Goal: Task Accomplishment & Management: Manage account settings

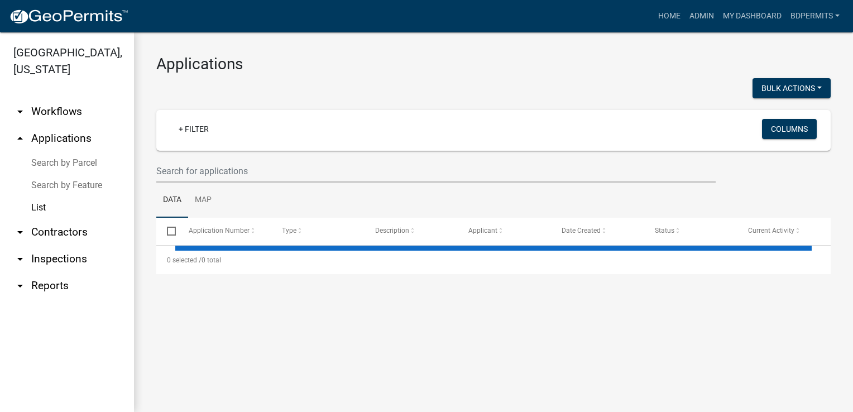
select select "3: 100"
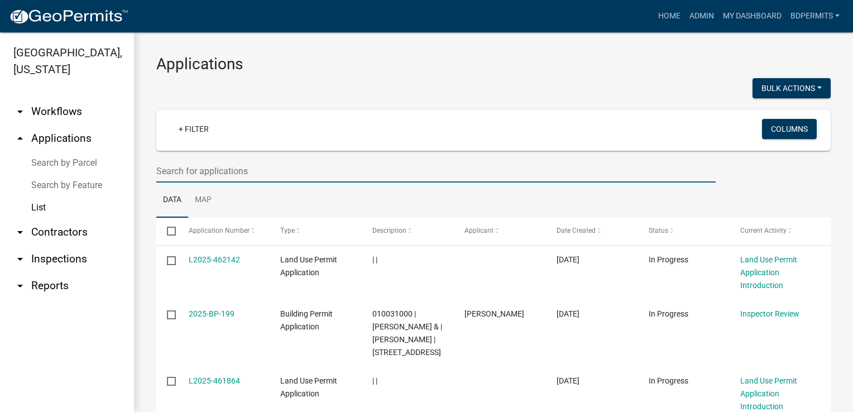
click at [219, 168] on input "text" at bounding box center [436, 171] width 560 height 23
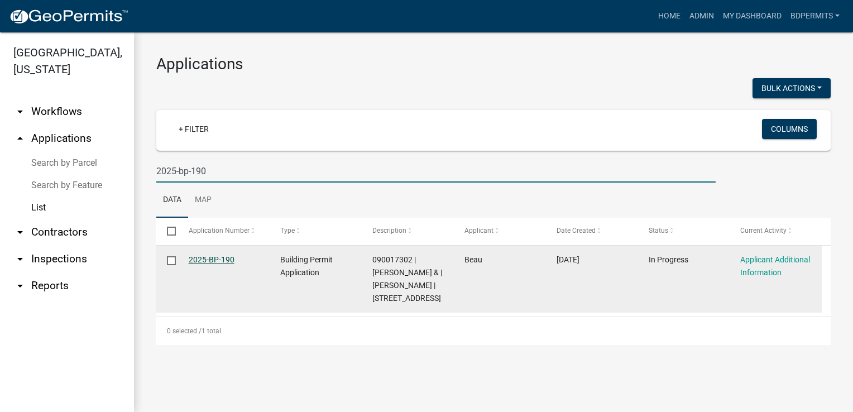
type input "2025-bp-190"
click at [219, 260] on link "2025-BP-190" at bounding box center [212, 259] width 46 height 9
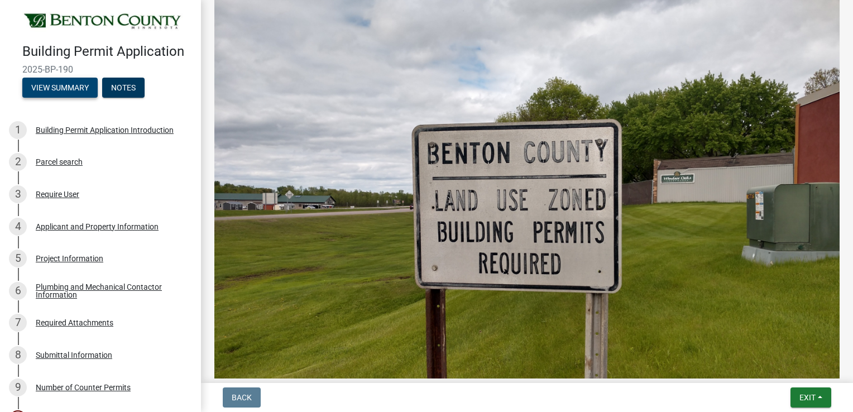
click at [60, 98] on button "View Summary" at bounding box center [59, 88] width 75 height 20
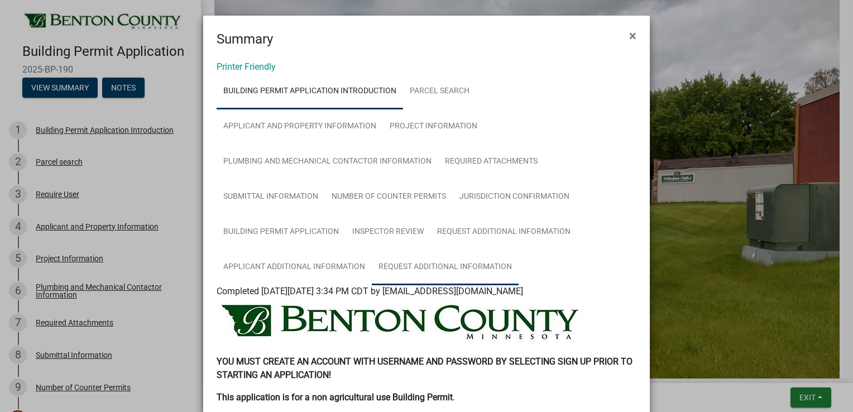
click at [398, 270] on link "Request Additional Information" at bounding box center [445, 268] width 147 height 36
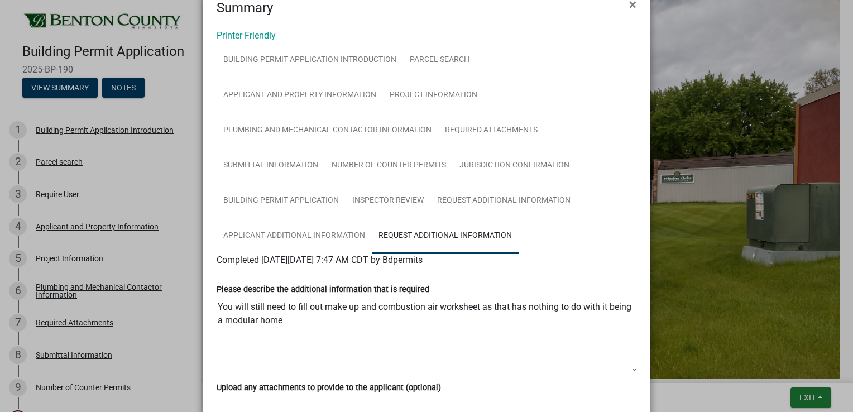
scroll to position [115, 0]
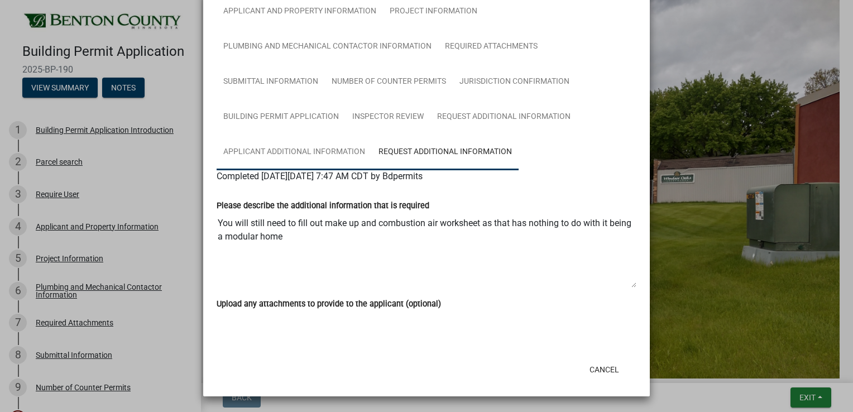
click at [314, 155] on link "Applicant Additional Information" at bounding box center [294, 153] width 155 height 36
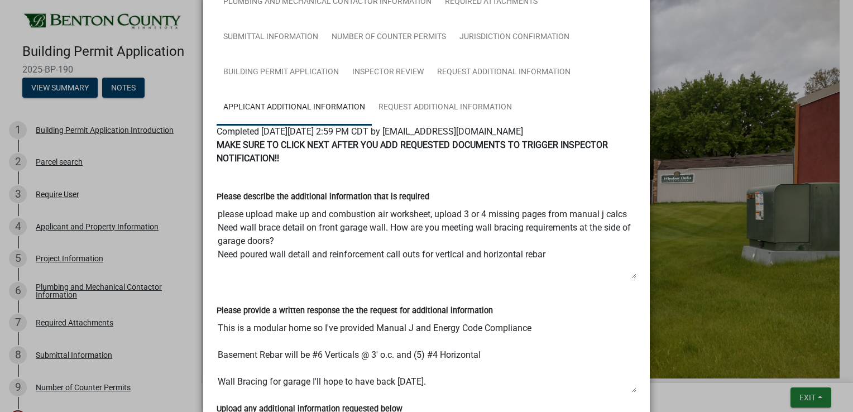
scroll to position [227, 0]
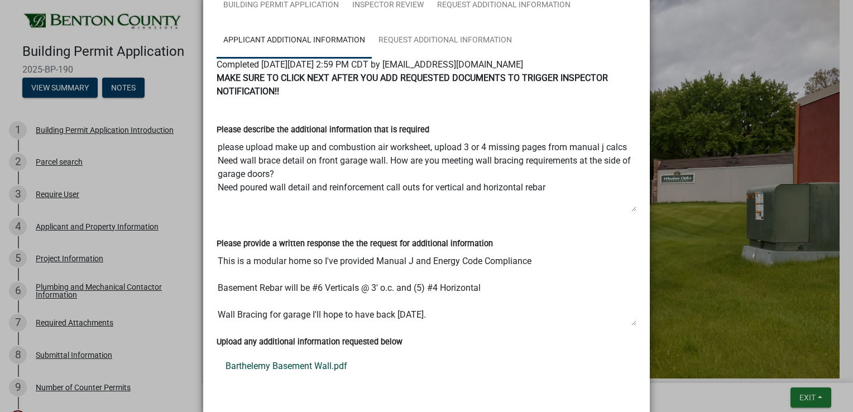
click at [288, 371] on link "Barthelemy Basement Wall.pdf" at bounding box center [427, 366] width 420 height 27
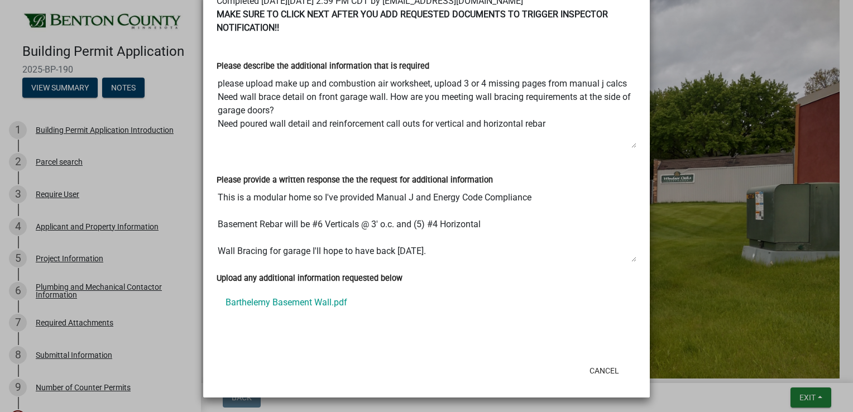
scroll to position [291, 0]
click at [175, 327] on ngb-modal-window "Summary × Printer Friendly Building Permit Application Introduction Parcel sear…" at bounding box center [426, 206] width 853 height 412
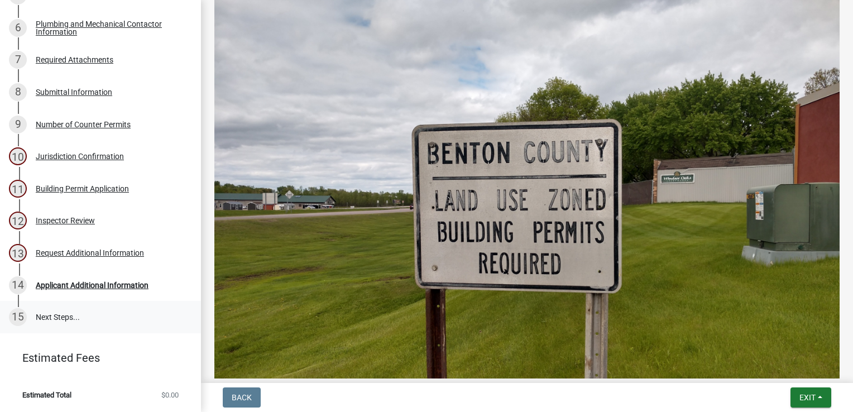
scroll to position [278, 0]
click at [89, 287] on div "Applicant Additional Information" at bounding box center [92, 285] width 113 height 8
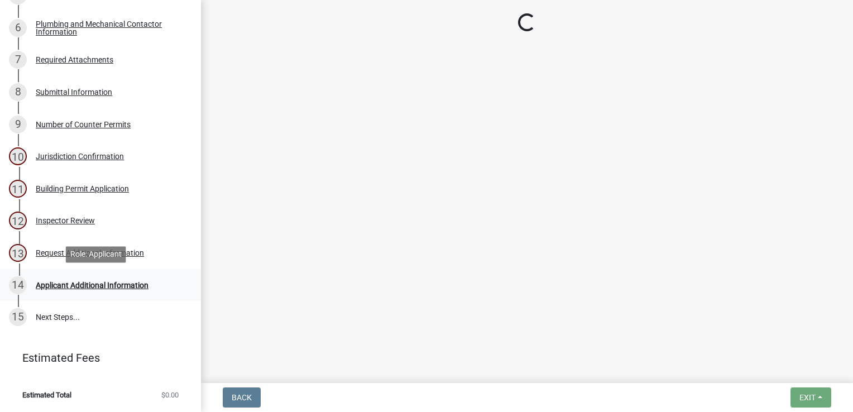
scroll to position [0, 0]
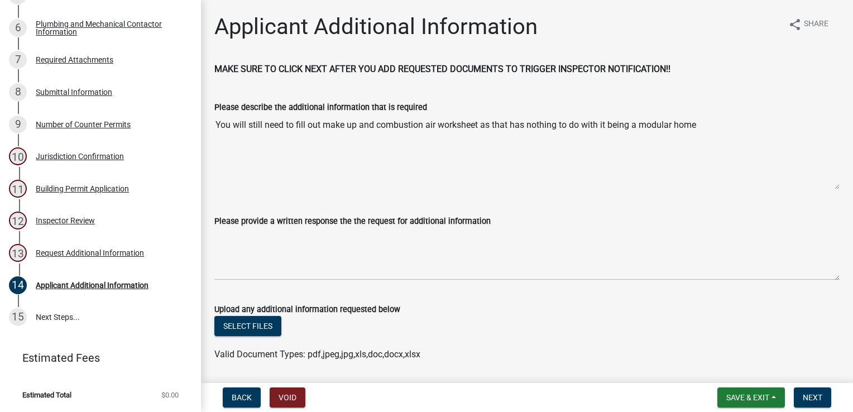
click at [702, 118] on textarea "You will still need to fill out make up and combustion air worksheet as that ha…" at bounding box center [526, 152] width 625 height 76
click at [697, 131] on textarea "You will still need to fill out make up and combustion air worksheet as that ha…" at bounding box center [526, 152] width 625 height 76
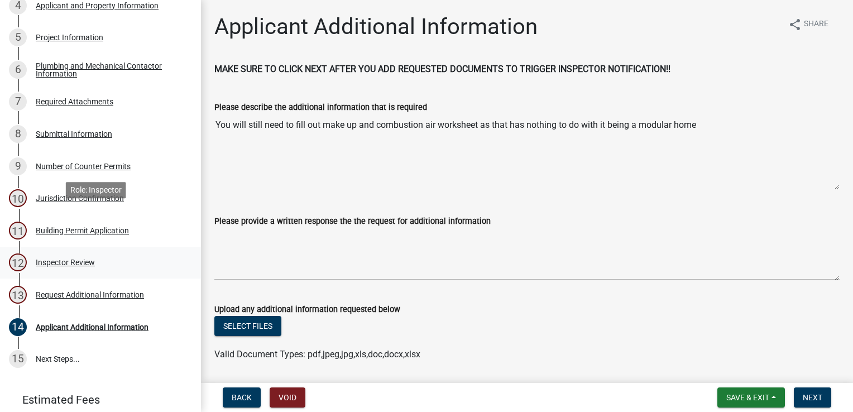
scroll to position [278, 0]
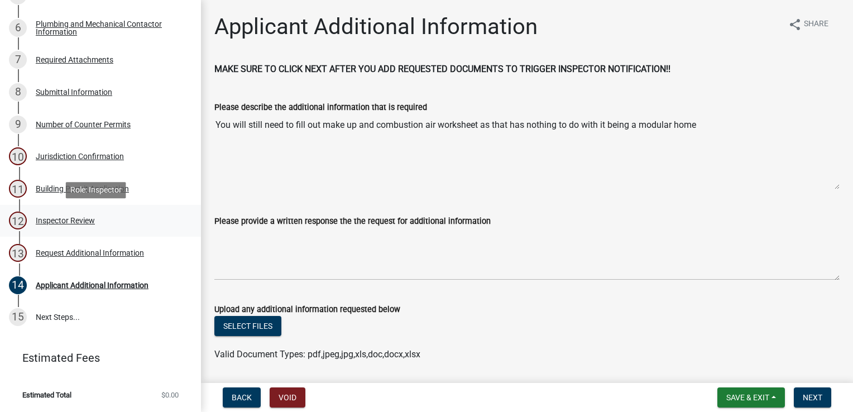
click at [61, 218] on div "Inspector Review" at bounding box center [65, 221] width 59 height 8
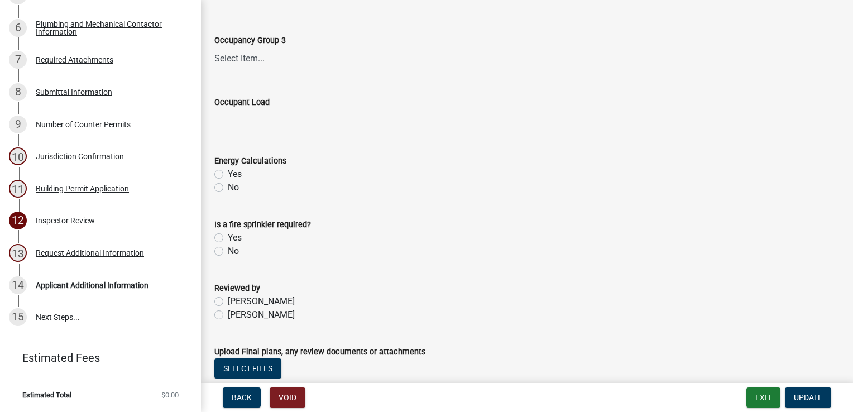
scroll to position [563, 0]
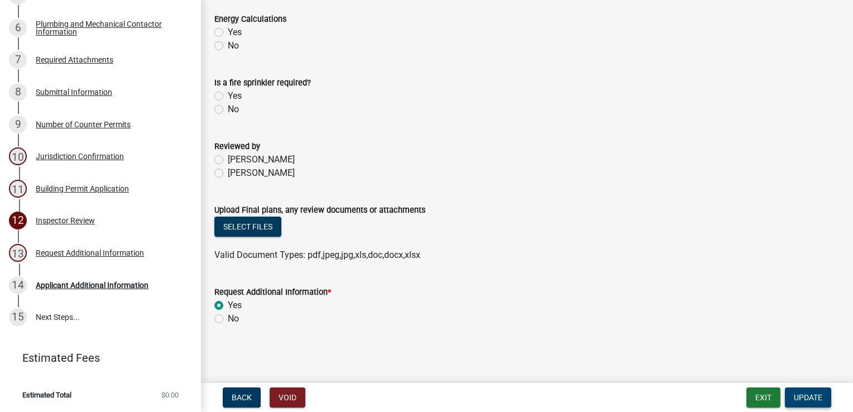
click at [811, 403] on button "Update" at bounding box center [808, 398] width 46 height 20
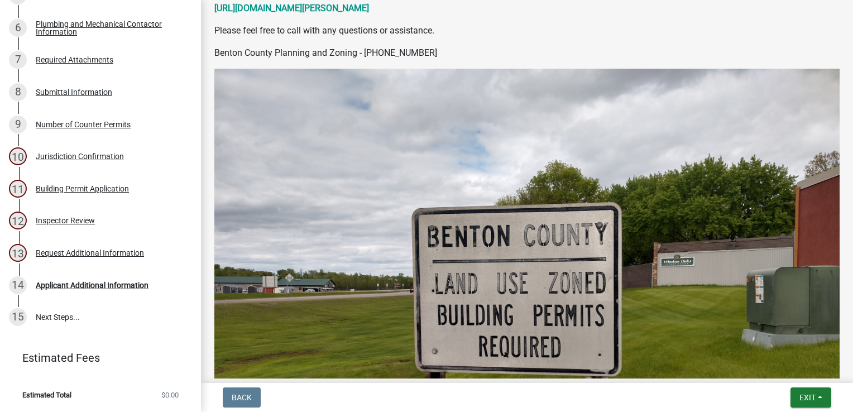
scroll to position [614, 0]
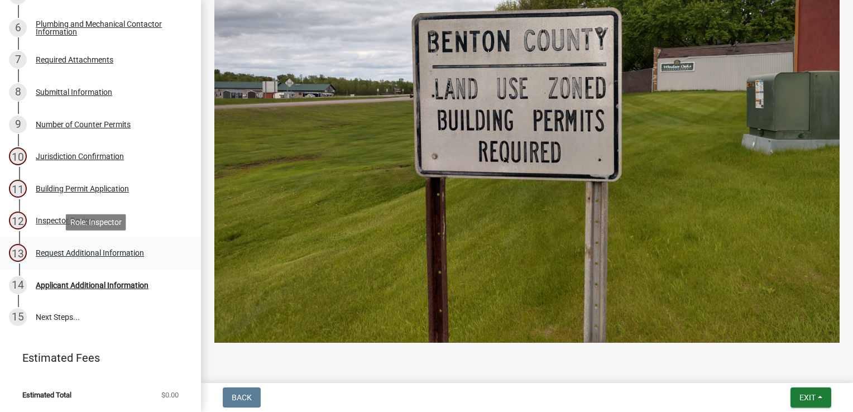
click at [97, 250] on div "Request Additional Information" at bounding box center [90, 253] width 108 height 8
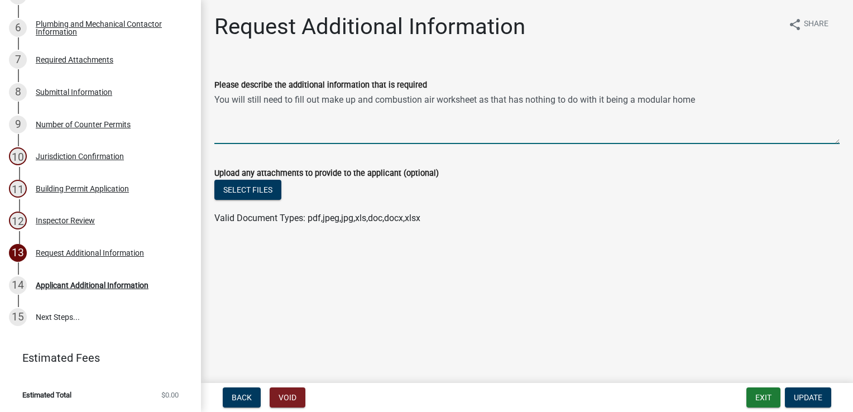
click at [697, 104] on textarea "You will still need to fill out make up and combustion air worksheet as that ha…" at bounding box center [526, 118] width 625 height 52
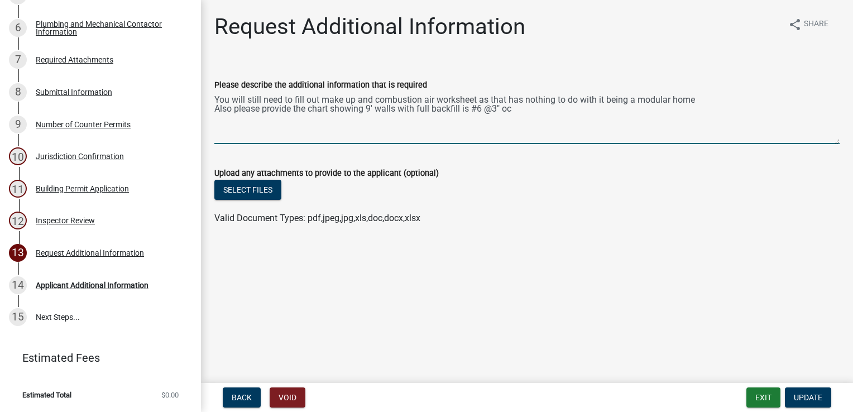
click at [498, 104] on textarea "You will still need to fill out make up and combustion air worksheet as that ha…" at bounding box center [526, 118] width 625 height 52
click at [494, 108] on textarea "You will still need to fill out make up and combustion air worksheet as that ha…" at bounding box center [526, 118] width 625 height 52
type textarea "You will still need to fill out make up and combustion air worksheet as that ha…"
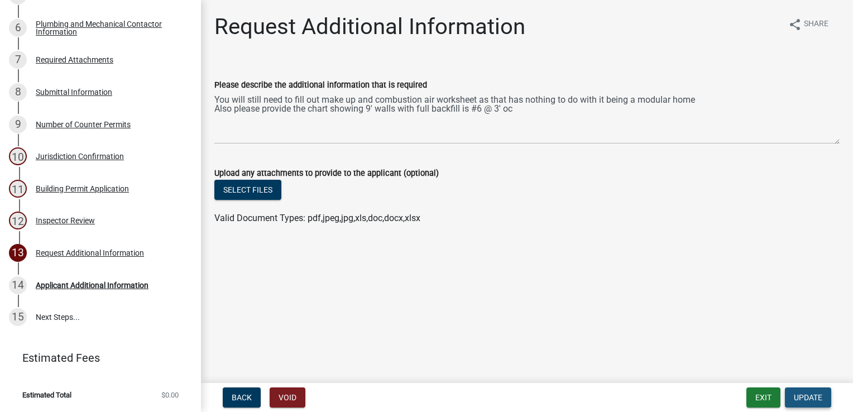
click at [816, 400] on span "Update" at bounding box center [808, 397] width 28 height 9
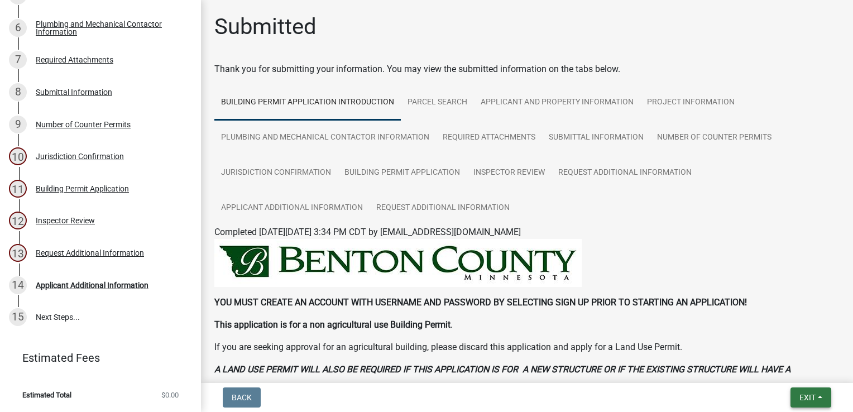
click at [797, 397] on button "Exit" at bounding box center [811, 398] width 41 height 20
click at [772, 357] on button "Save & Exit" at bounding box center [787, 368] width 89 height 27
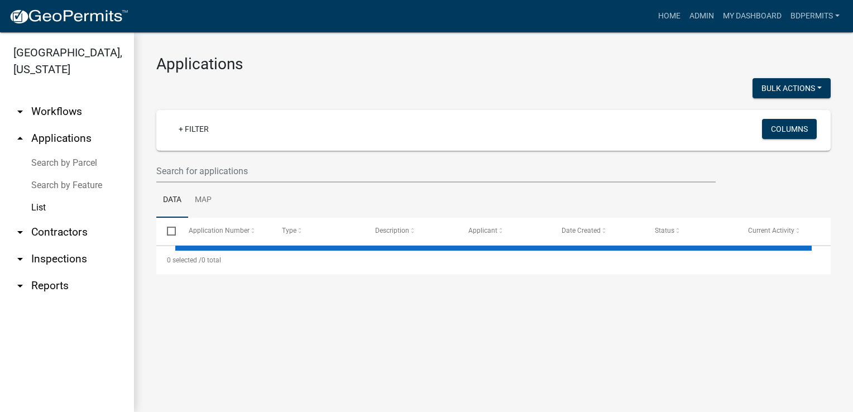
select select "3: 100"
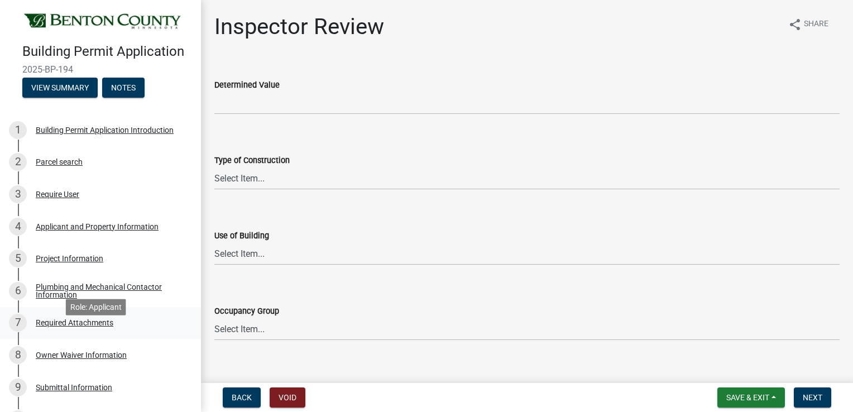
click at [80, 327] on div "Required Attachments" at bounding box center [75, 323] width 78 height 8
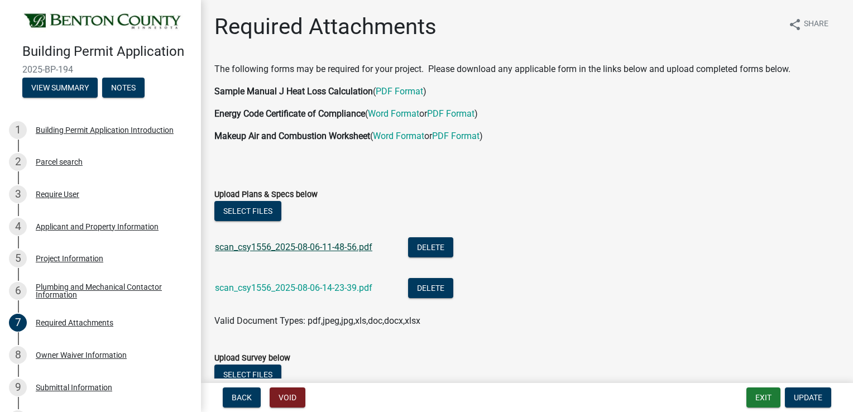
click at [270, 246] on link "scan_csy1556_2025-08-06-11-48-56.pdf" at bounding box center [293, 247] width 157 height 11
click at [286, 290] on link "scan_csy1556_2025-08-06-14-23-39.pdf" at bounding box center [293, 288] width 157 height 11
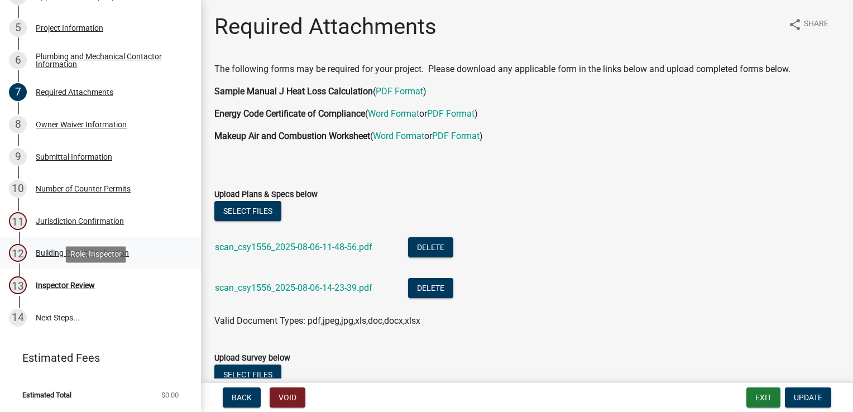
scroll to position [246, 0]
click at [84, 289] on div "Inspector Review" at bounding box center [65, 285] width 59 height 8
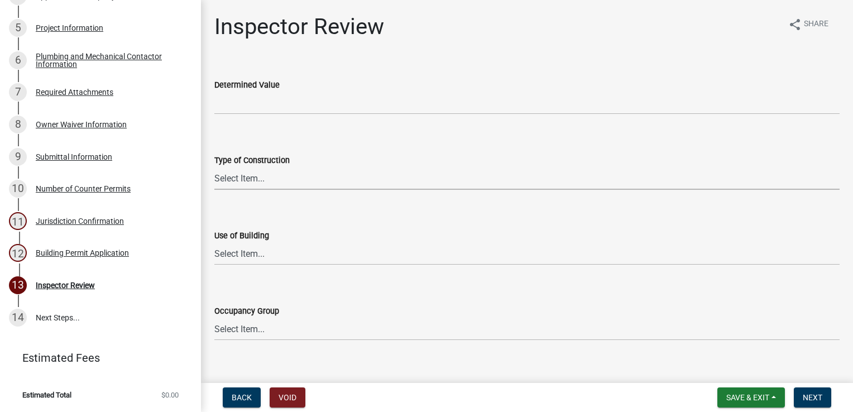
click at [271, 174] on select "Select Item... I-A I-B II-A II-B III-A III-B IV V-A V-B" at bounding box center [526, 178] width 625 height 23
click at [214, 167] on select "Select Item... I-A I-B II-A II-B III-A III-B IV V-A V-B" at bounding box center [526, 178] width 625 height 23
select select "94a12757-2a59-4079-8756-dca9431867ef"
click at [243, 251] on select "Select Item... IBC IRC" at bounding box center [526, 253] width 625 height 23
click at [214, 242] on select "Select Item... IBC IRC" at bounding box center [526, 253] width 625 height 23
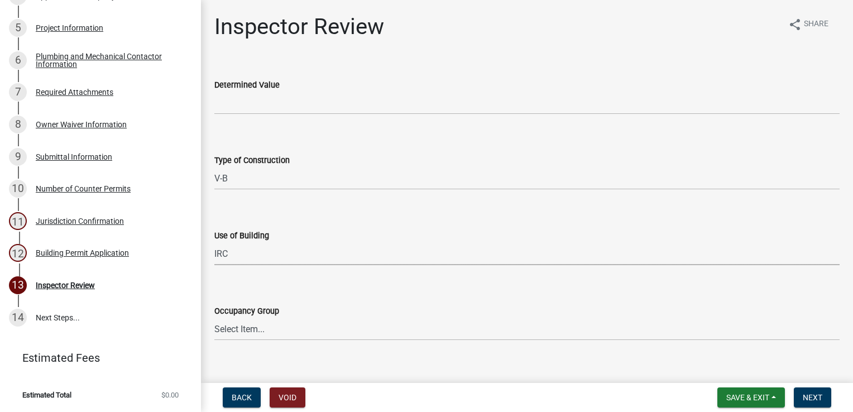
select select "6dc0760e-8c08-4580-9fe9-6a7ebc6918b6"
click at [239, 332] on select "Select Item... IRC 1 IRC 2 IRC 3 IRC 4 A-1 A-2 A-3 A-4 B F-1 F-2 H-1 H-2 H-3 H-…" at bounding box center [526, 329] width 625 height 23
click at [214, 318] on select "Select Item... IRC 1 IRC 2 IRC 3 IRC 4 A-1 A-2 A-3 A-4 B F-1 F-2 H-1 H-2 H-3 H-…" at bounding box center [526, 329] width 625 height 23
select select "0198996b-7c5b-4e1d-9fce-5545e98e8655"
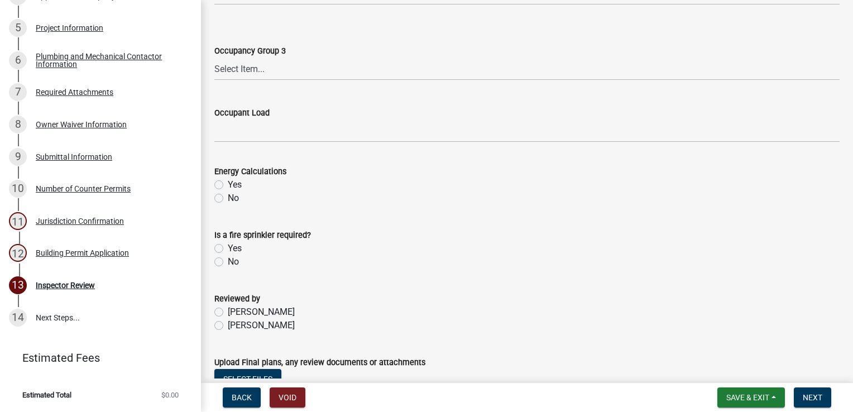
scroll to position [558, 0]
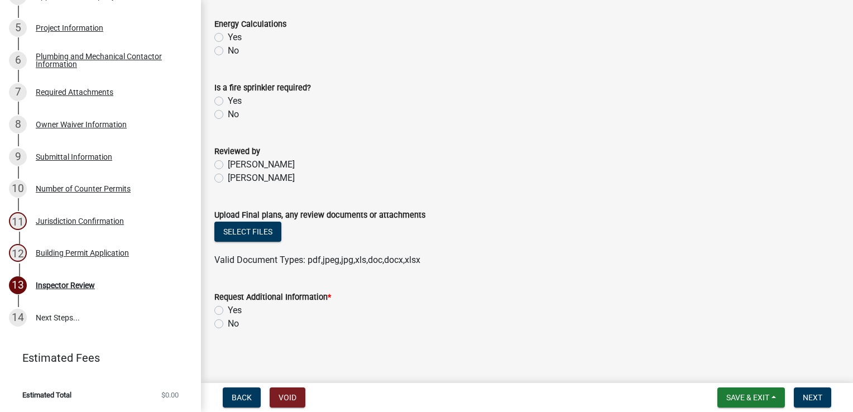
click at [228, 181] on label "[PERSON_NAME]" at bounding box center [261, 177] width 67 height 13
click at [228, 179] on input "[PERSON_NAME]" at bounding box center [231, 174] width 7 height 7
radio input "true"
click at [255, 233] on button "Select files" at bounding box center [247, 232] width 67 height 20
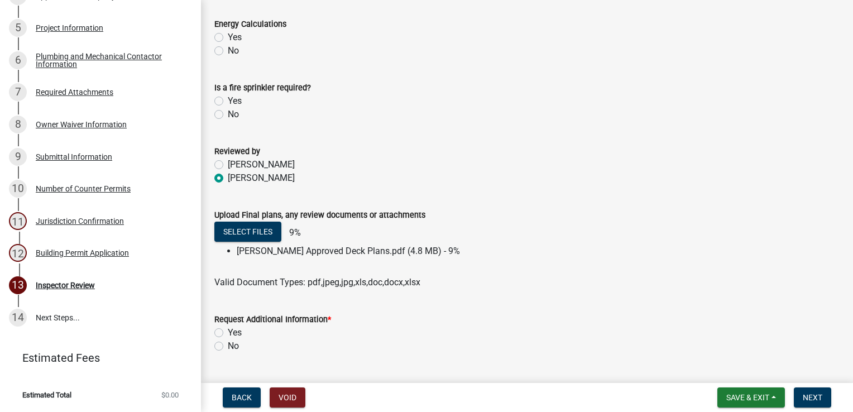
click at [228, 344] on label "No" at bounding box center [233, 345] width 11 height 13
click at [228, 344] on input "No" at bounding box center [231, 342] width 7 height 7
radio input "true"
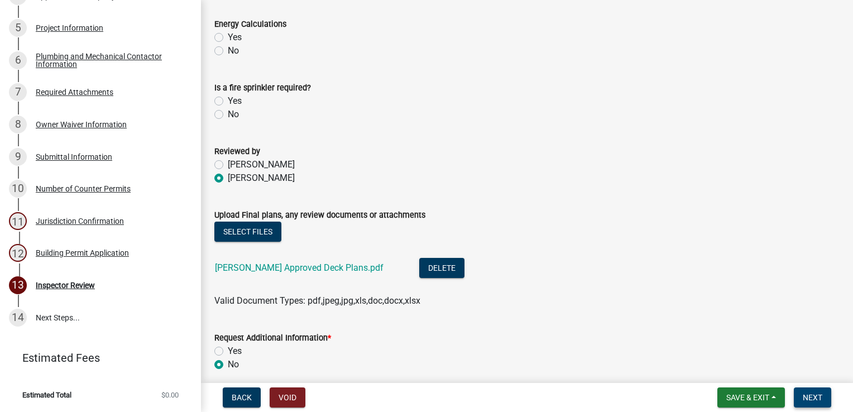
click at [806, 395] on span "Next" at bounding box center [813, 397] width 20 height 9
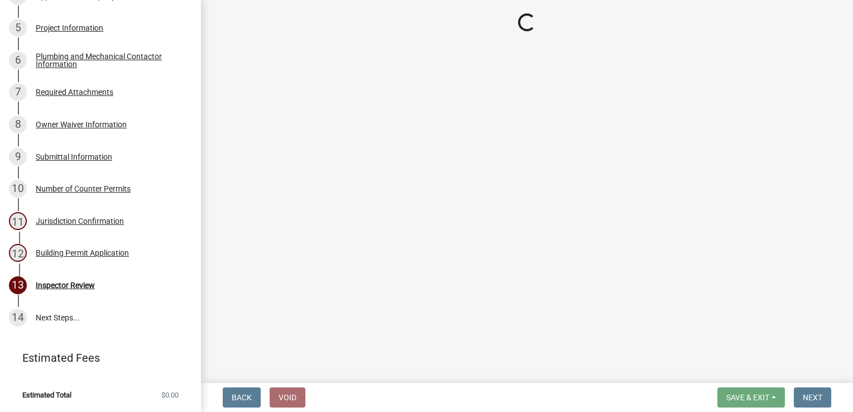
scroll to position [438, 0]
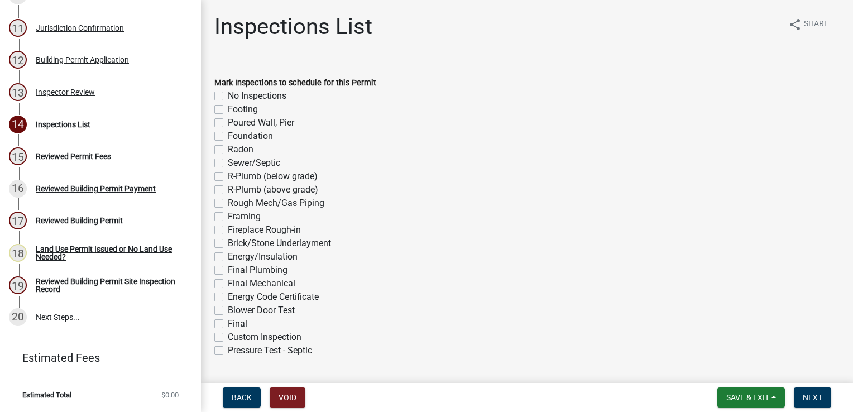
click at [228, 108] on label "Footing" at bounding box center [243, 109] width 30 height 13
click at [228, 108] on input "Footing" at bounding box center [231, 106] width 7 height 7
checkbox input "true"
checkbox input "false"
checkbox input "true"
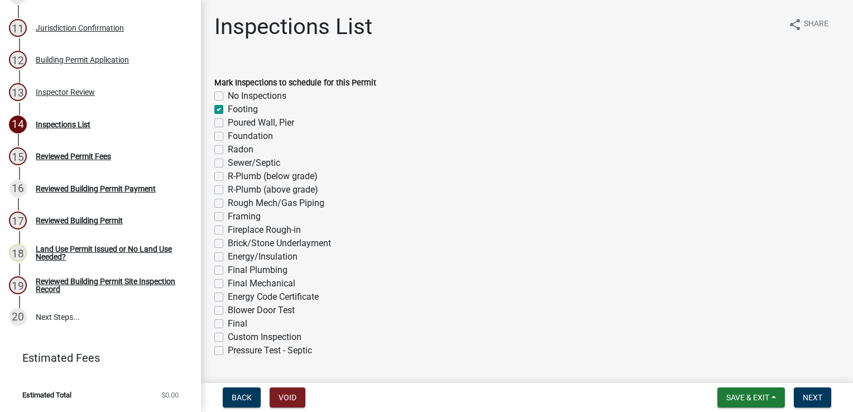
checkbox input "false"
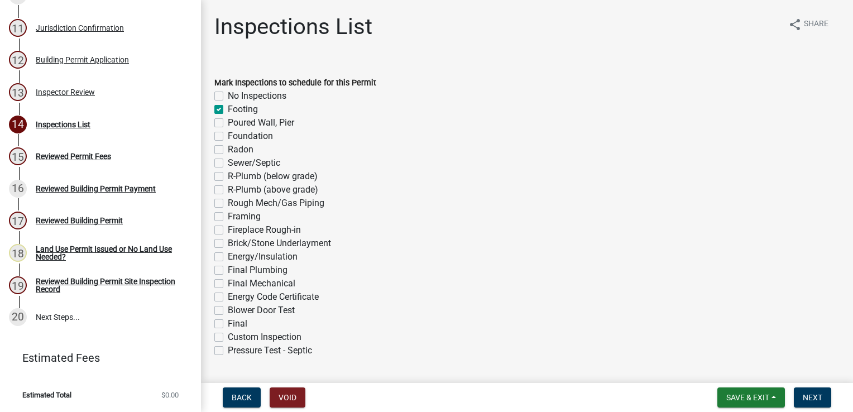
checkbox input "false"
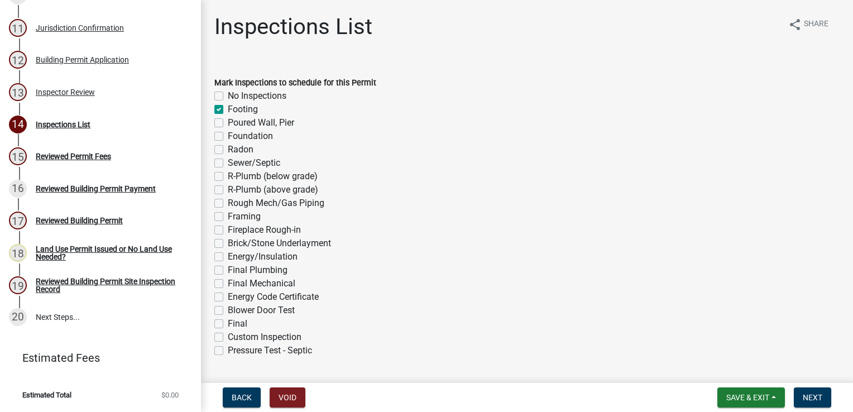
checkbox input "false"
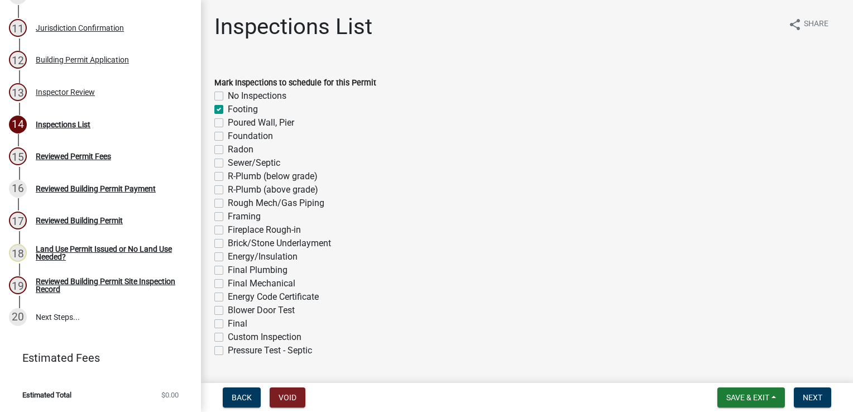
checkbox input "false"
click at [228, 338] on label "Custom Inspection" at bounding box center [265, 337] width 74 height 13
click at [228, 338] on input "Custom Inspection" at bounding box center [231, 334] width 7 height 7
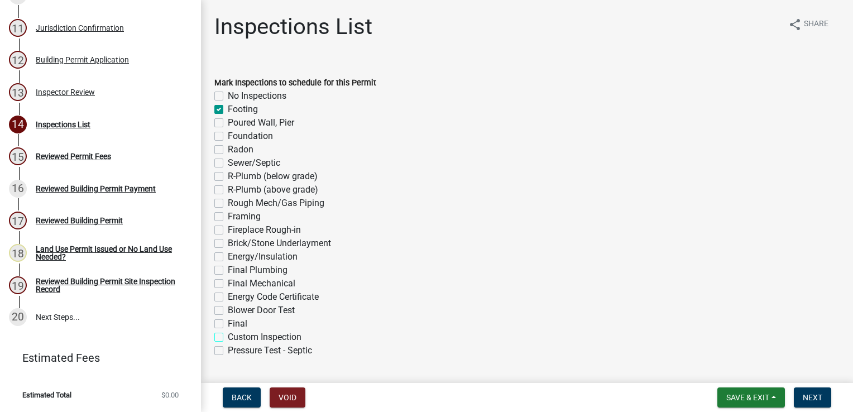
checkbox input "true"
checkbox input "false"
checkbox input "true"
checkbox input "false"
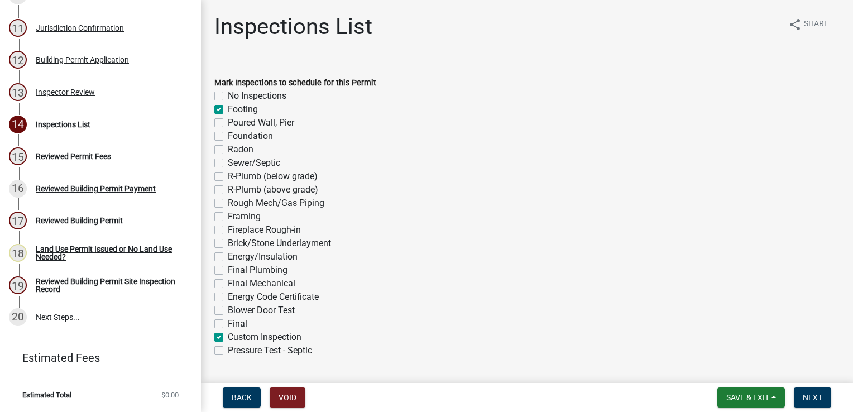
checkbox input "false"
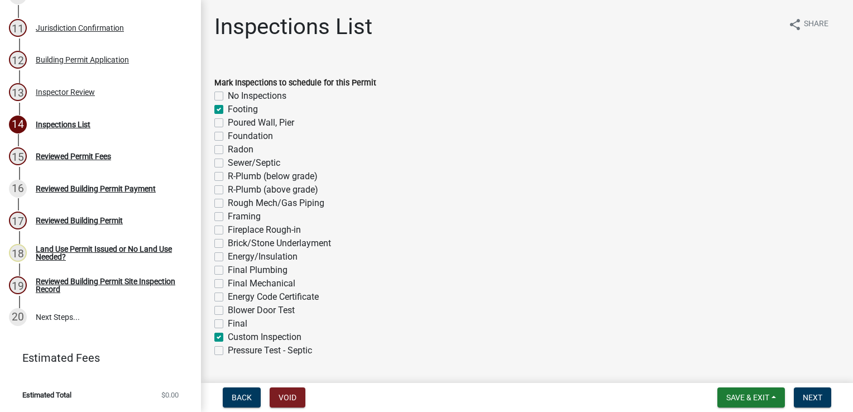
checkbox input "false"
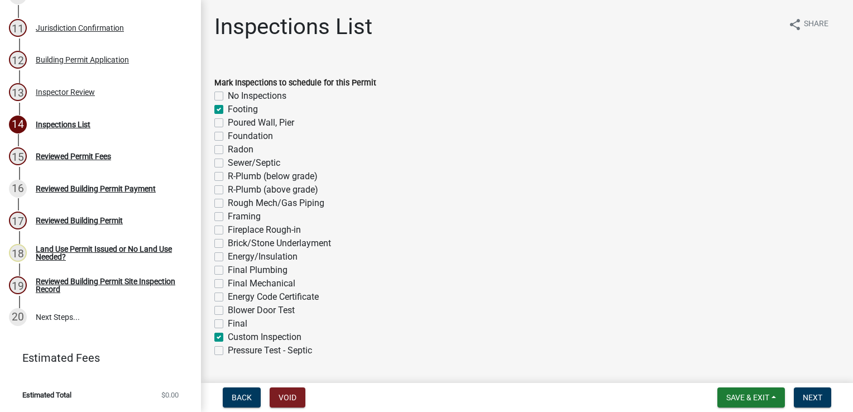
checkbox input "false"
checkbox input "true"
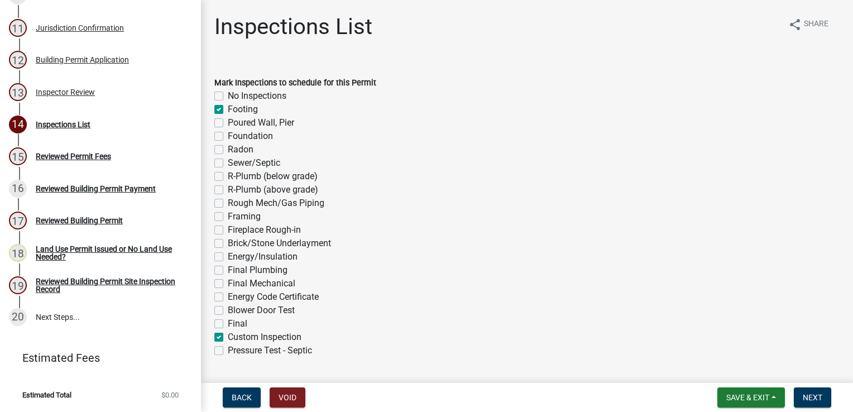
checkbox input "false"
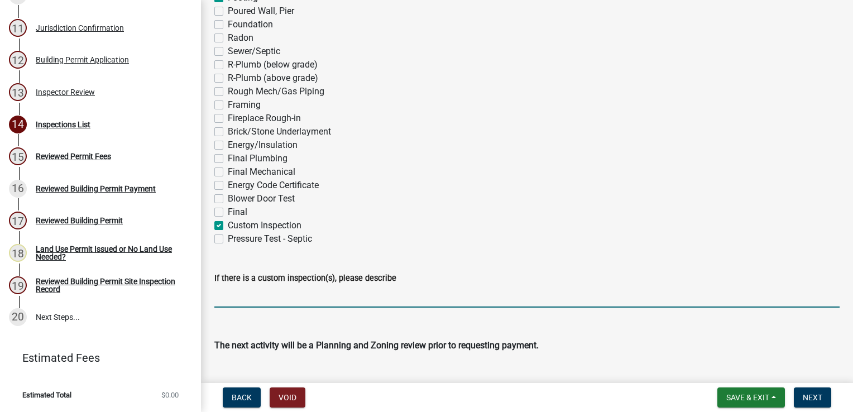
click at [251, 293] on input "If there is a custom inspection(s), please describe" at bounding box center [526, 296] width 625 height 23
type input "framing/final"
click at [803, 400] on span "Next" at bounding box center [813, 397] width 20 height 9
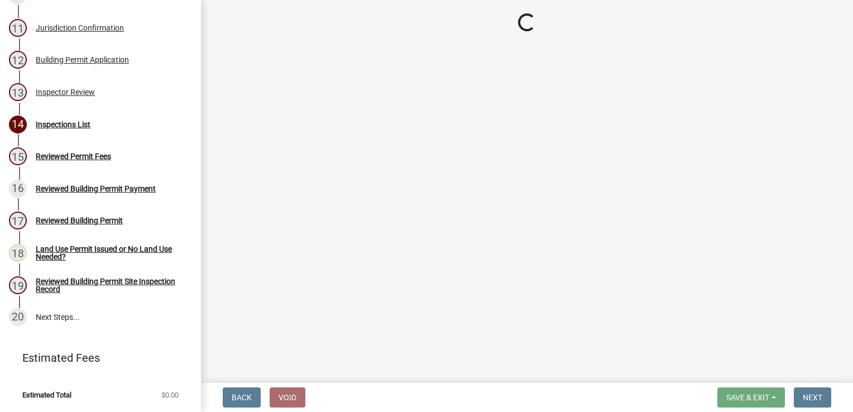
scroll to position [503, 0]
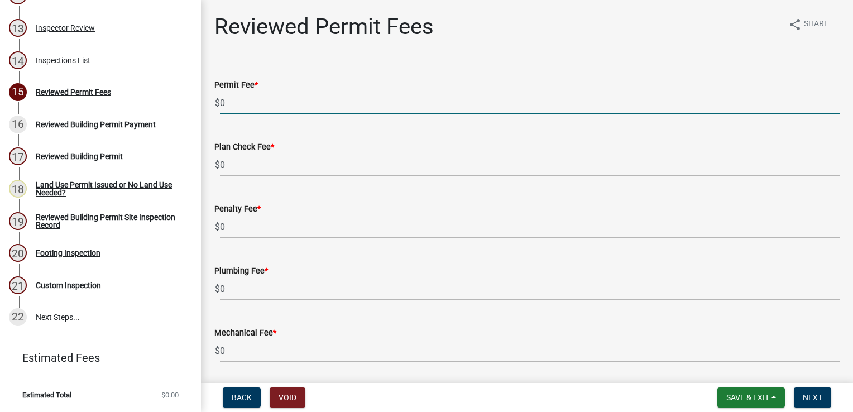
click at [248, 108] on input "0" at bounding box center [530, 103] width 620 height 23
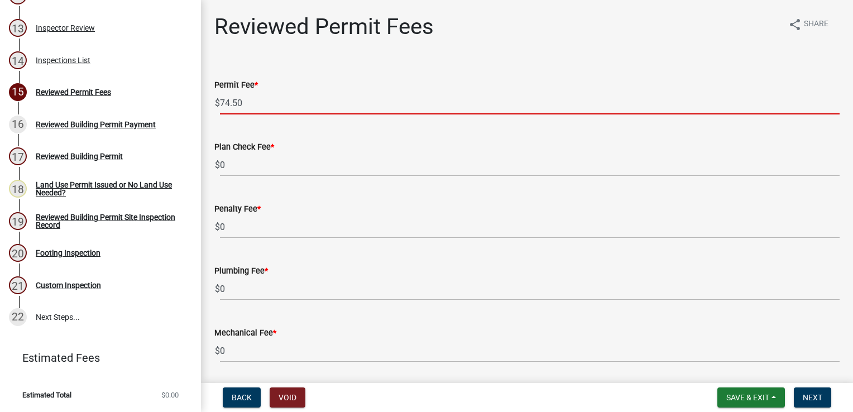
type input "74.50"
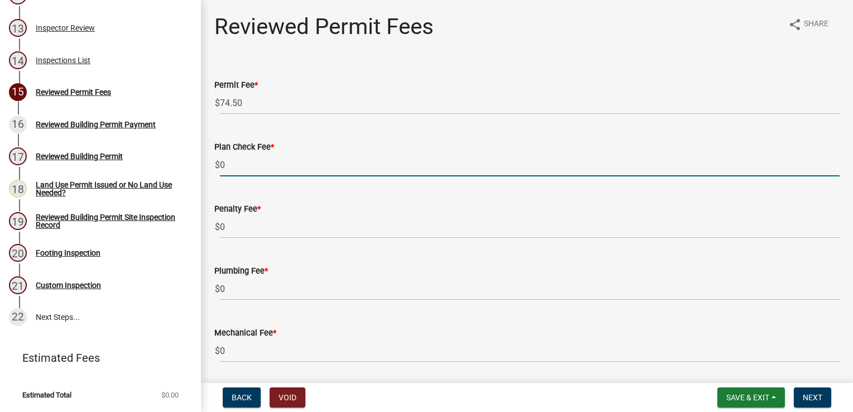
click at [236, 159] on input "0" at bounding box center [530, 165] width 620 height 23
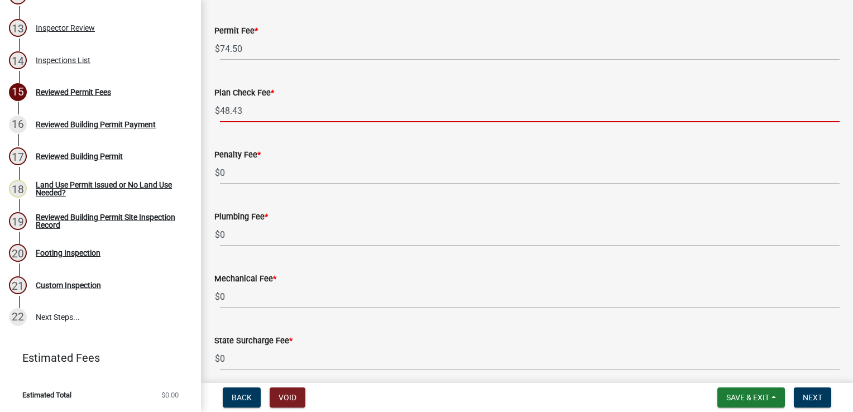
scroll to position [161, 0]
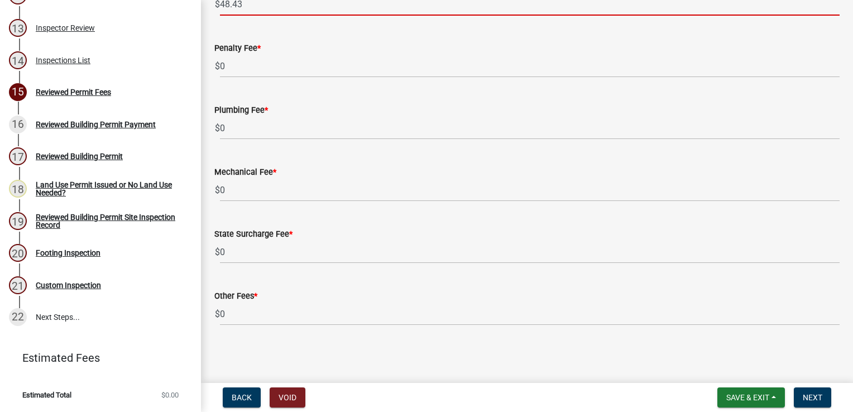
type input "48.43"
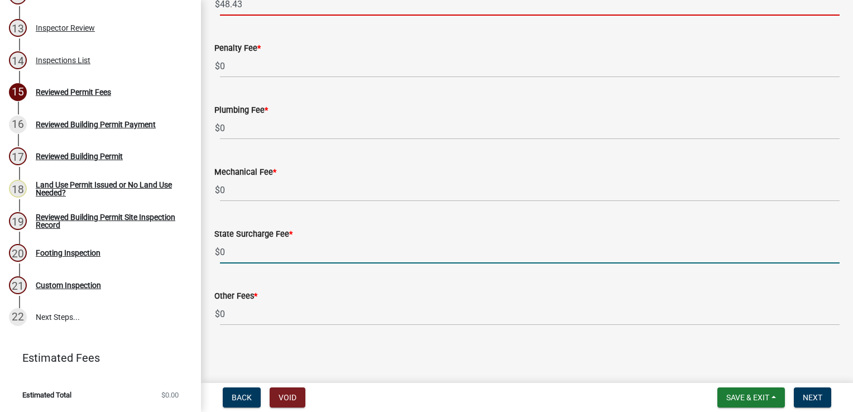
click at [255, 253] on input "0" at bounding box center [530, 252] width 620 height 23
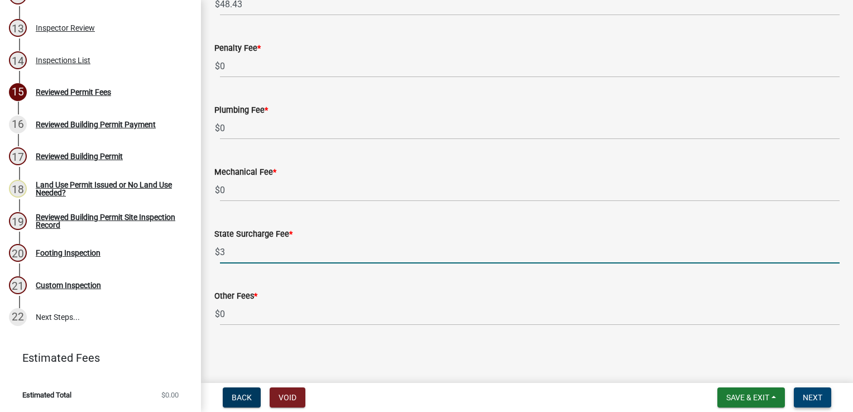
type input "3"
click at [800, 391] on button "Next" at bounding box center [812, 398] width 37 height 20
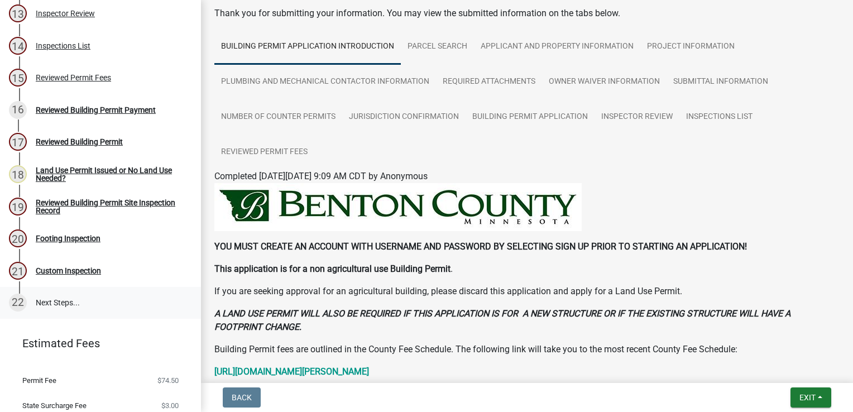
scroll to position [578, 0]
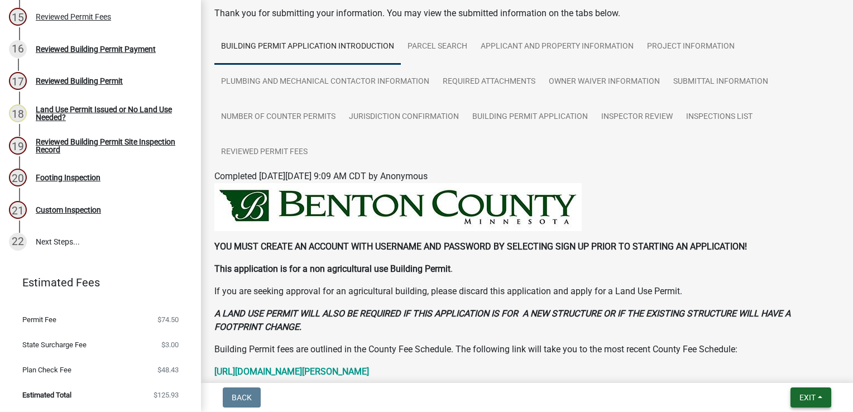
click at [806, 391] on button "Exit" at bounding box center [811, 398] width 41 height 20
click at [763, 371] on button "Save & Exit" at bounding box center [787, 368] width 89 height 27
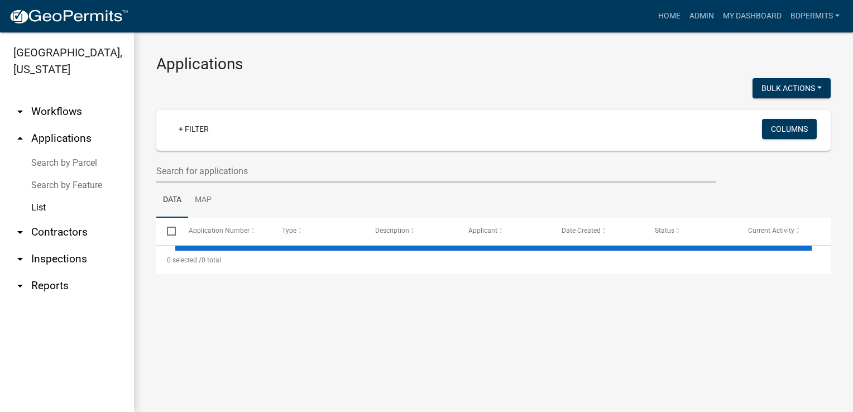
select select "3: 100"
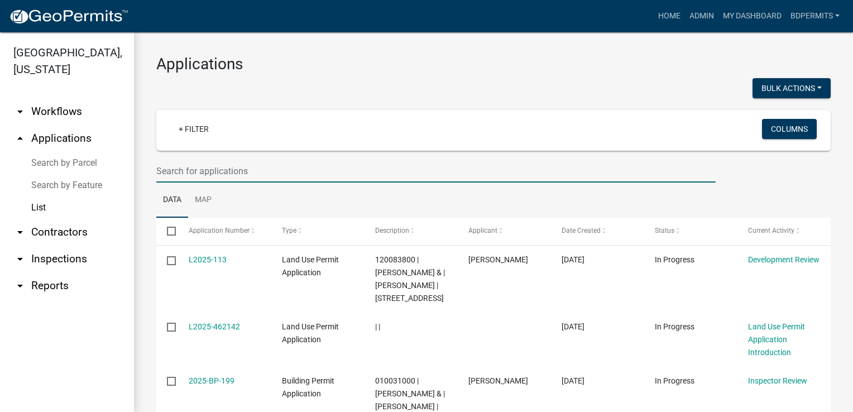
click at [221, 178] on input "text" at bounding box center [436, 171] width 560 height 23
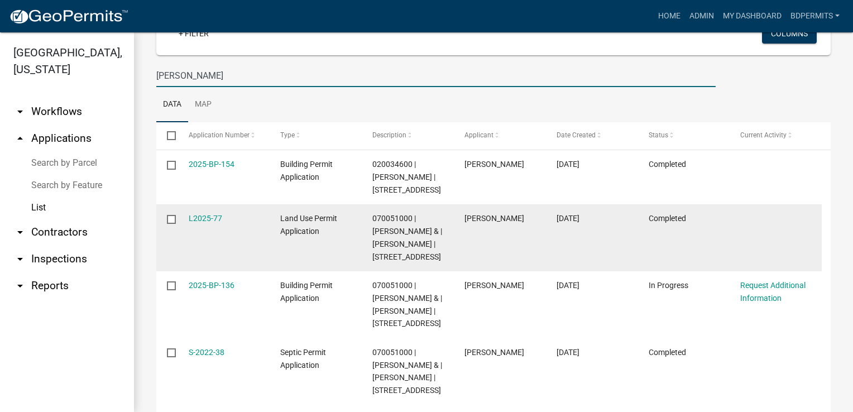
scroll to position [112, 0]
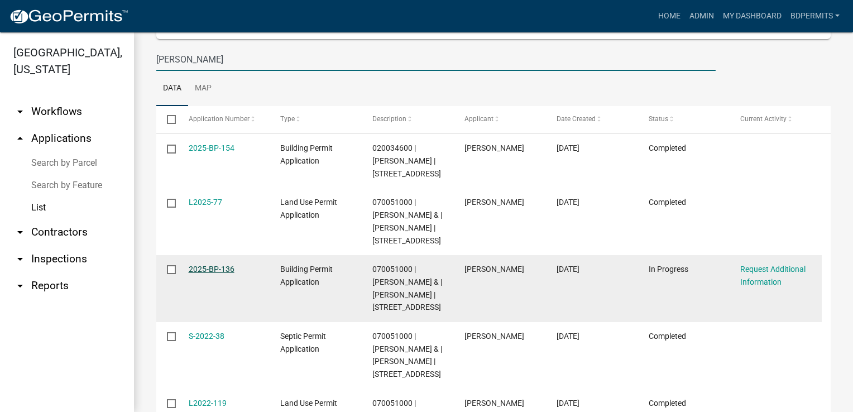
type input "kapsner"
click at [212, 274] on link "2025-BP-136" at bounding box center [212, 269] width 46 height 9
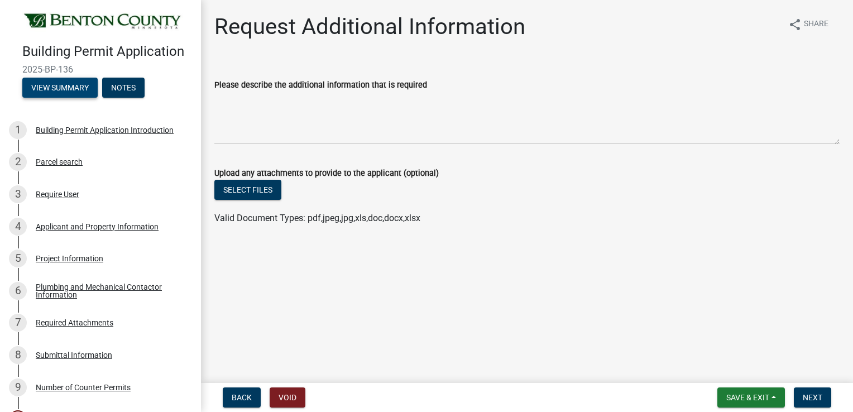
click at [74, 98] on button "View Summary" at bounding box center [59, 88] width 75 height 20
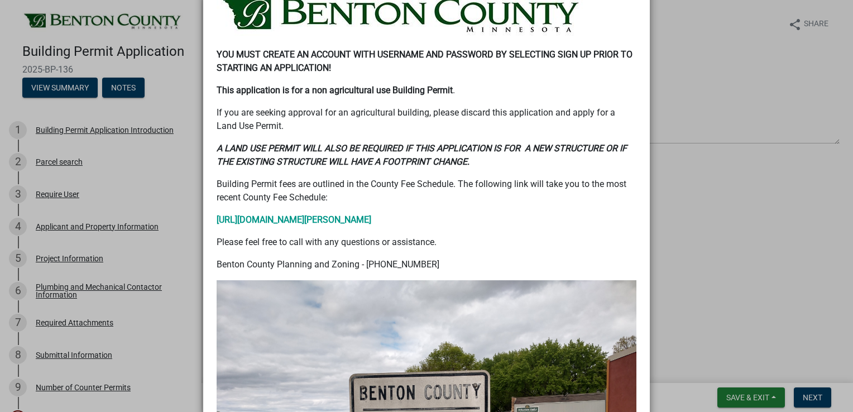
scroll to position [335, 0]
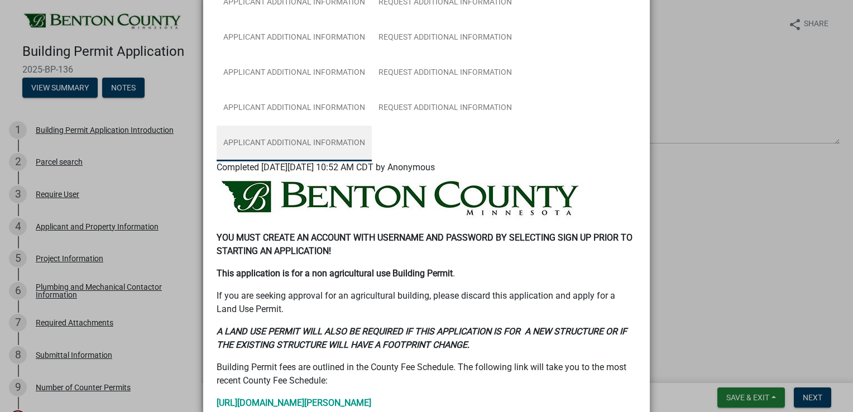
click at [321, 147] on link "Applicant Additional Information" at bounding box center [294, 144] width 155 height 36
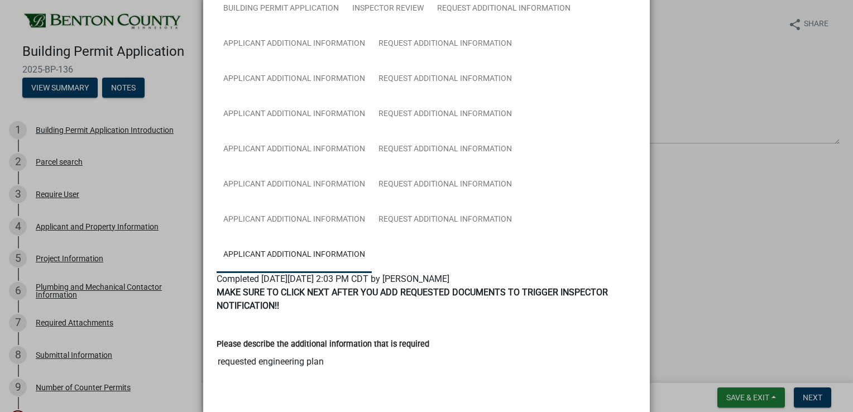
scroll to position [223, 0]
click at [346, 218] on link "Applicant Additional Information" at bounding box center [294, 220] width 155 height 36
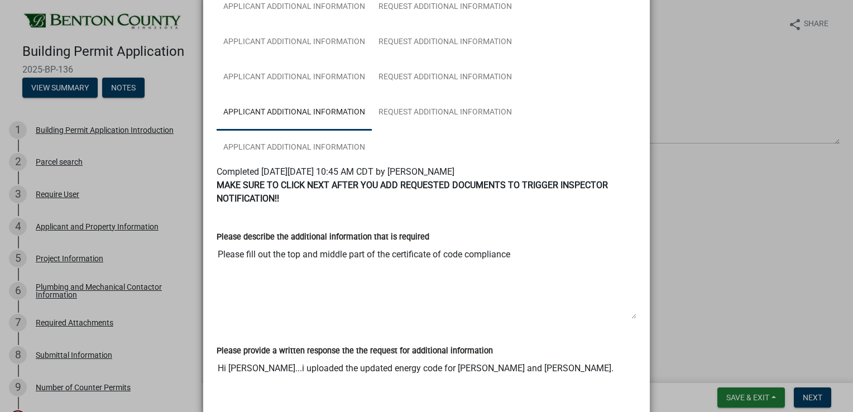
scroll to position [279, 0]
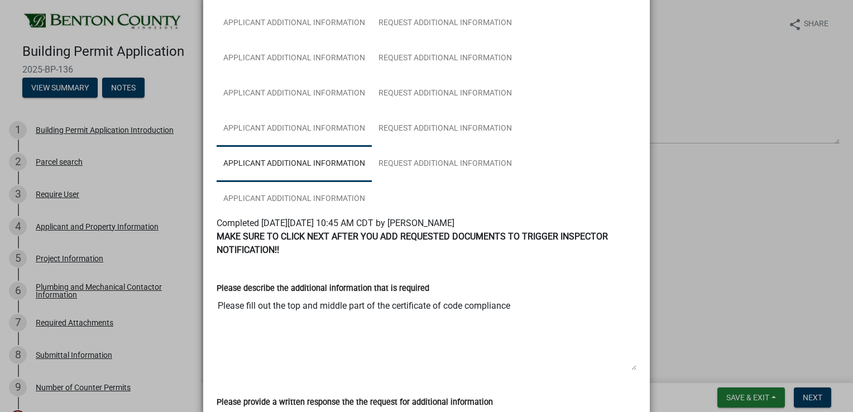
click at [295, 126] on link "Applicant Additional Information" at bounding box center [294, 129] width 155 height 36
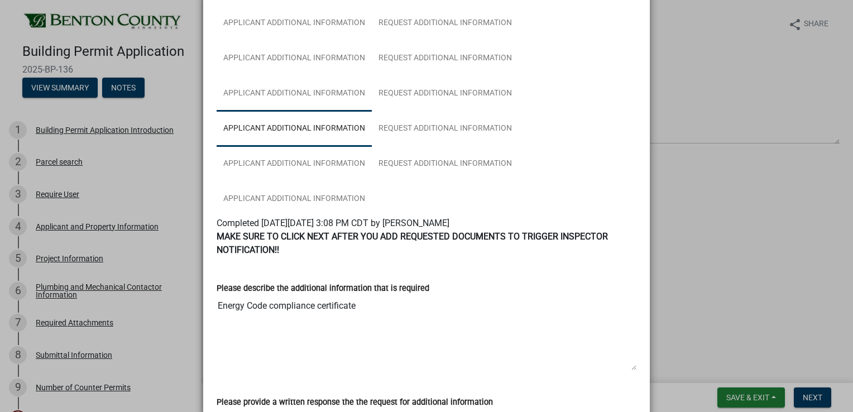
click at [310, 93] on link "Applicant Additional Information" at bounding box center [294, 94] width 155 height 36
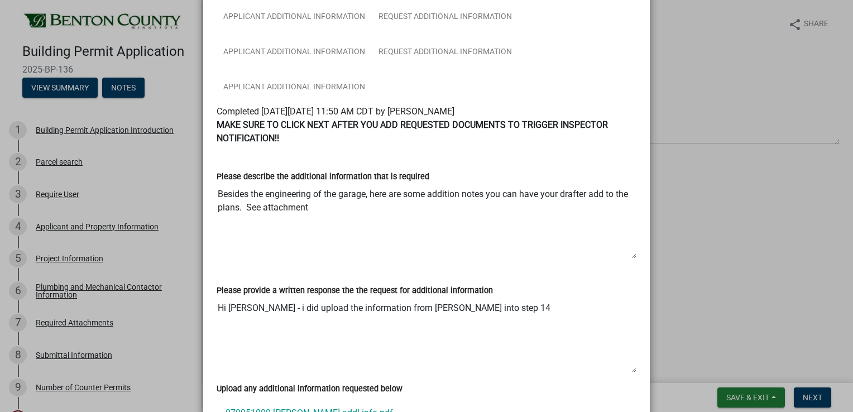
scroll to position [503, 0]
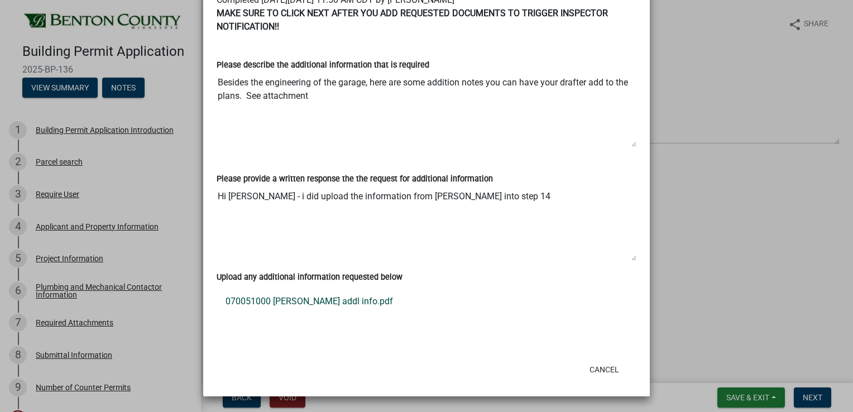
click at [327, 300] on link "070051000 Kapsner addl info.pdf" at bounding box center [427, 301] width 420 height 27
click at [127, 172] on ngb-modal-window "Summary × Printer Friendly Building Permit Application Introduction Parcel sear…" at bounding box center [426, 206] width 853 height 412
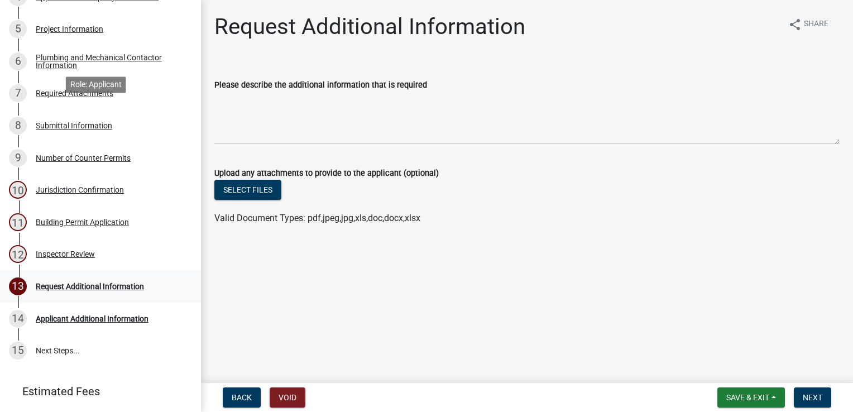
scroll to position [278, 0]
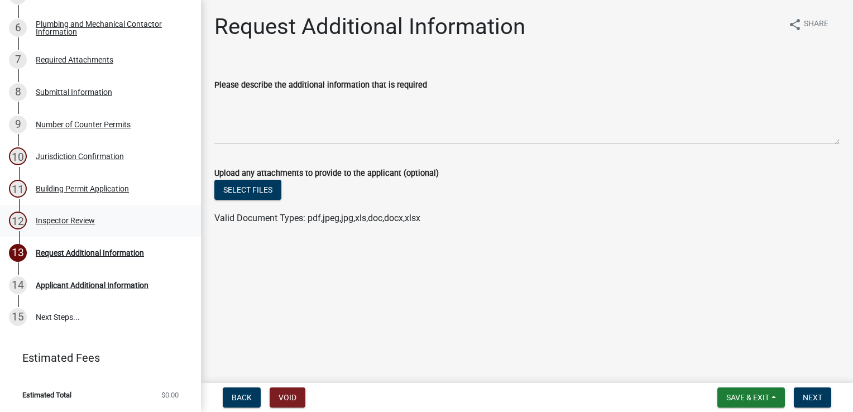
click at [65, 222] on div "Inspector Review" at bounding box center [65, 221] width 59 height 8
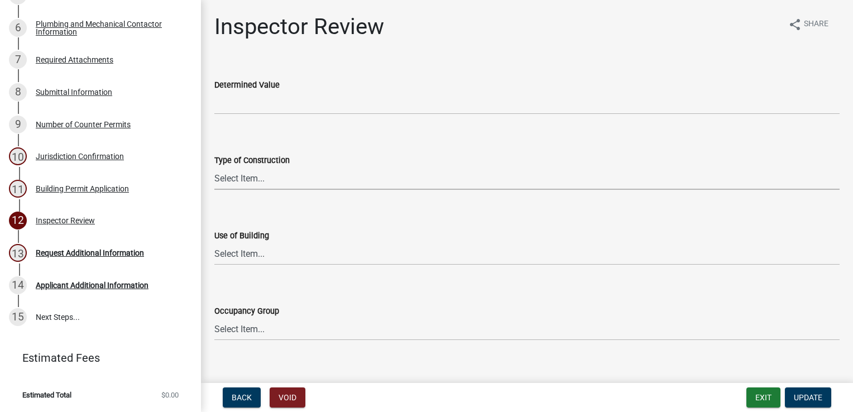
click at [250, 181] on select "Select Item... I-A [PERSON_NAME]-A II-B III-A III-B IV V-A V-B" at bounding box center [526, 178] width 625 height 23
click at [214, 167] on select "Select Item... I-A [PERSON_NAME]-A II-B III-A III-B IV V-A V-B" at bounding box center [526, 178] width 625 height 23
select select "94a12757-2a59-4079-8756-dca9431867ef"
click at [246, 251] on select "Select Item... IBC IRC" at bounding box center [526, 253] width 625 height 23
click at [214, 242] on select "Select Item... IBC IRC" at bounding box center [526, 253] width 625 height 23
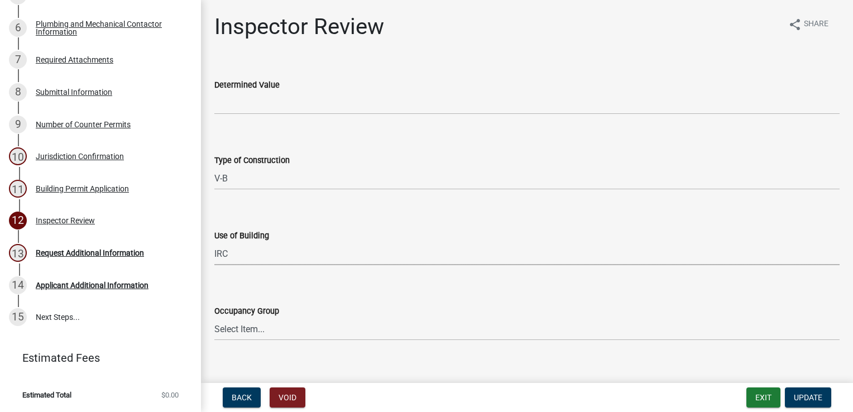
select select "6dc0760e-8c08-4580-9fe9-6a7ebc6918b6"
click at [241, 330] on select "Select Item... IRC 1 IRC 2 IRC 3 IRC 4 A-1 A-2 A-3 A-4 B F-1 F-2 H-1 H-2 H-3 H-…" at bounding box center [526, 329] width 625 height 23
click at [214, 318] on select "Select Item... IRC 1 IRC 2 IRC 3 IRC 4 A-1 A-2 A-3 A-4 B F-1 F-2 H-1 H-2 H-3 H-…" at bounding box center [526, 329] width 625 height 23
select select "523529d2-5cc6-44b9-b072-47143663a054"
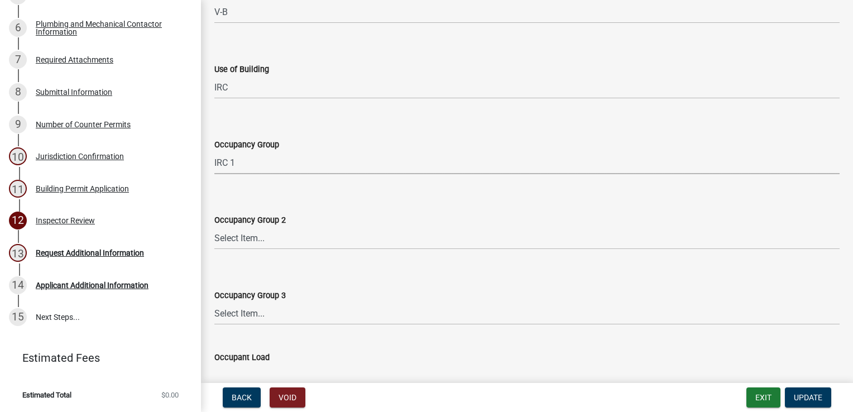
scroll to position [168, 0]
drag, startPoint x: 227, startPoint y: 236, endPoint x: 231, endPoint y: 227, distance: 10.3
click at [227, 236] on select "Select Item... N/A IRC 1 IRC 2 IRC 3 IRC 4 A-1 A-2 A-3 A-4 B F-1 F-2 H-1 H-2 H-…" at bounding box center [526, 237] width 625 height 23
click at [214, 226] on select "Select Item... N/A IRC 1 IRC 2 IRC 3 IRC 4 A-1 A-2 A-3 A-4 B F-1 F-2 H-1 H-2 H-…" at bounding box center [526, 237] width 625 height 23
select select "0198996b-7c5b-4e1d-9fce-5545e98e8655"
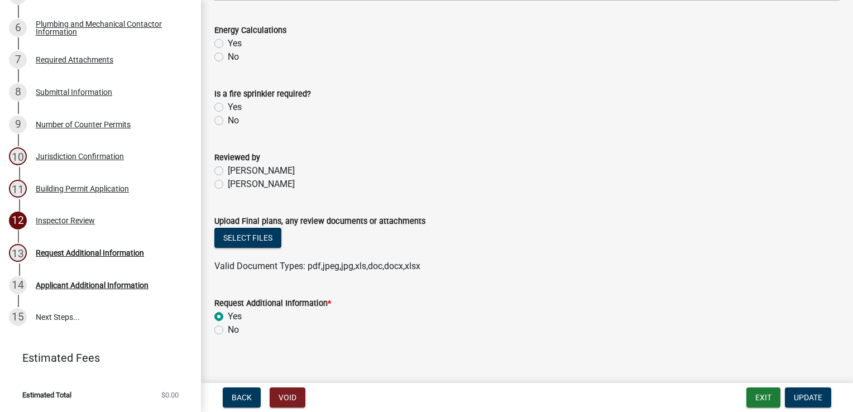
scroll to position [563, 0]
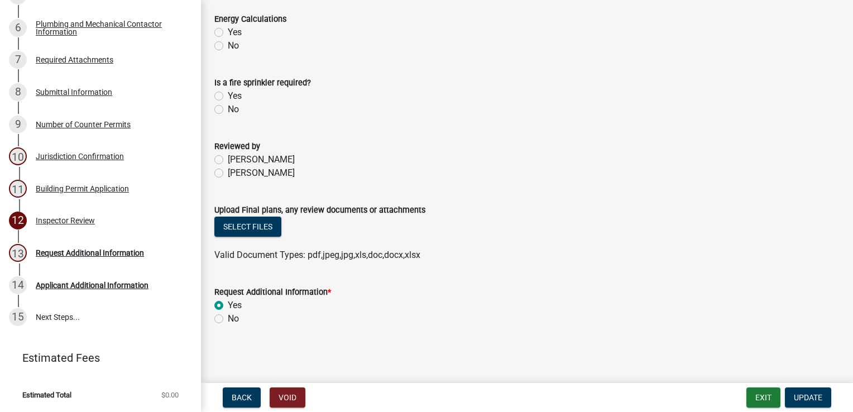
click at [228, 173] on label "[PERSON_NAME]" at bounding box center [261, 172] width 67 height 13
click at [228, 173] on input "[PERSON_NAME]" at bounding box center [231, 169] width 7 height 7
radio input "true"
click at [249, 227] on button "Select files" at bounding box center [247, 227] width 67 height 20
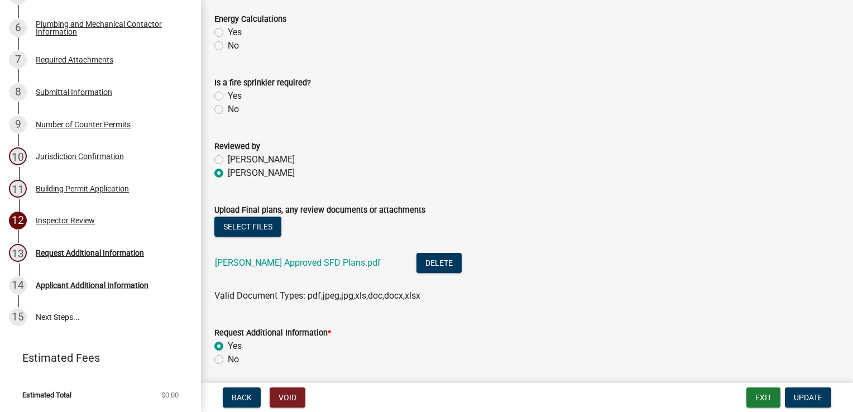
click at [228, 359] on label "No" at bounding box center [233, 359] width 11 height 13
click at [228, 359] on input "No" at bounding box center [231, 356] width 7 height 7
radio input "true"
drag, startPoint x: 798, startPoint y: 395, endPoint x: 806, endPoint y: 384, distance: 14.0
click at [798, 395] on span "Update" at bounding box center [808, 397] width 28 height 9
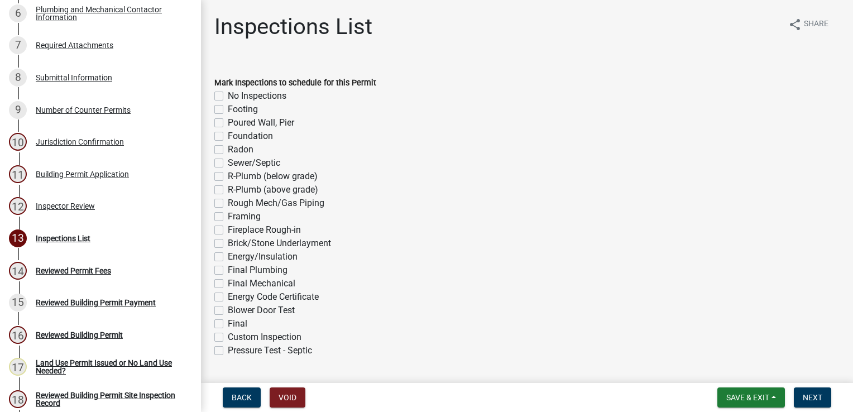
scroll to position [407, 0]
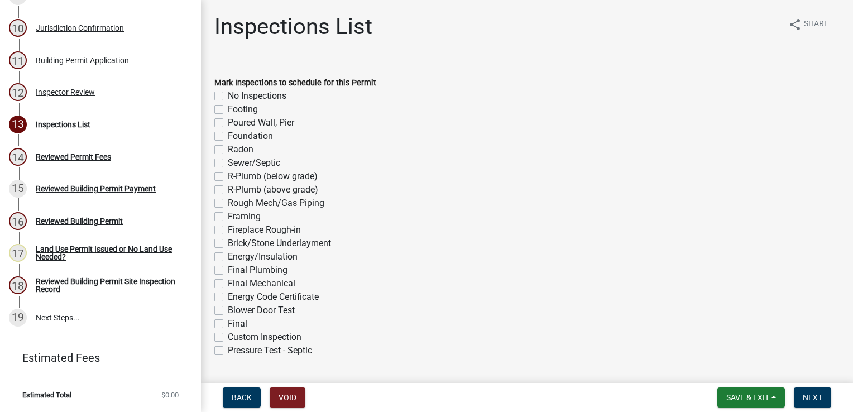
click at [228, 109] on label "Footing" at bounding box center [243, 109] width 30 height 13
click at [228, 109] on input "Footing" at bounding box center [231, 106] width 7 height 7
checkbox input "true"
checkbox input "false"
checkbox input "true"
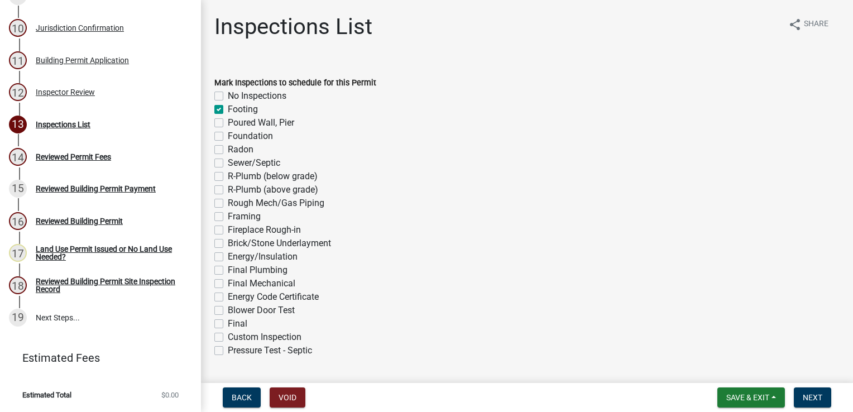
checkbox input "false"
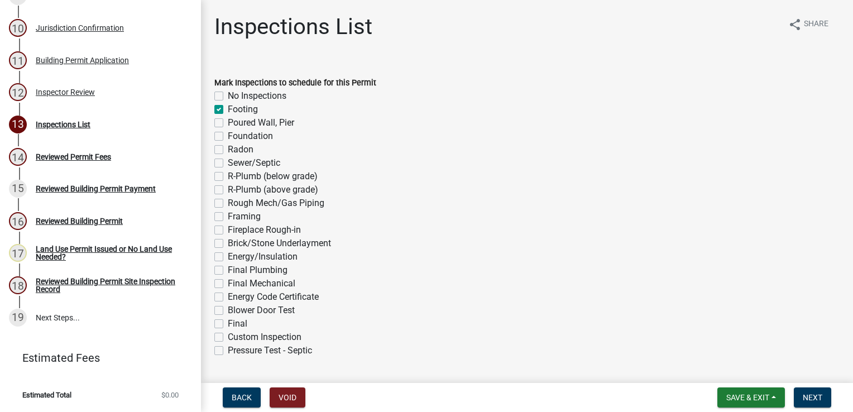
checkbox input "false"
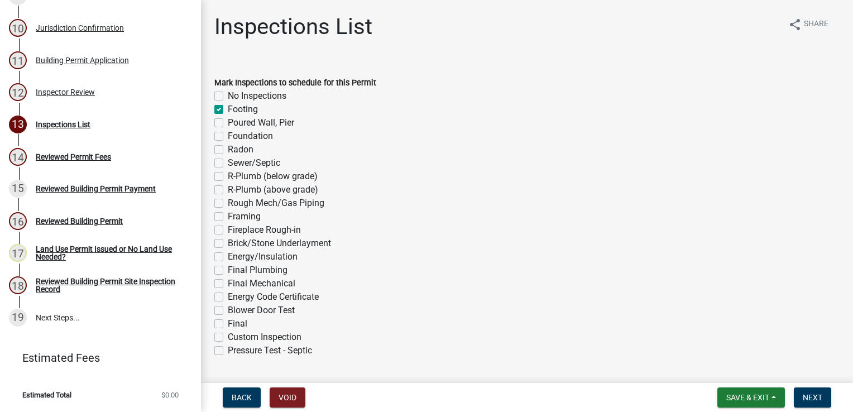
checkbox input "false"
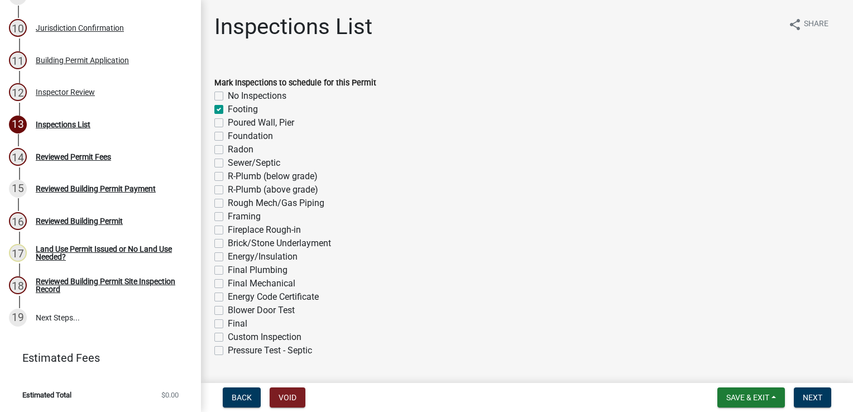
checkbox input "false"
click at [228, 123] on label "Poured Wall, Pier" at bounding box center [261, 122] width 66 height 13
click at [228, 123] on input "Poured Wall, Pier" at bounding box center [231, 119] width 7 height 7
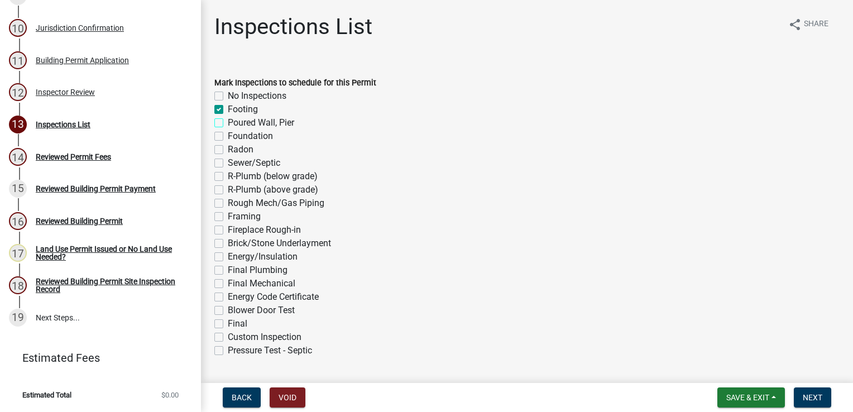
checkbox input "true"
checkbox input "false"
checkbox input "true"
checkbox input "false"
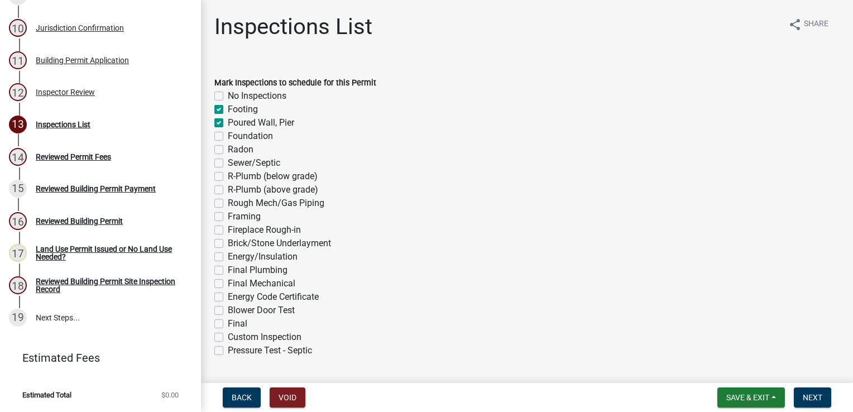
checkbox input "false"
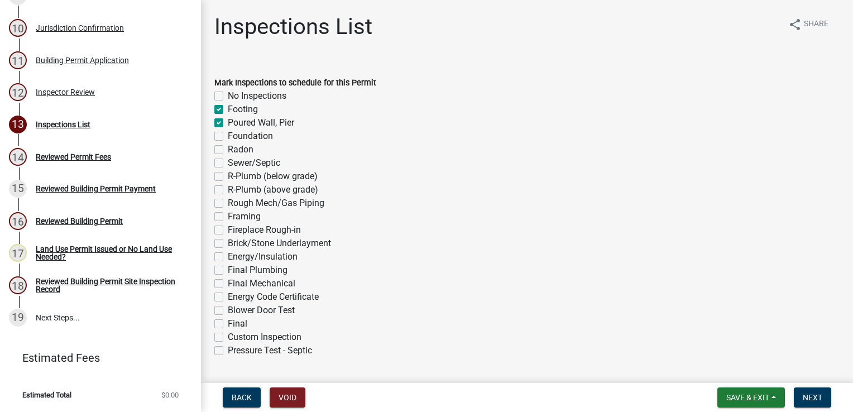
checkbox input "false"
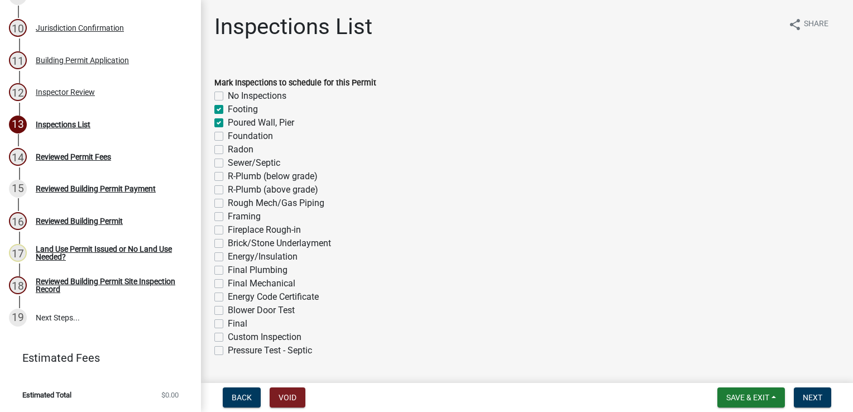
checkbox input "false"
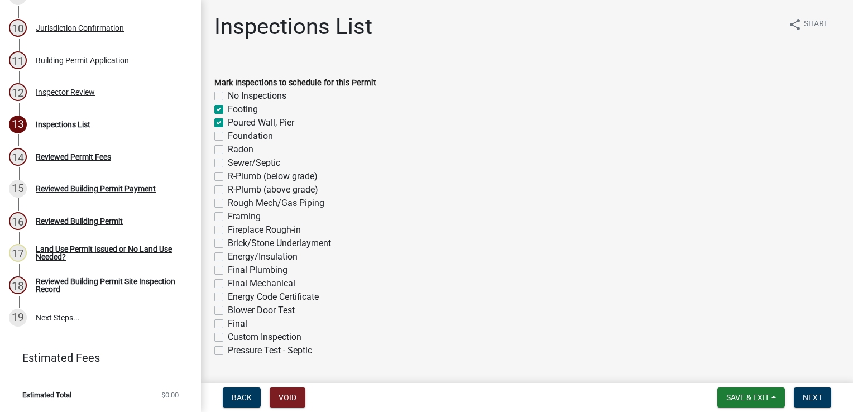
checkbox input "false"
click at [228, 135] on label "Foundation" at bounding box center [250, 136] width 45 height 13
click at [228, 135] on input "Foundation" at bounding box center [231, 133] width 7 height 7
checkbox input "true"
checkbox input "false"
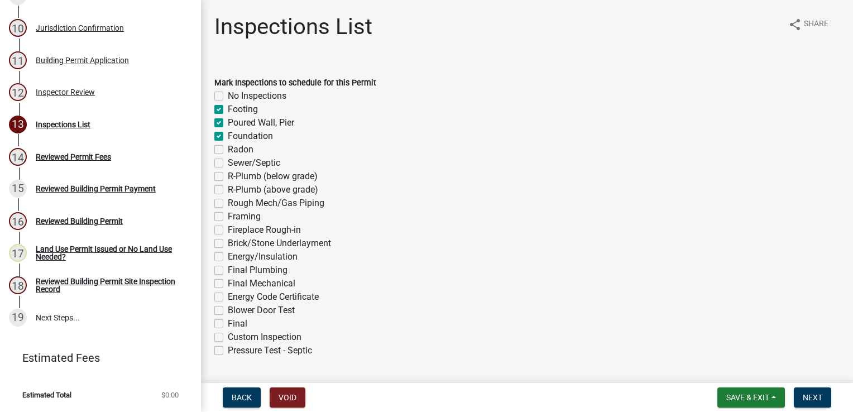
checkbox input "true"
checkbox input "false"
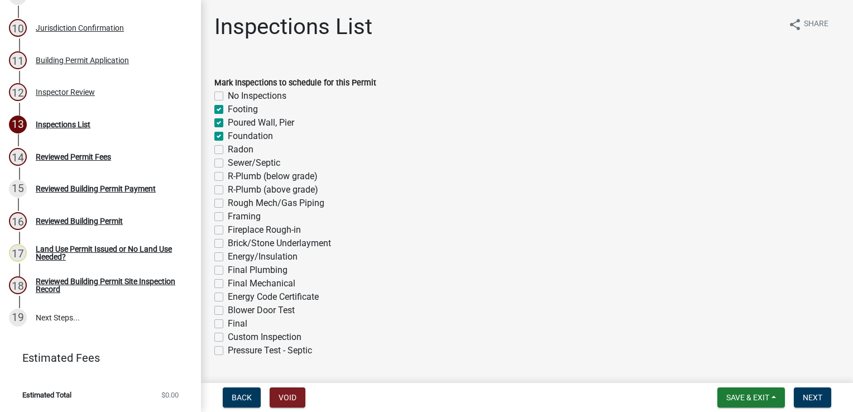
checkbox input "false"
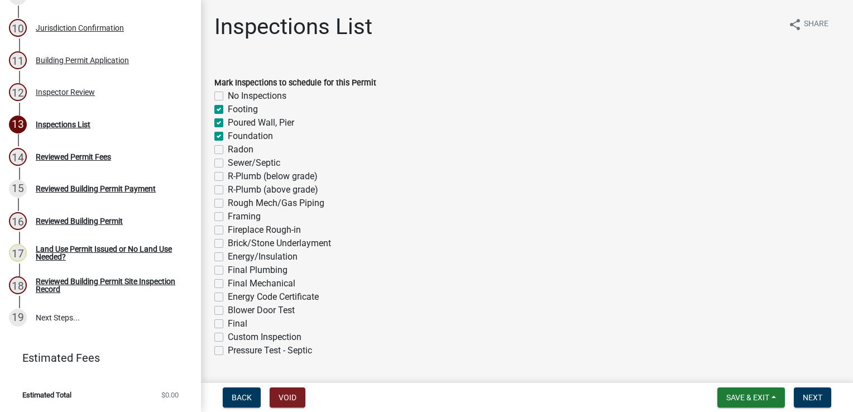
checkbox input "false"
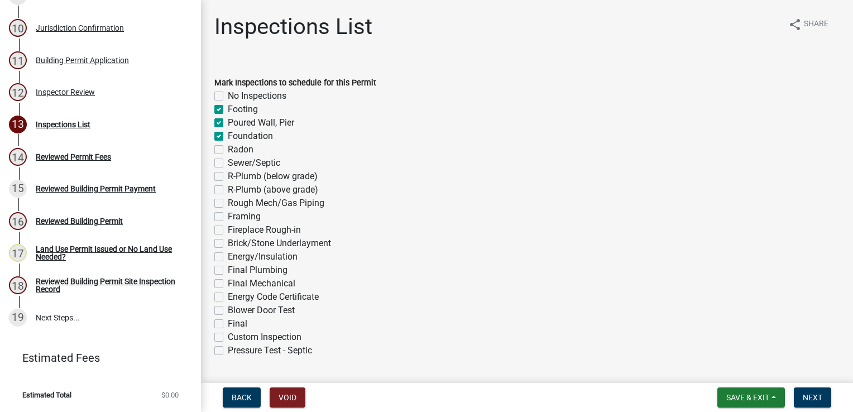
checkbox input "false"
click at [228, 151] on label "Radon" at bounding box center [241, 149] width 26 height 13
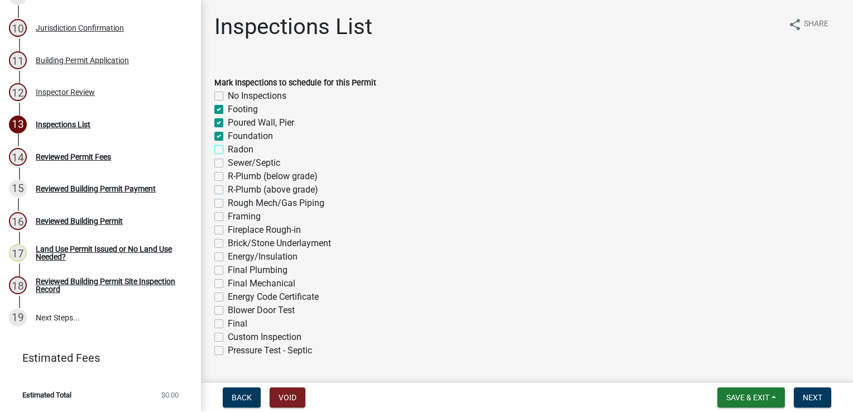
click at [228, 150] on input "Radon" at bounding box center [231, 146] width 7 height 7
checkbox input "true"
checkbox input "false"
checkbox input "true"
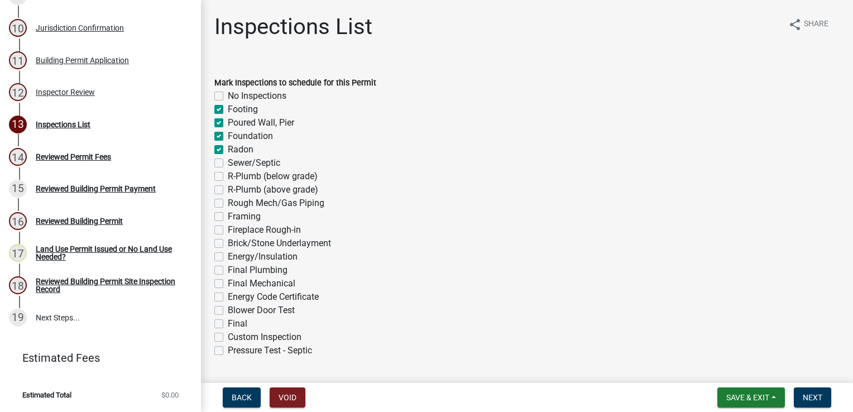
checkbox input "true"
checkbox input "false"
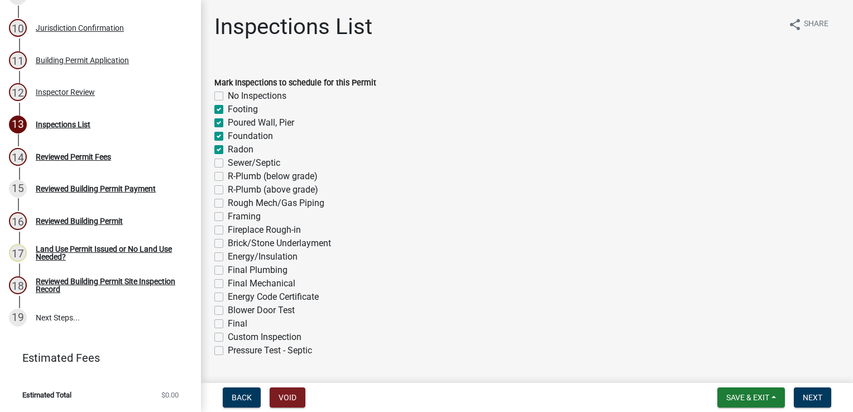
checkbox input "false"
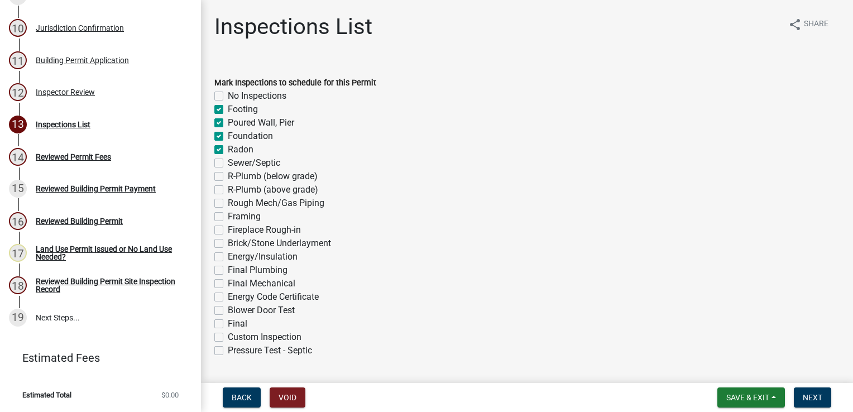
checkbox input "false"
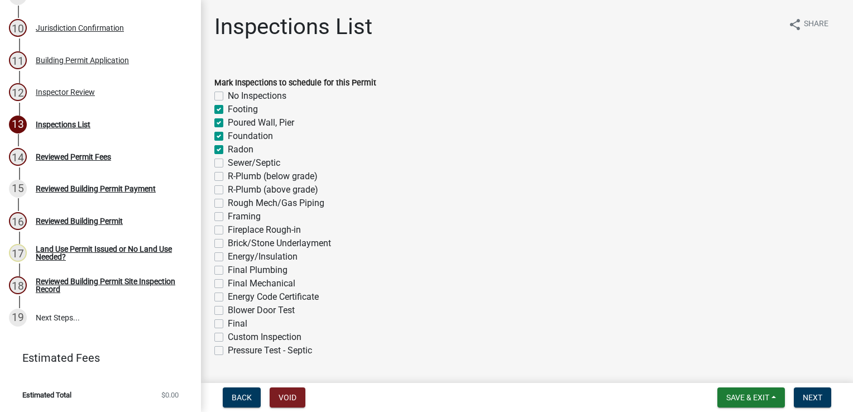
checkbox input "false"
click at [228, 162] on label "Sewer/Septic" at bounding box center [254, 162] width 52 height 13
click at [228, 162] on input "Sewer/Septic" at bounding box center [231, 159] width 7 height 7
checkbox input "true"
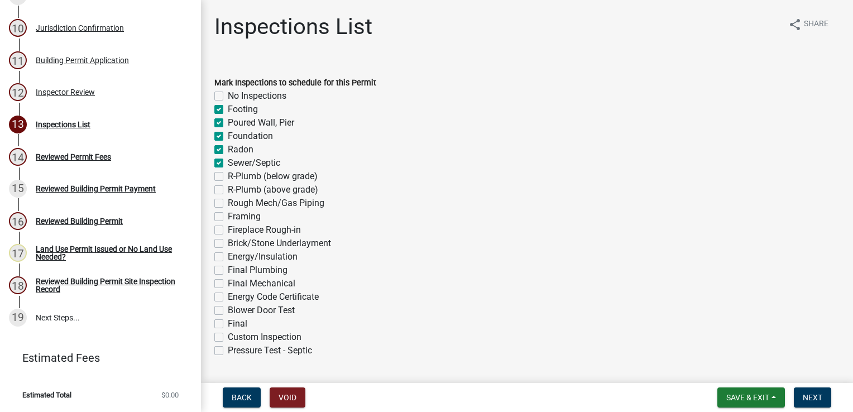
checkbox input "false"
checkbox input "true"
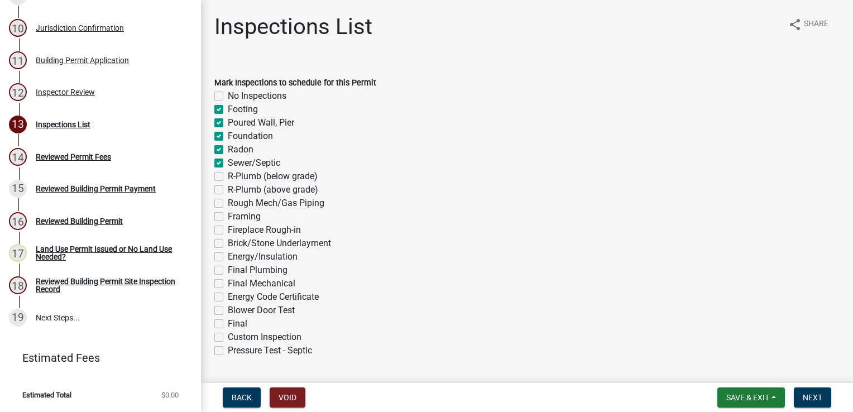
checkbox input "true"
checkbox input "false"
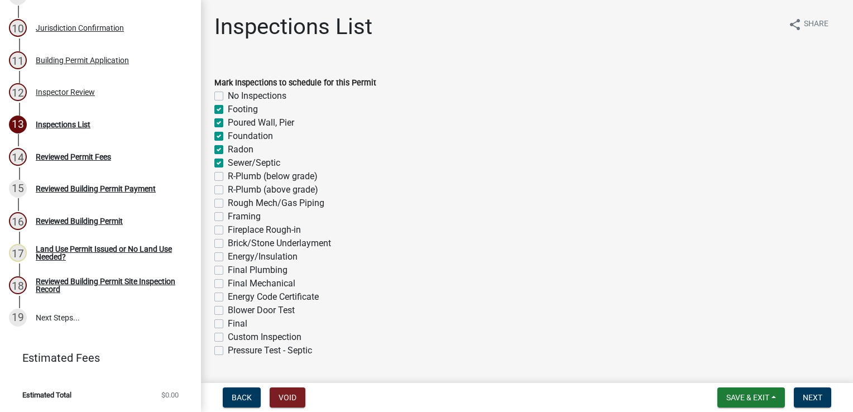
checkbox input "false"
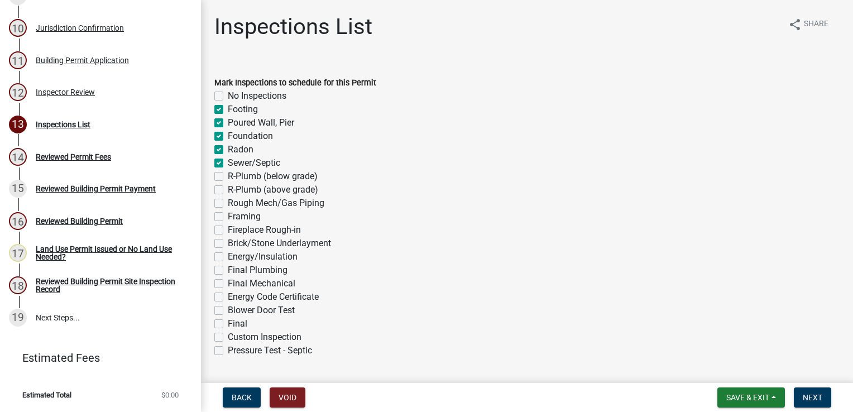
checkbox input "false"
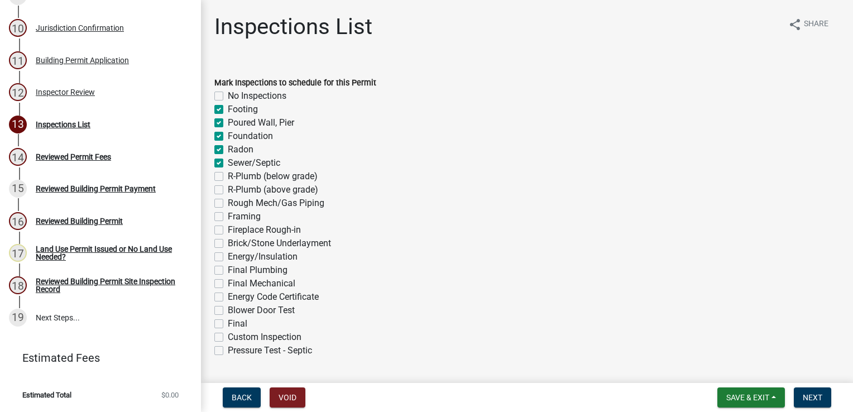
click at [228, 178] on label "R-Plumb (below grade)" at bounding box center [273, 176] width 90 height 13
click at [228, 177] on input "R-Plumb (below grade)" at bounding box center [231, 173] width 7 height 7
checkbox input "true"
checkbox input "false"
checkbox input "true"
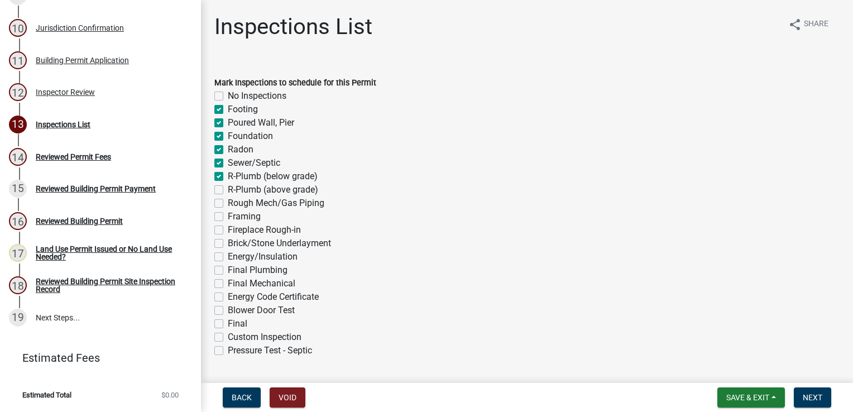
checkbox input "true"
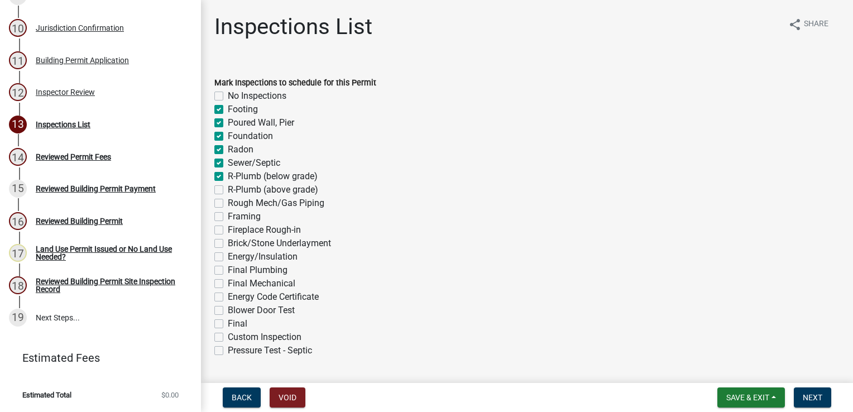
checkbox input "false"
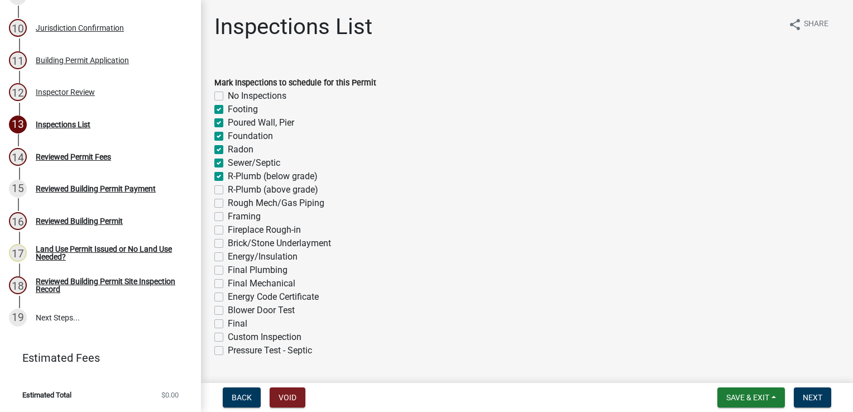
checkbox input "false"
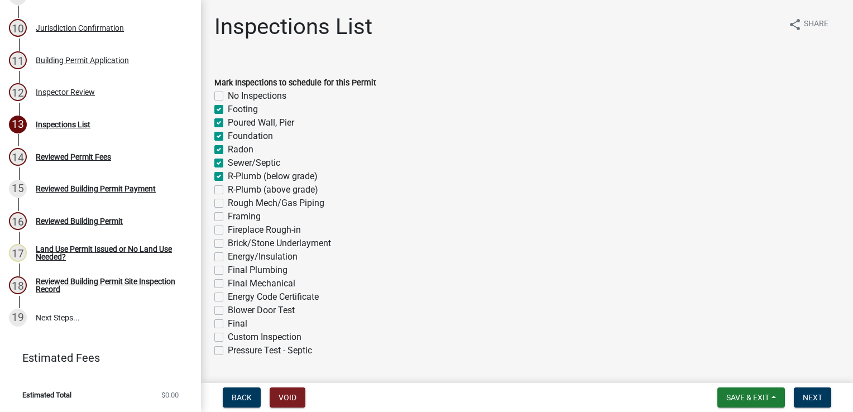
checkbox input "false"
click at [228, 191] on label "R-Plumb (above grade)" at bounding box center [273, 189] width 90 height 13
click at [228, 190] on input "R-Plumb (above grade)" at bounding box center [231, 186] width 7 height 7
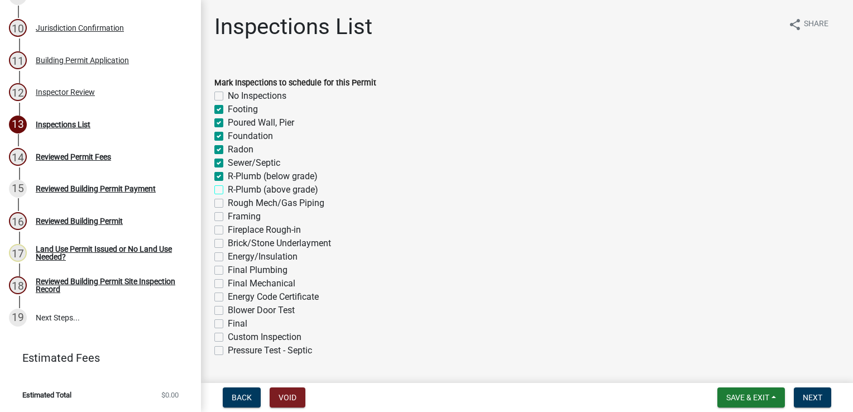
checkbox input "true"
checkbox input "false"
checkbox input "true"
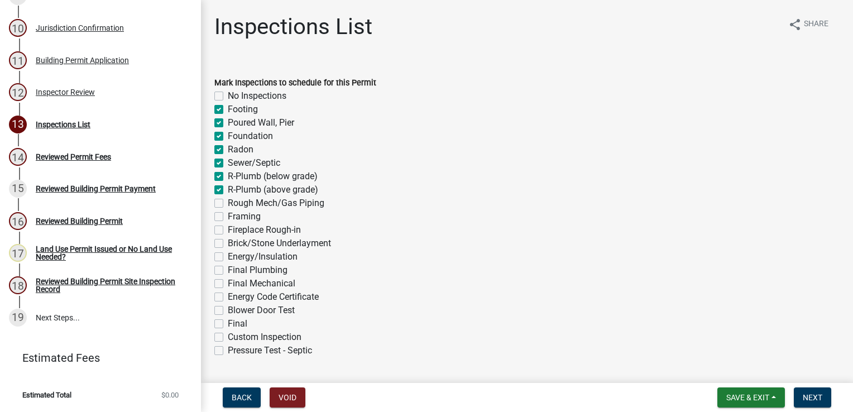
checkbox input "true"
checkbox input "false"
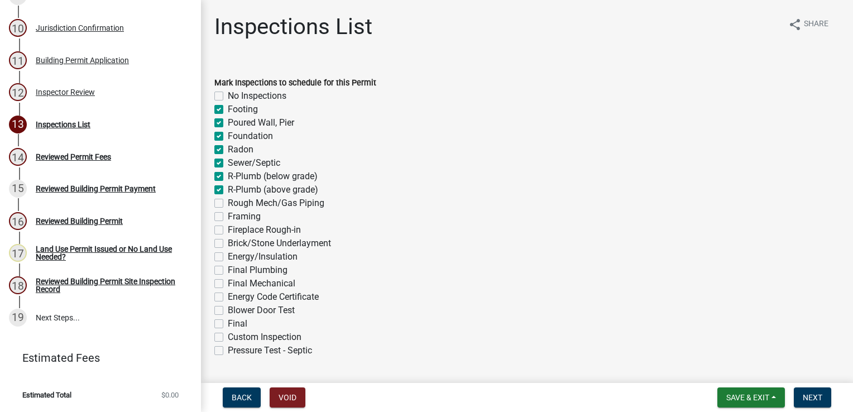
checkbox input "false"
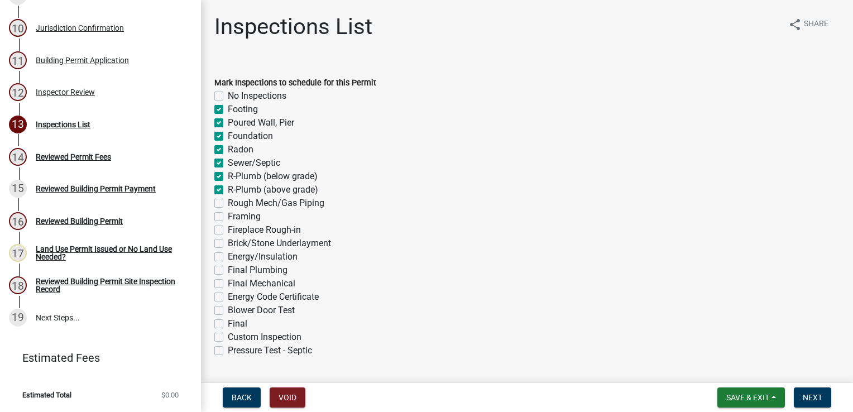
click at [228, 201] on label "Rough Mech/Gas Piping" at bounding box center [276, 203] width 97 height 13
click at [228, 201] on input "Rough Mech/Gas Piping" at bounding box center [231, 200] width 7 height 7
click at [228, 215] on label "Framing" at bounding box center [244, 216] width 33 height 13
click at [228, 215] on input "Framing" at bounding box center [231, 213] width 7 height 7
click at [228, 231] on label "Fireplace Rough-in" at bounding box center [264, 229] width 73 height 13
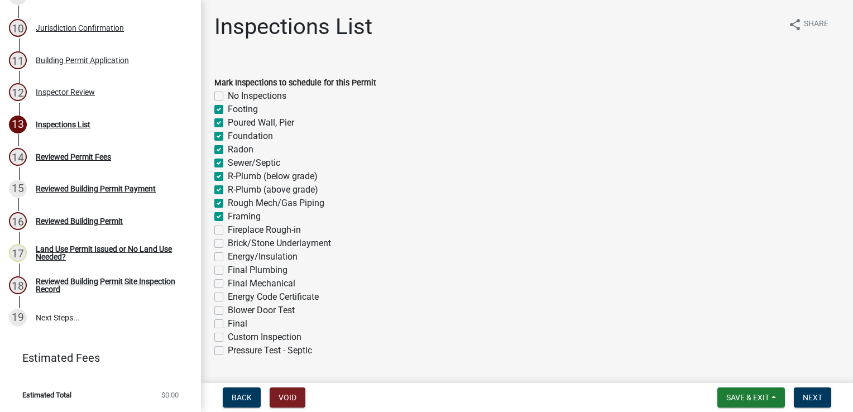
click at [228, 231] on input "Fireplace Rough-in" at bounding box center [231, 226] width 7 height 7
click at [228, 243] on label "Brick/Stone Underlayment" at bounding box center [279, 243] width 103 height 13
click at [228, 243] on input "Brick/Stone Underlayment" at bounding box center [231, 240] width 7 height 7
click at [228, 256] on label "Energy/Insulation" at bounding box center [263, 256] width 70 height 13
click at [228, 256] on input "Energy/Insulation" at bounding box center [231, 253] width 7 height 7
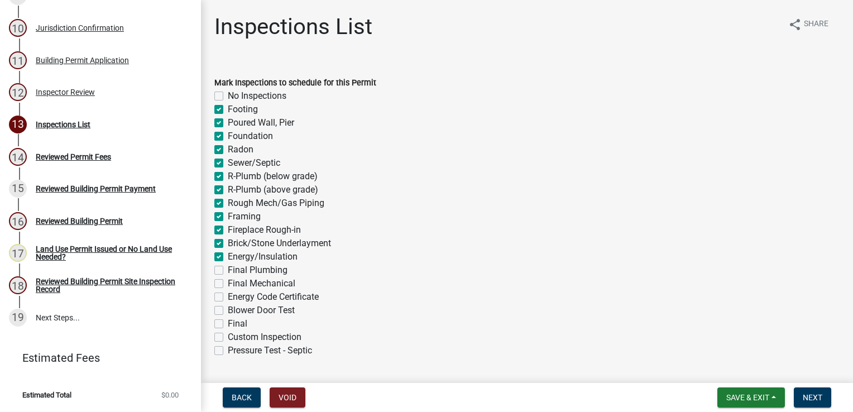
click at [228, 271] on label "Final Plumbing" at bounding box center [258, 270] width 60 height 13
click at [228, 271] on input "Final Plumbing" at bounding box center [231, 267] width 7 height 7
click at [228, 286] on label "Final Mechanical" at bounding box center [262, 283] width 68 height 13
click at [228, 284] on input "Final Mechanical" at bounding box center [231, 280] width 7 height 7
click at [228, 312] on label "Blower Door Test" at bounding box center [261, 310] width 67 height 13
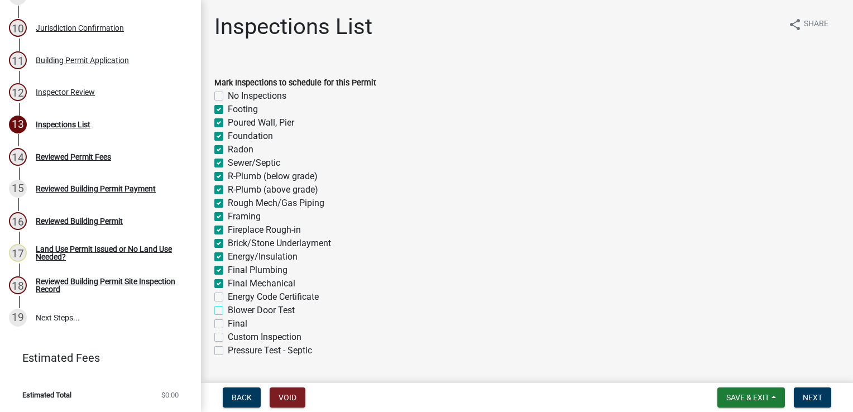
click at [228, 311] on input "Blower Door Test" at bounding box center [231, 307] width 7 height 7
click at [228, 323] on label "Final" at bounding box center [238, 323] width 20 height 13
click at [228, 323] on input "Final" at bounding box center [231, 320] width 7 height 7
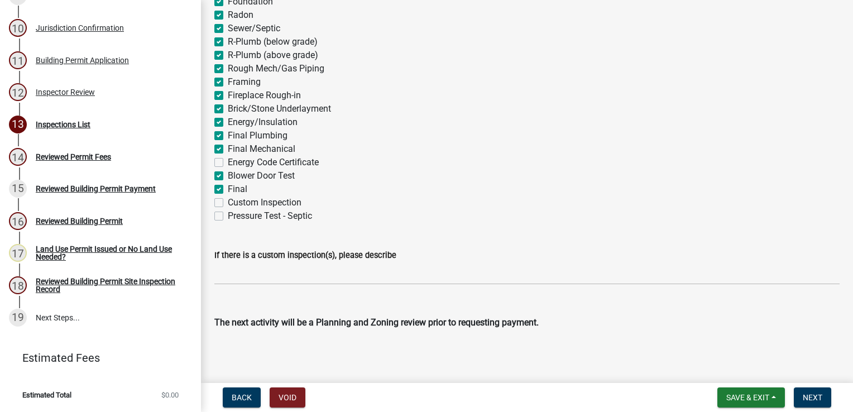
scroll to position [137, 0]
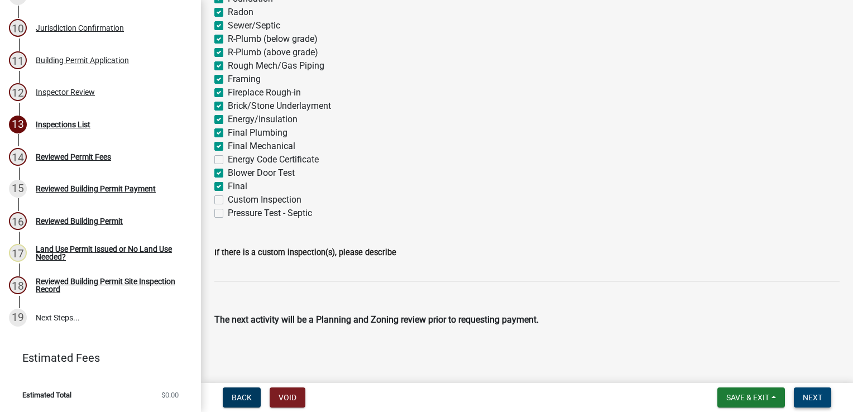
click at [809, 396] on span "Next" at bounding box center [813, 397] width 20 height 9
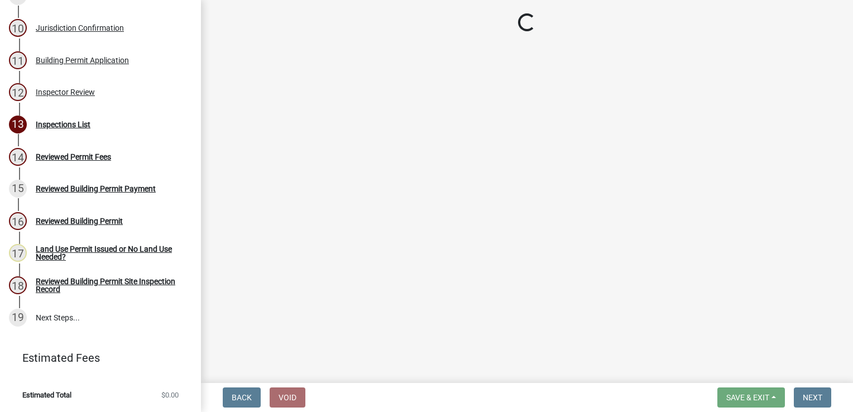
scroll to position [921, 0]
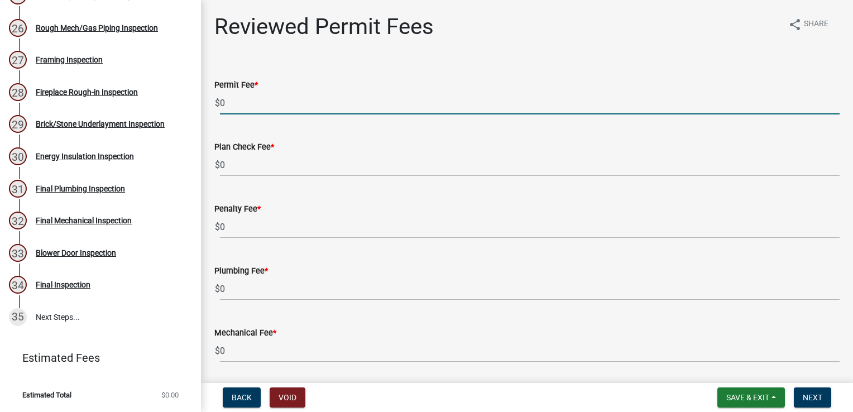
click at [249, 102] on input "0" at bounding box center [530, 103] width 620 height 23
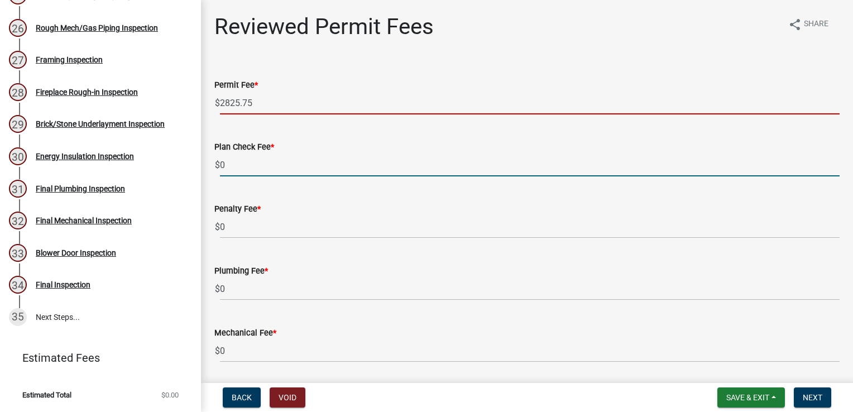
click at [241, 168] on input "0" at bounding box center [530, 165] width 620 height 23
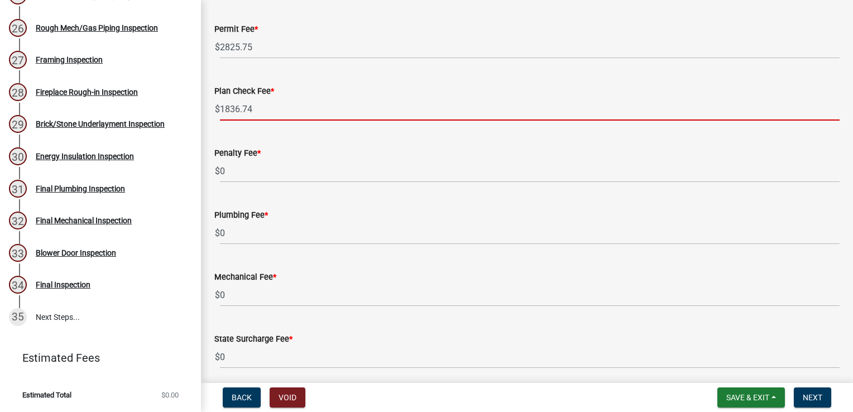
scroll to position [161, 0]
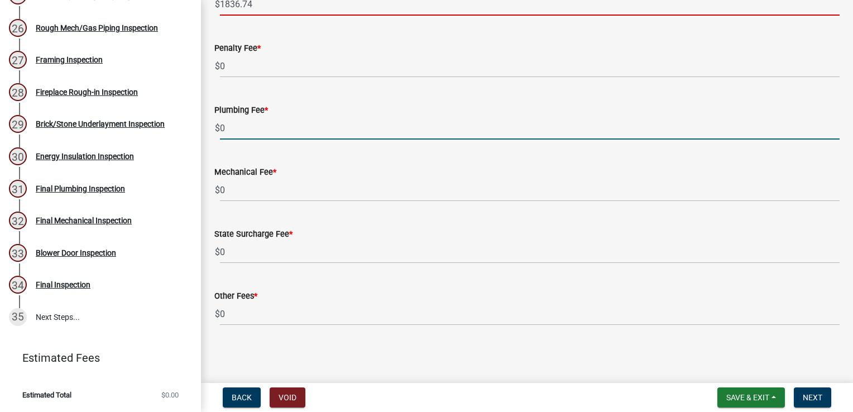
click at [243, 126] on input "0" at bounding box center [530, 128] width 620 height 23
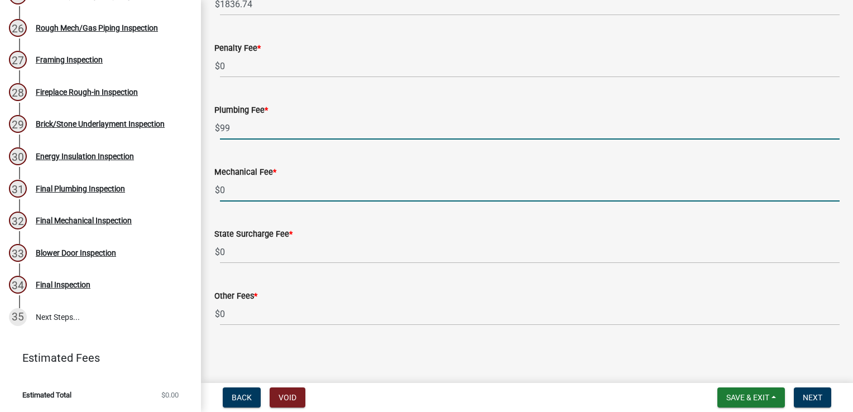
click at [248, 189] on input "0" at bounding box center [530, 190] width 620 height 23
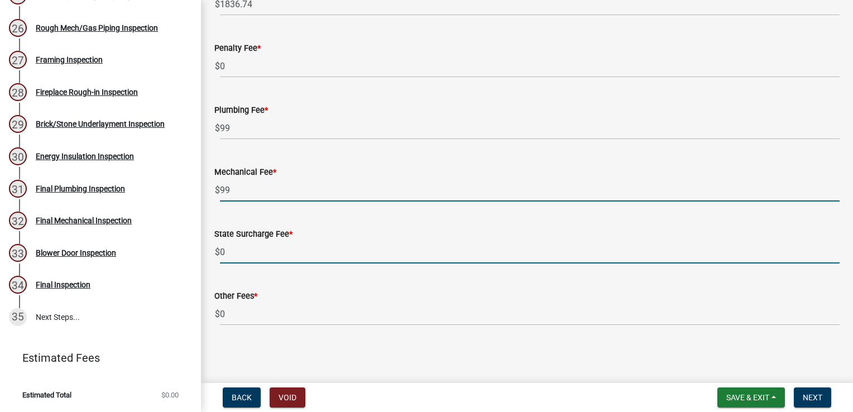
click at [235, 259] on input "0" at bounding box center [530, 252] width 620 height 23
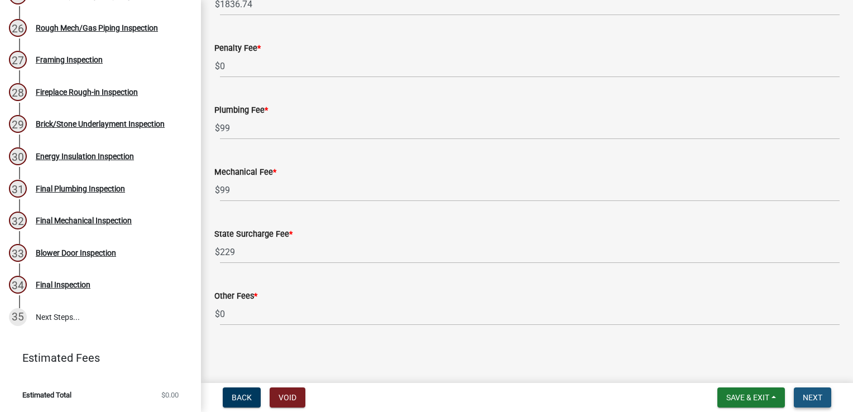
click at [806, 400] on span "Next" at bounding box center [813, 397] width 20 height 9
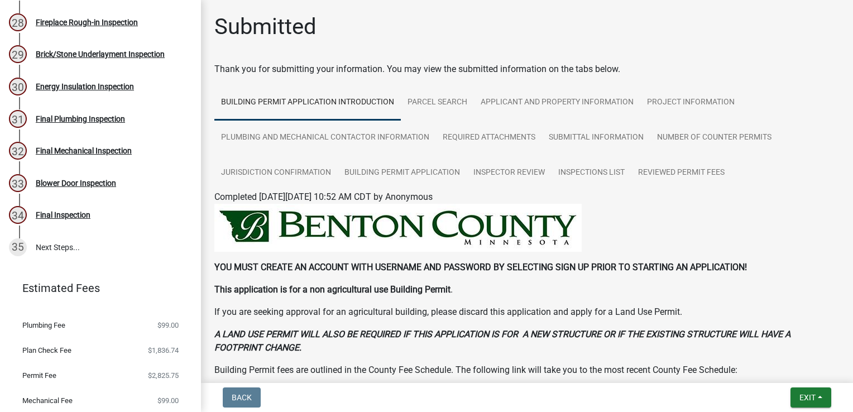
scroll to position [1046, 0]
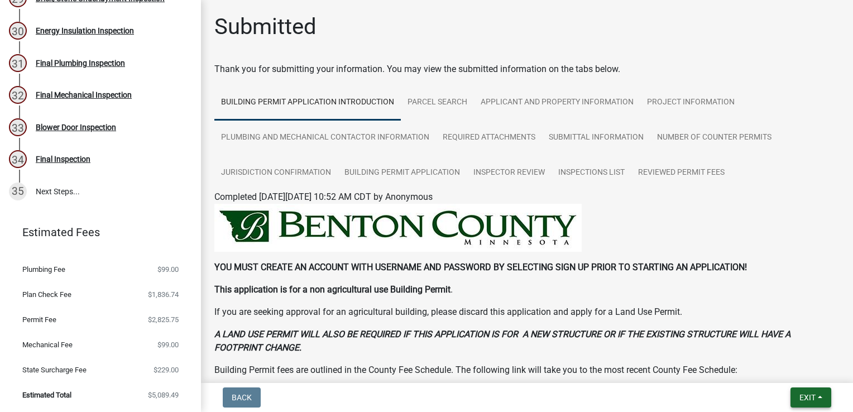
click at [797, 398] on button "Exit" at bounding box center [811, 398] width 41 height 20
click at [793, 373] on button "Save & Exit" at bounding box center [787, 368] width 89 height 27
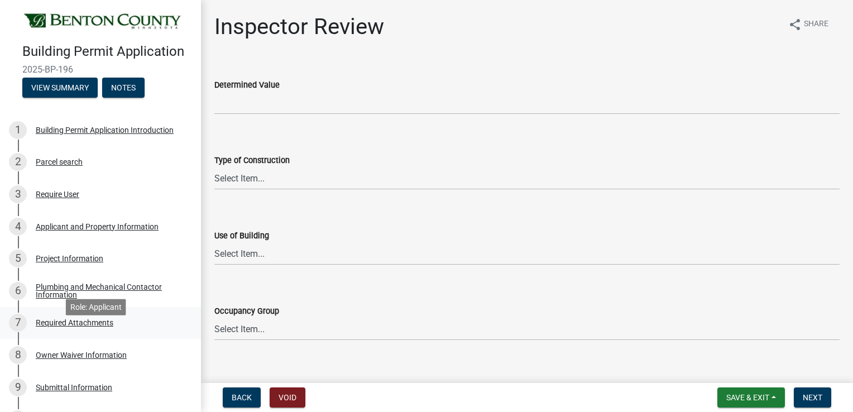
click at [103, 327] on div "Required Attachments" at bounding box center [75, 323] width 78 height 8
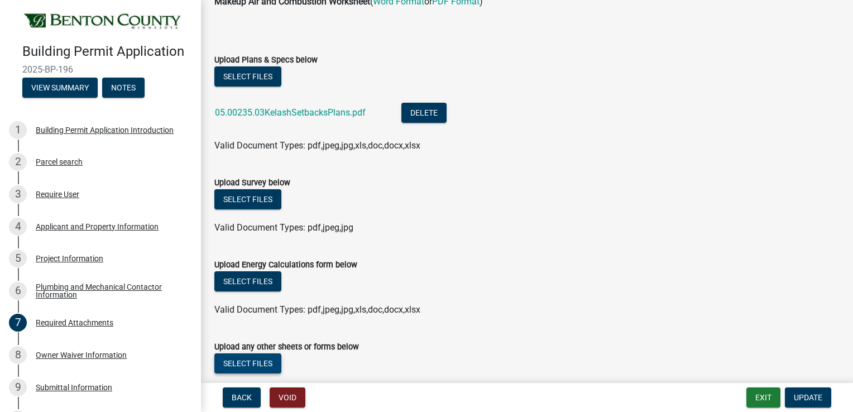
scroll to position [40, 0]
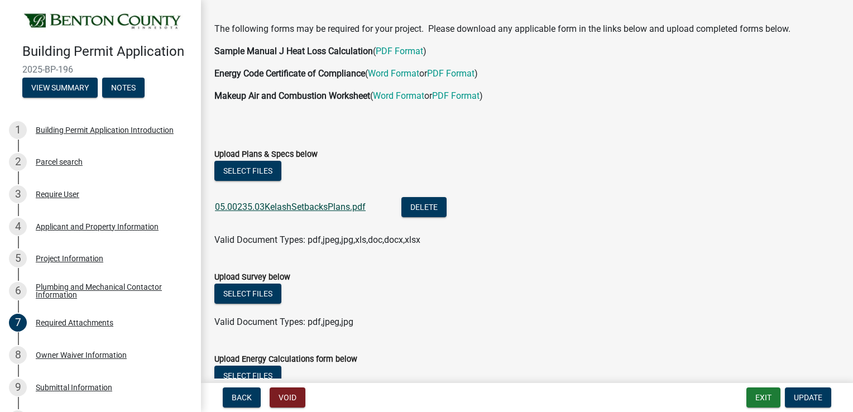
click at [294, 209] on link "05.00235.03KelashSetbacksPlans.pdf" at bounding box center [290, 207] width 151 height 11
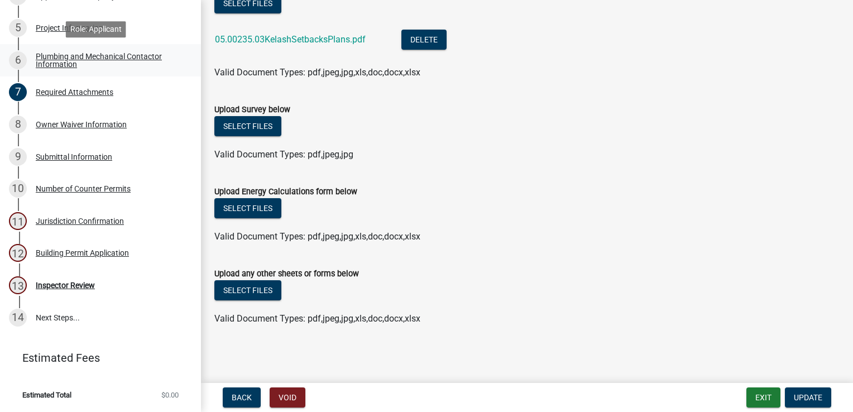
scroll to position [246, 0]
click at [69, 285] on div "Inspector Review" at bounding box center [65, 285] width 59 height 8
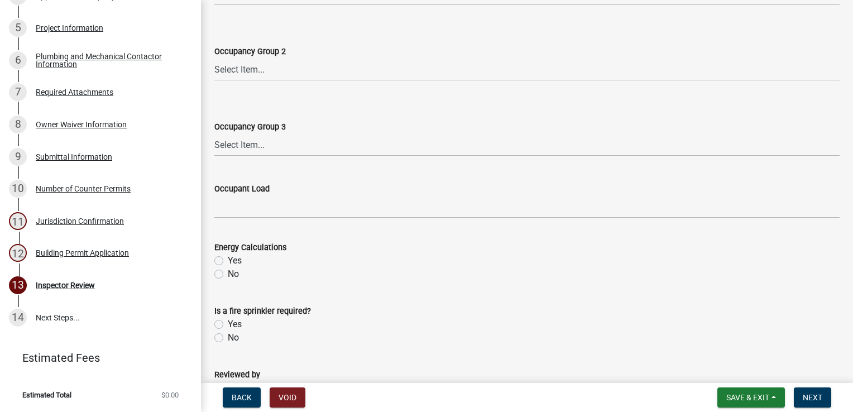
scroll to position [563, 0]
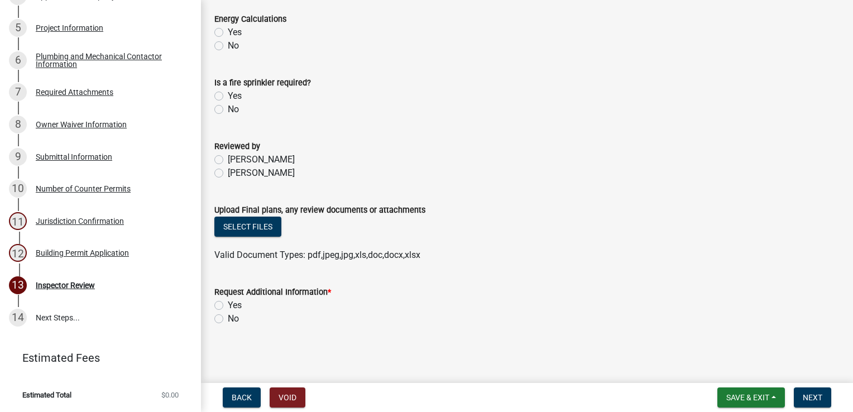
click at [228, 306] on label "Yes" at bounding box center [235, 305] width 14 height 13
click at [228, 306] on input "Yes" at bounding box center [231, 302] width 7 height 7
radio input "true"
click at [819, 399] on span "Next" at bounding box center [813, 397] width 20 height 9
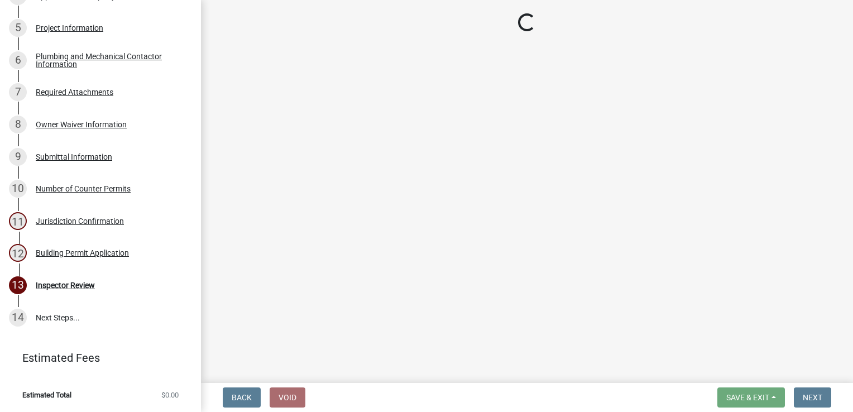
scroll to position [310, 0]
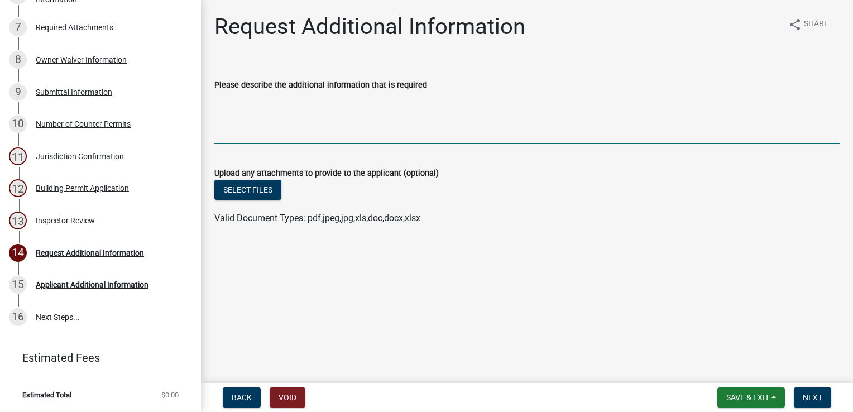
click at [285, 95] on textarea "Please describe the additional information that is required" at bounding box center [526, 118] width 625 height 52
click at [260, 100] on textarea "Please see attached handout on all the information that I will need" at bounding box center [526, 118] width 625 height 52
click at [453, 99] on textarea "Please see the attached handout on all the information that I will need" at bounding box center [526, 118] width 625 height 52
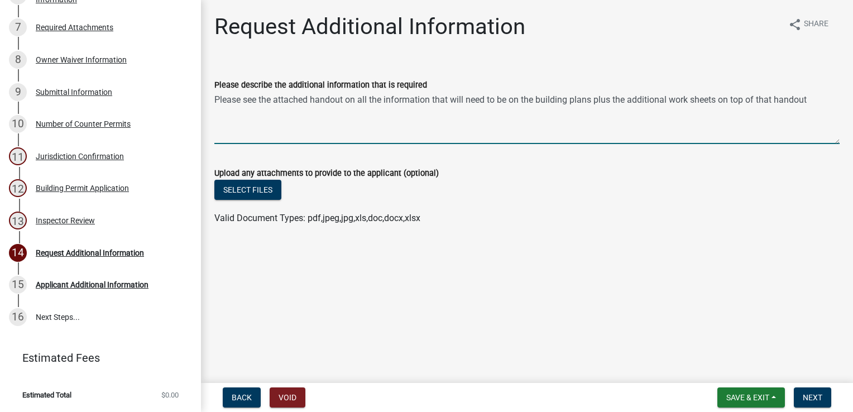
click at [674, 104] on textarea "Please see the attached handout on all the information that will need to be on …" at bounding box center [526, 118] width 625 height 52
click at [671, 104] on textarea "Please see the attached handout on all the information that will need to be on …" at bounding box center [526, 118] width 625 height 52
type textarea "Please see the attached handout on all the information that will need to be on …"
click at [824, 397] on button "Next" at bounding box center [812, 398] width 37 height 20
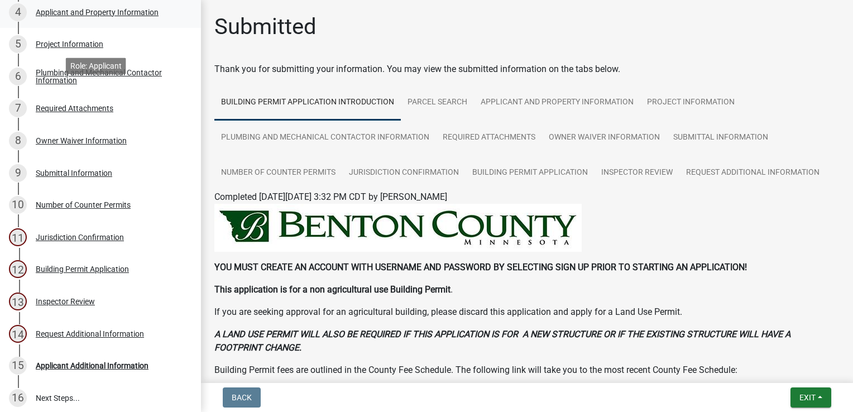
scroll to position [142, 0]
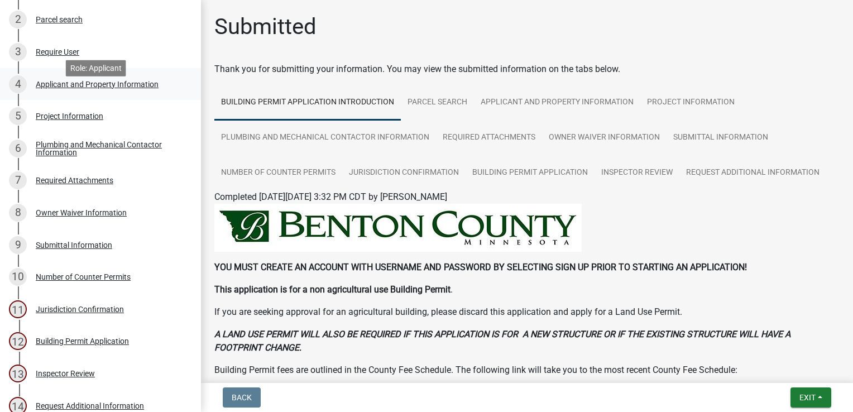
click at [75, 88] on div "Applicant and Property Information" at bounding box center [97, 84] width 123 height 8
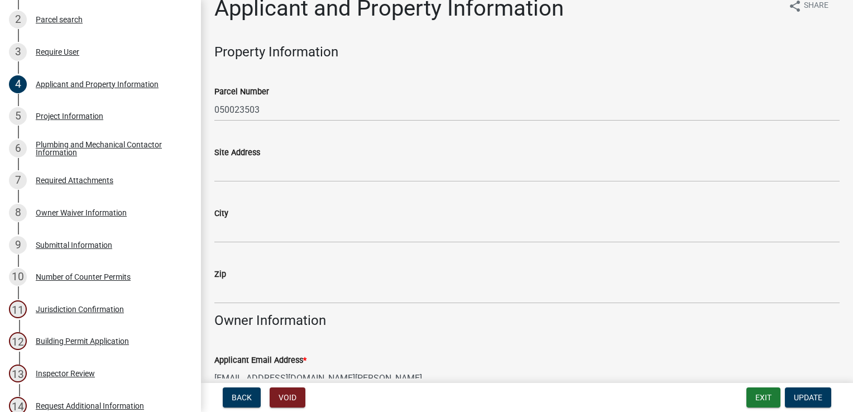
scroll to position [0, 0]
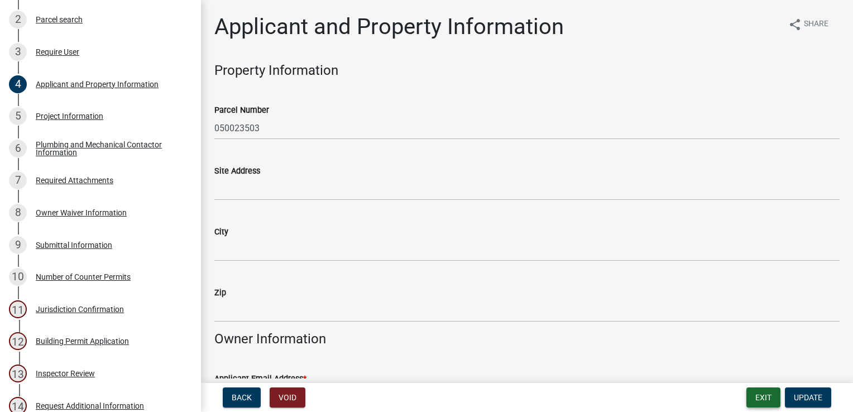
click at [755, 395] on button "Exit" at bounding box center [764, 398] width 34 height 20
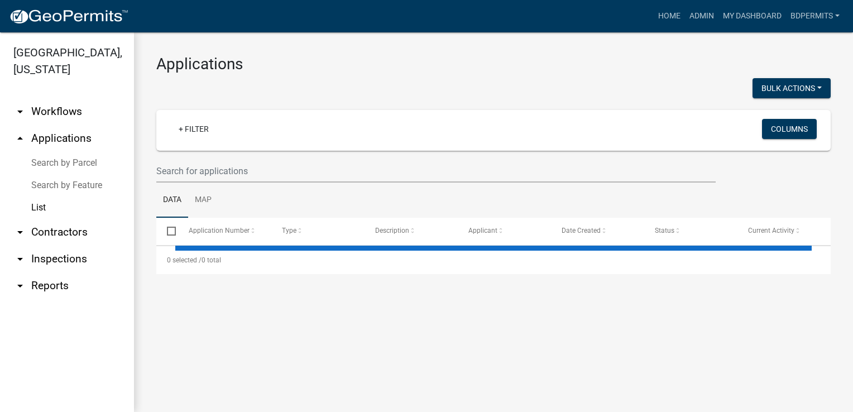
select select "3: 100"
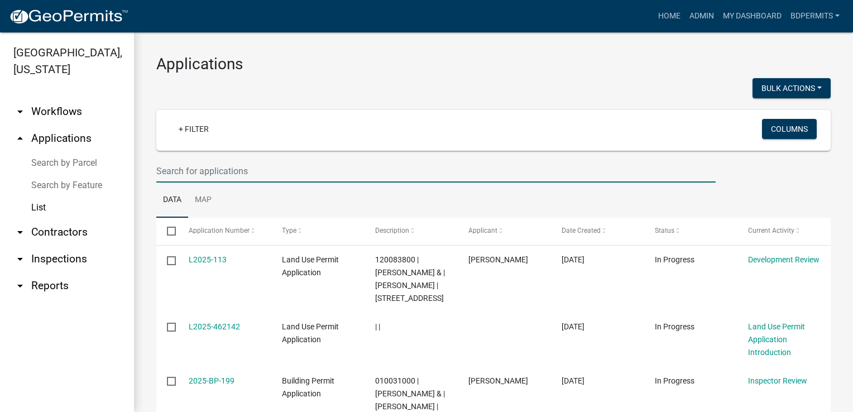
click at [237, 173] on input "text" at bounding box center [436, 171] width 560 height 23
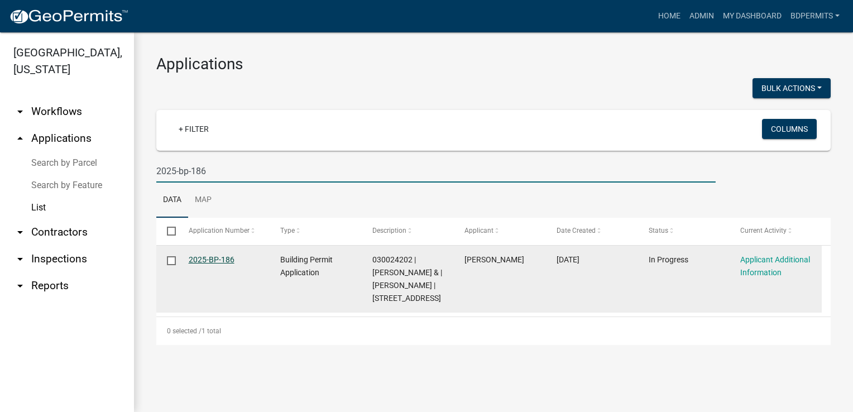
type input "2025-bp-186"
click at [223, 257] on link "2025-BP-186" at bounding box center [212, 259] width 46 height 9
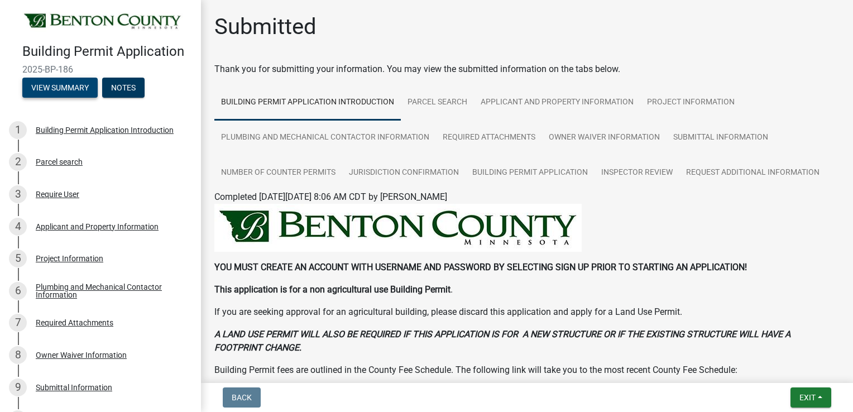
click at [76, 95] on button "View Summary" at bounding box center [59, 88] width 75 height 20
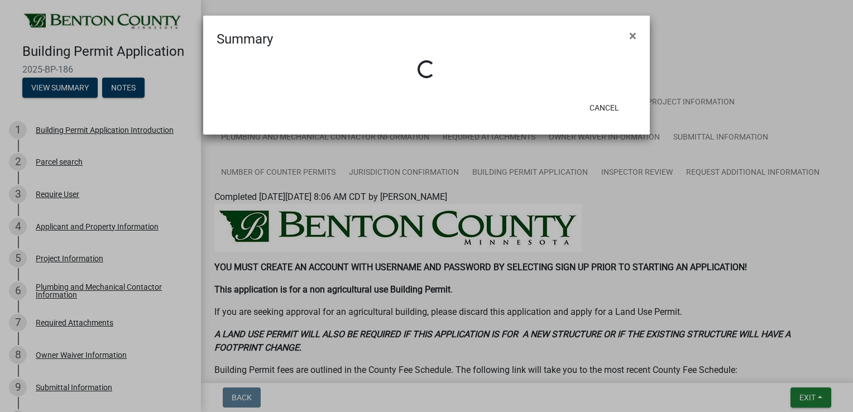
click at [751, 160] on ngb-modal-window "Summary × Loading... Cancel" at bounding box center [426, 206] width 853 height 412
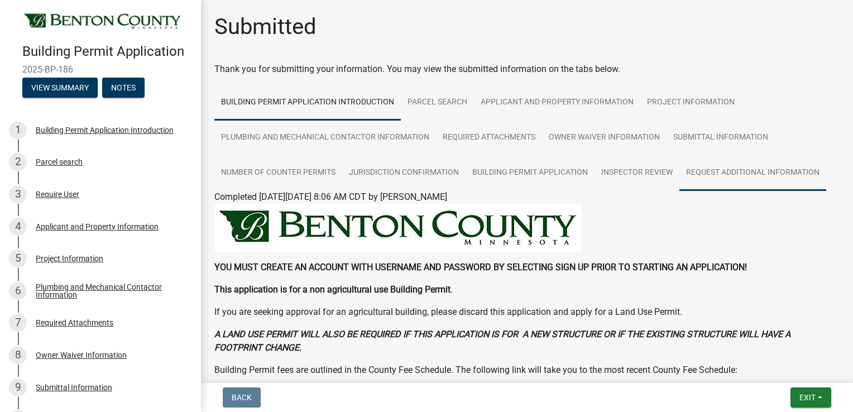
click at [744, 170] on link "Request Additional Information" at bounding box center [753, 173] width 147 height 36
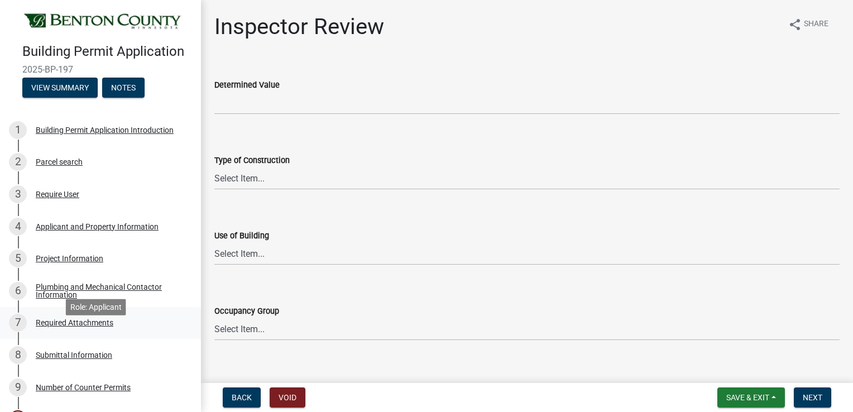
click at [88, 327] on div "Required Attachments" at bounding box center [75, 323] width 78 height 8
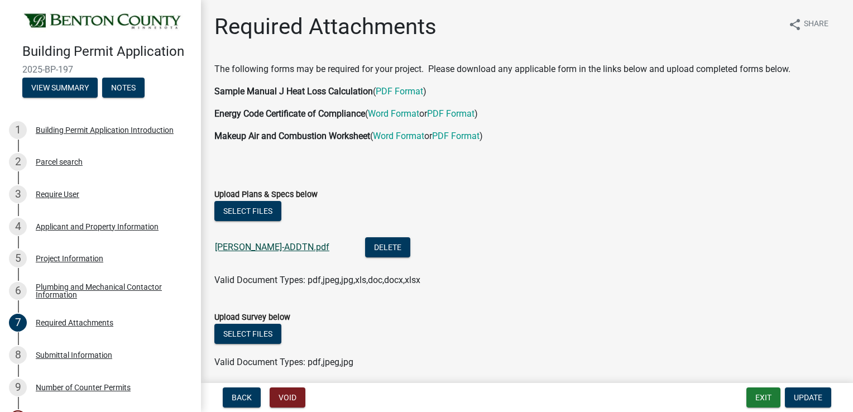
click at [236, 250] on link "[PERSON_NAME]-ADDTN.pdf" at bounding box center [272, 247] width 114 height 11
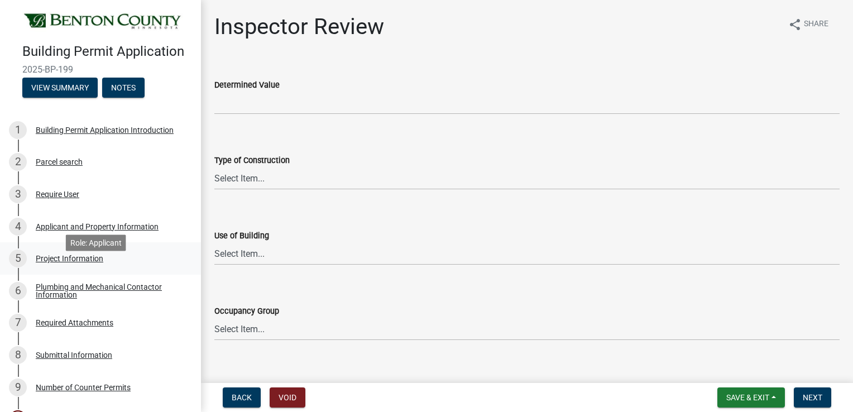
click at [85, 262] on div "Project Information" at bounding box center [70, 259] width 68 height 8
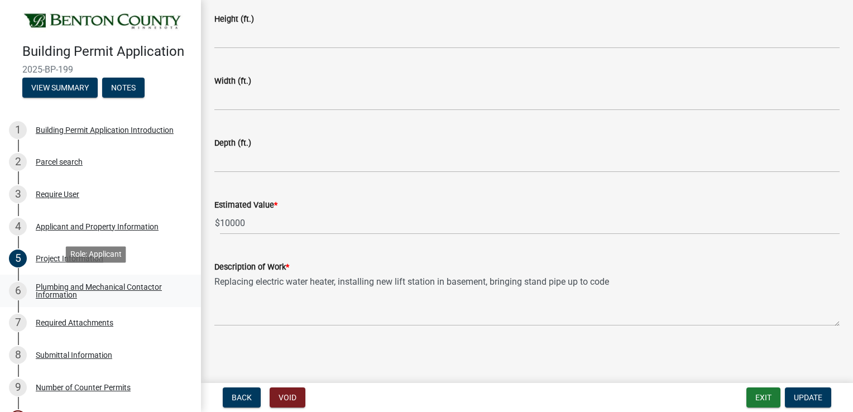
scroll to position [56, 0]
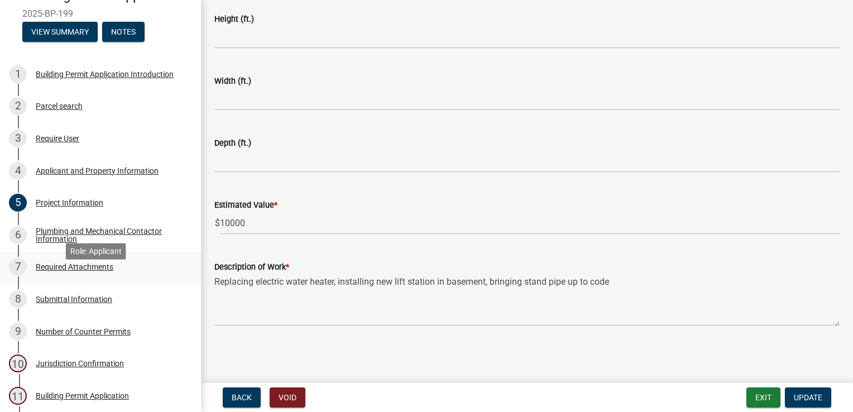
click at [95, 271] on div "Required Attachments" at bounding box center [75, 267] width 78 height 8
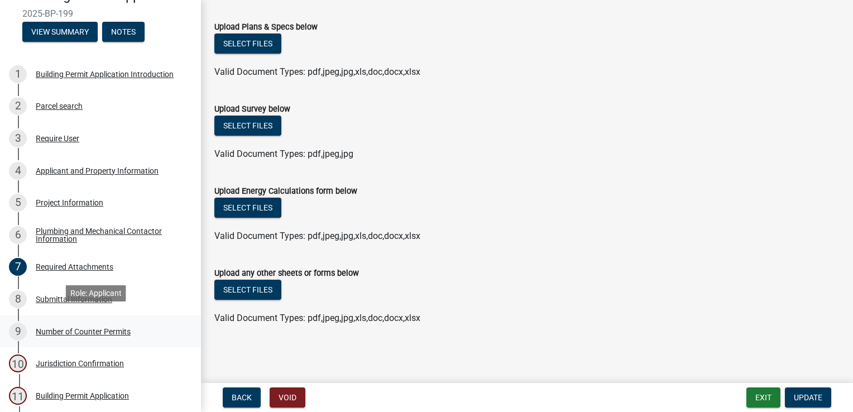
scroll to position [213, 0]
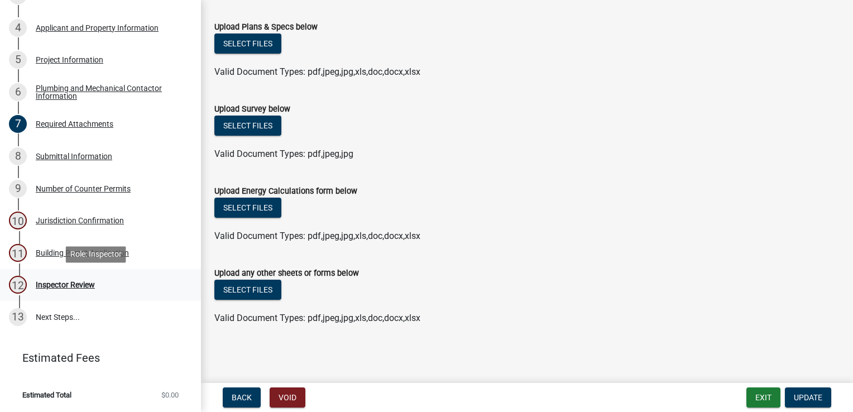
click at [63, 287] on div "Inspector Review" at bounding box center [65, 285] width 59 height 8
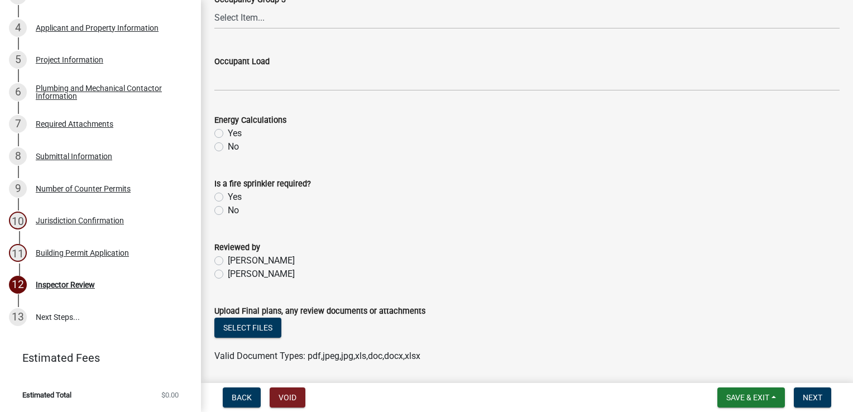
scroll to position [563, 0]
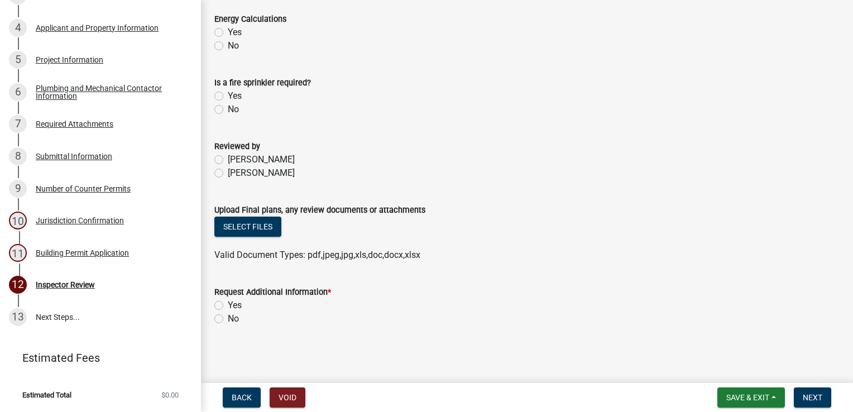
click at [228, 322] on label "No" at bounding box center [233, 318] width 11 height 13
click at [228, 319] on input "No" at bounding box center [231, 315] width 7 height 7
radio input "true"
click at [800, 393] on button "Next" at bounding box center [812, 398] width 37 height 20
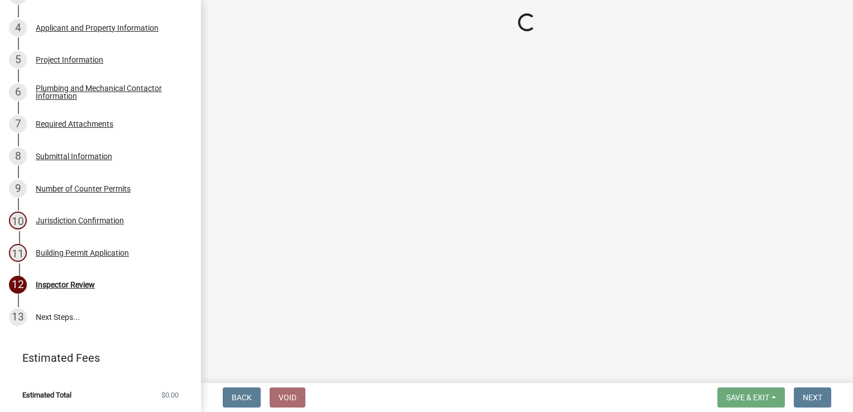
scroll to position [407, 0]
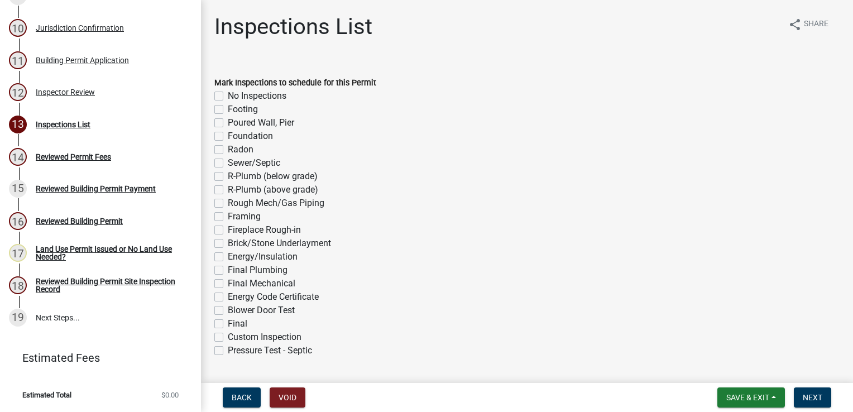
click at [228, 272] on label "Final Plumbing" at bounding box center [258, 270] width 60 height 13
click at [228, 271] on input "Final Plumbing" at bounding box center [231, 267] width 7 height 7
checkbox input "true"
checkbox input "false"
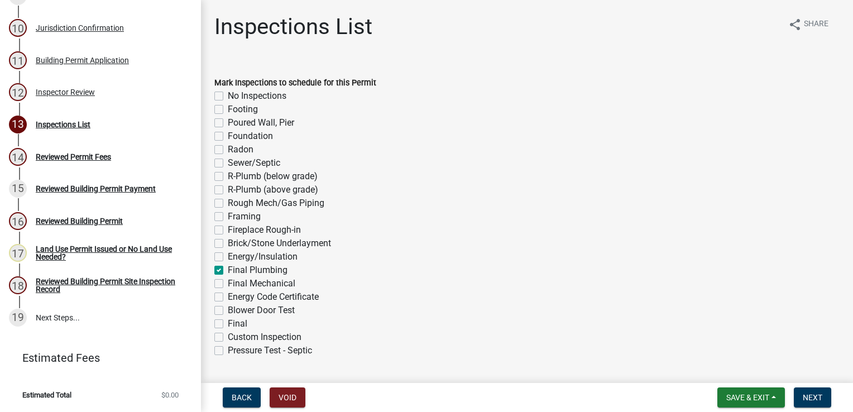
checkbox input "false"
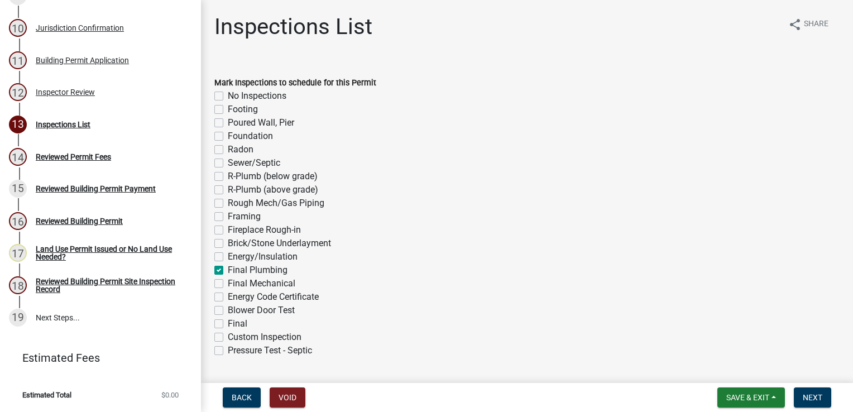
checkbox input "false"
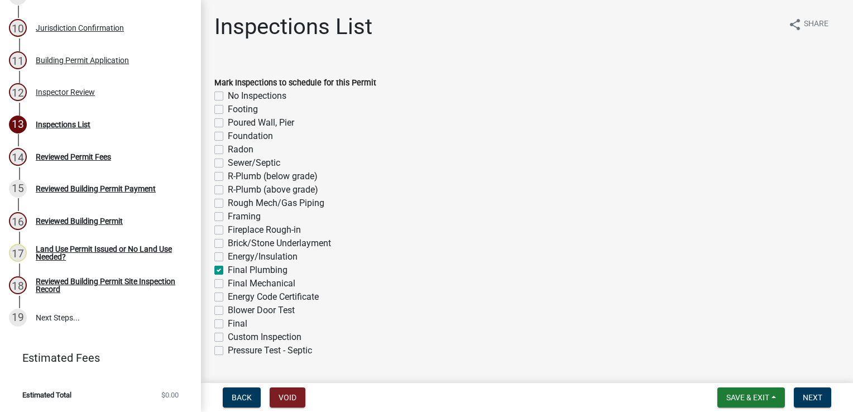
checkbox input "false"
checkbox input "true"
checkbox input "false"
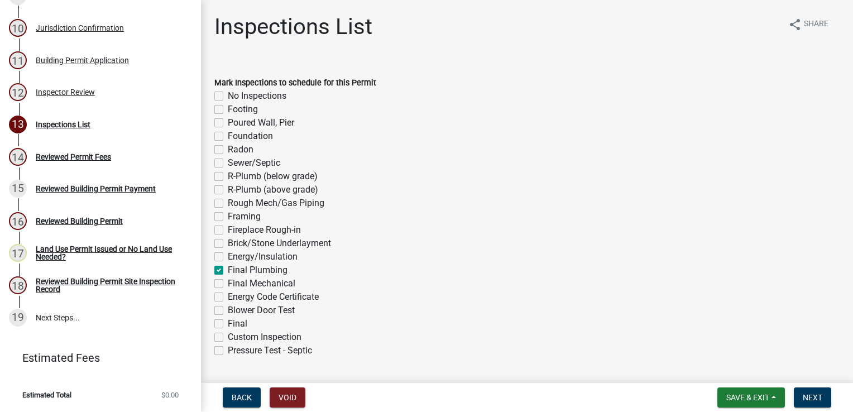
checkbox input "false"
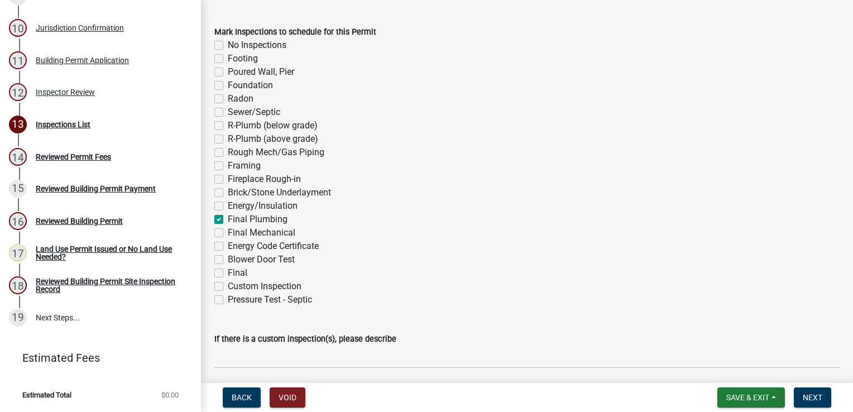
scroll to position [137, 0]
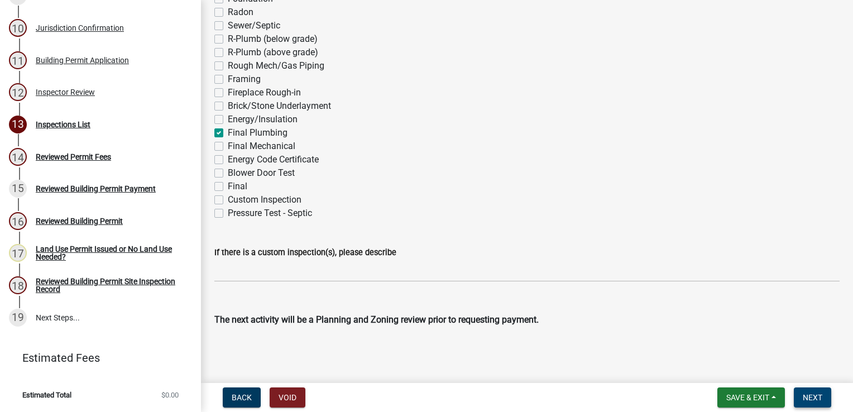
drag, startPoint x: 813, startPoint y: 394, endPoint x: 812, endPoint y: 388, distance: 6.8
click at [812, 394] on span "Next" at bounding box center [813, 397] width 20 height 9
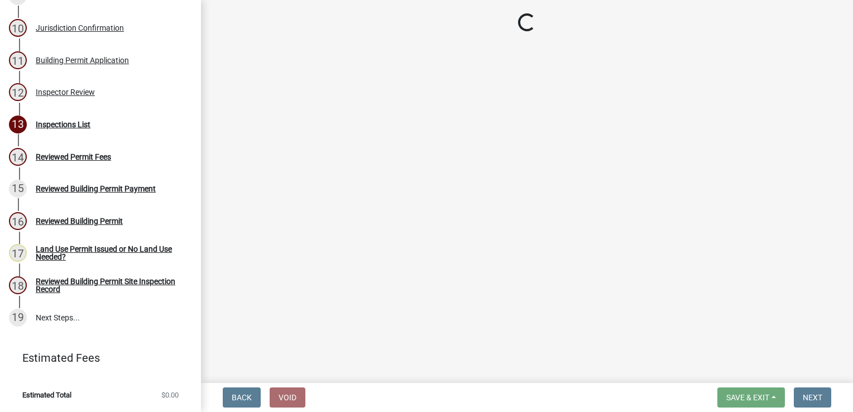
scroll to position [438, 0]
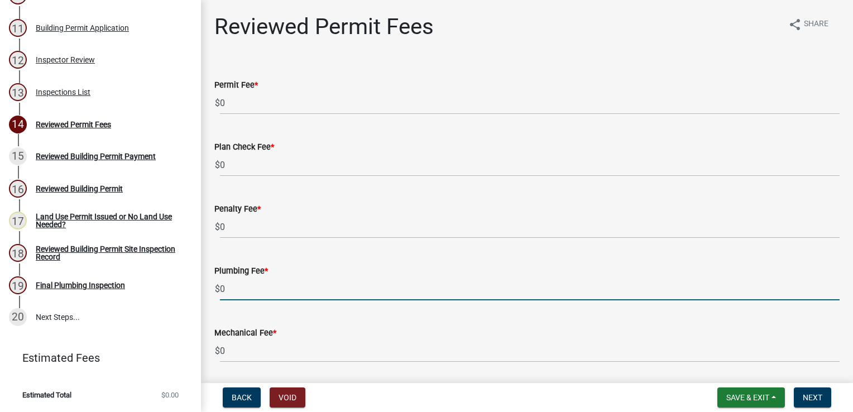
click at [266, 283] on input "0" at bounding box center [530, 289] width 620 height 23
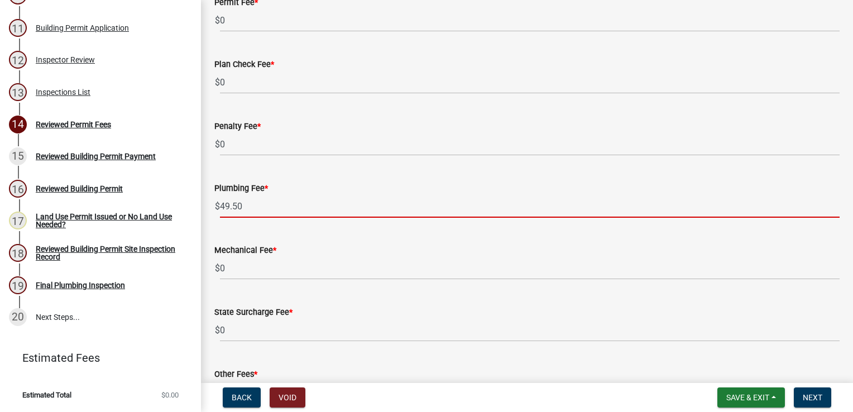
scroll to position [161, 0]
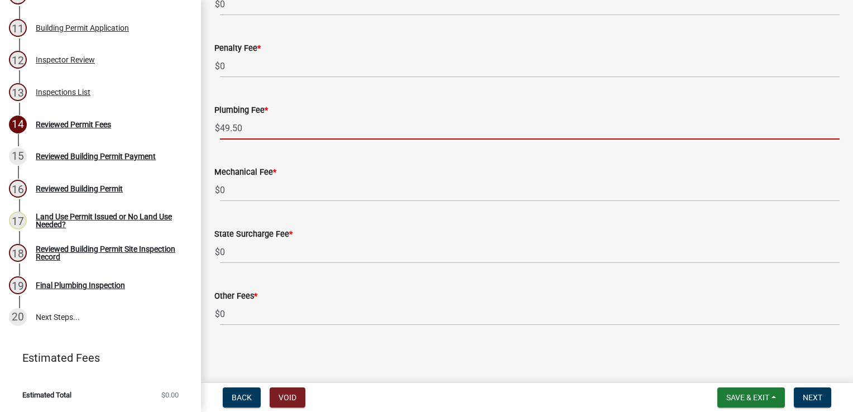
type input "49.50"
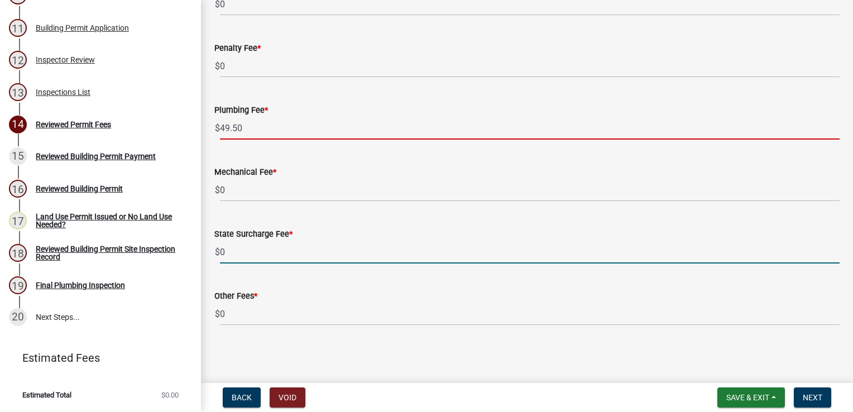
click at [247, 254] on input "0" at bounding box center [530, 252] width 620 height 23
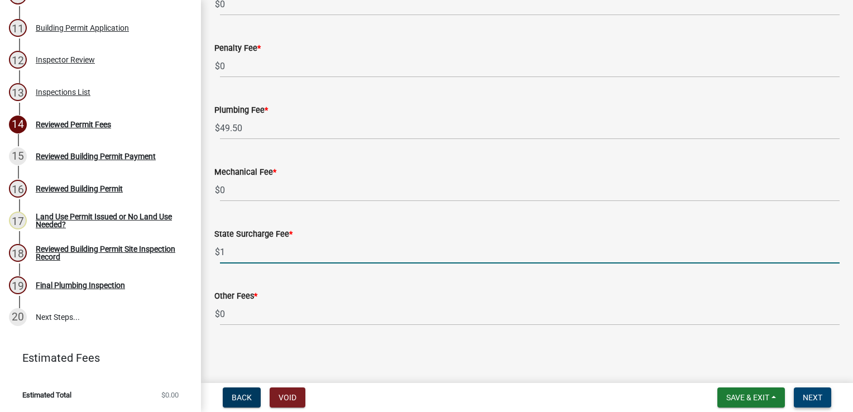
type input "1"
click at [811, 395] on span "Next" at bounding box center [813, 397] width 20 height 9
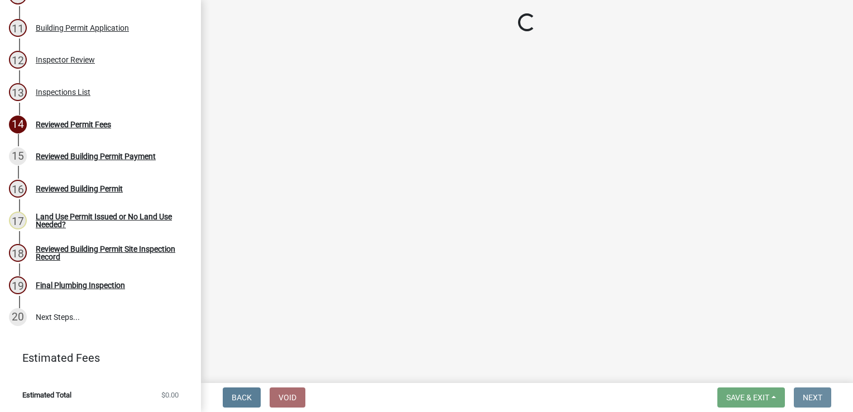
scroll to position [0, 0]
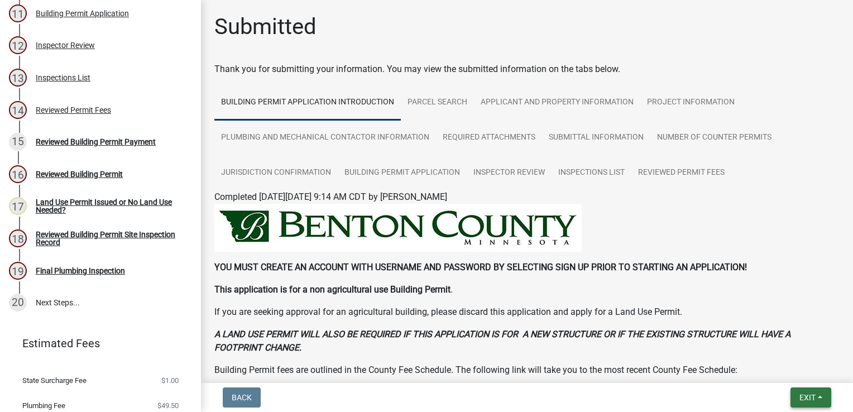
click at [807, 392] on button "Exit" at bounding box center [811, 398] width 41 height 20
click at [789, 371] on button "Save & Exit" at bounding box center [787, 368] width 89 height 27
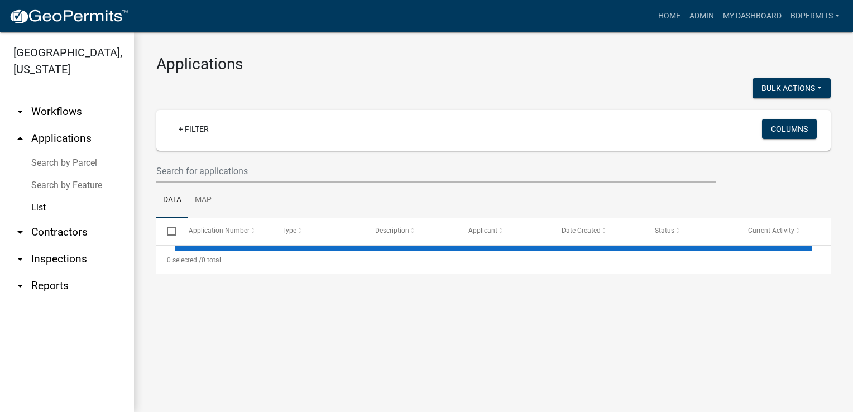
select select "3: 100"
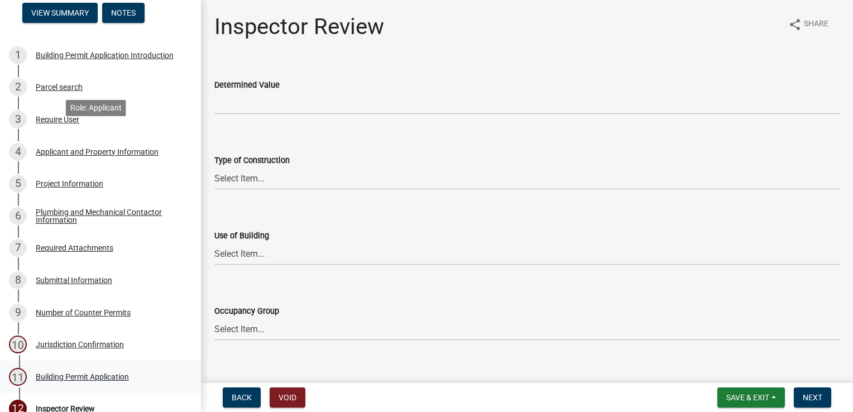
scroll to position [168, 0]
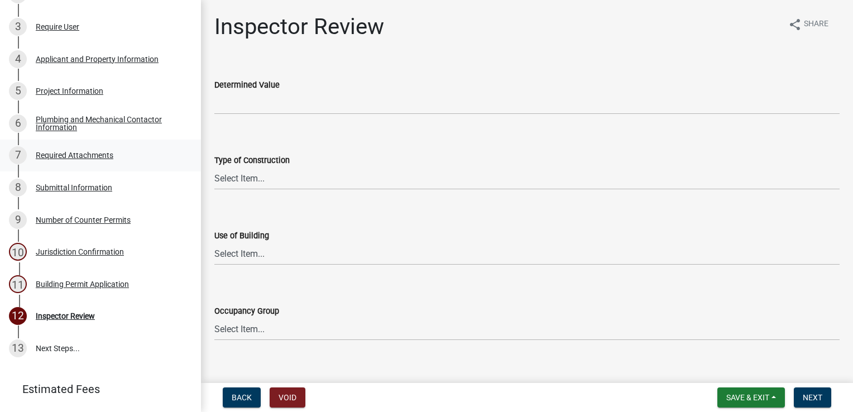
click at [95, 159] on div "Required Attachments" at bounding box center [75, 155] width 78 height 8
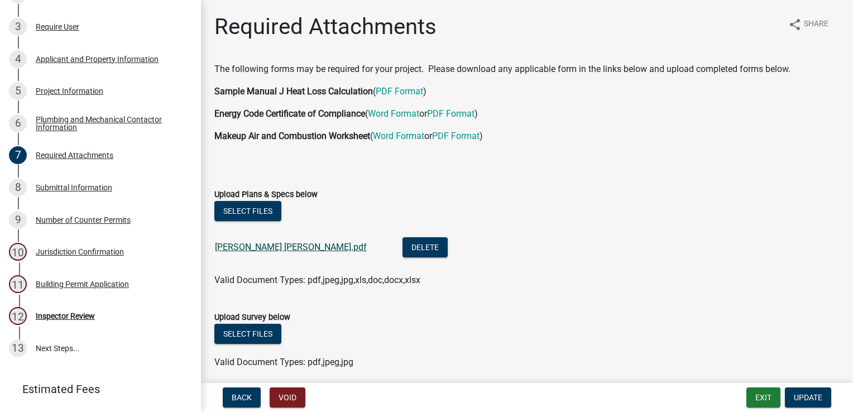
click at [297, 247] on link "[PERSON_NAME] [PERSON_NAME].pdf" at bounding box center [291, 247] width 152 height 11
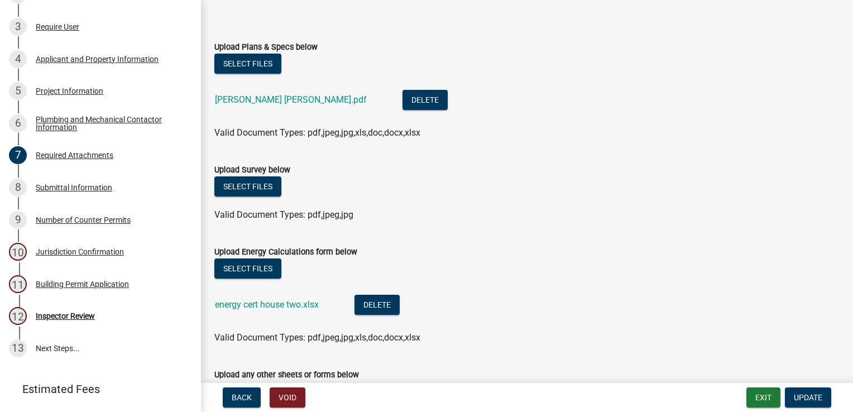
scroll to position [223, 0]
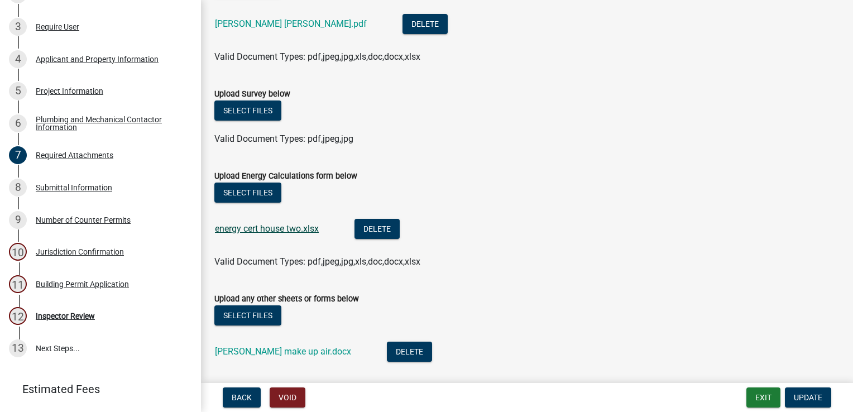
click at [255, 228] on link "energy cert house two.xlsx" at bounding box center [267, 228] width 104 height 11
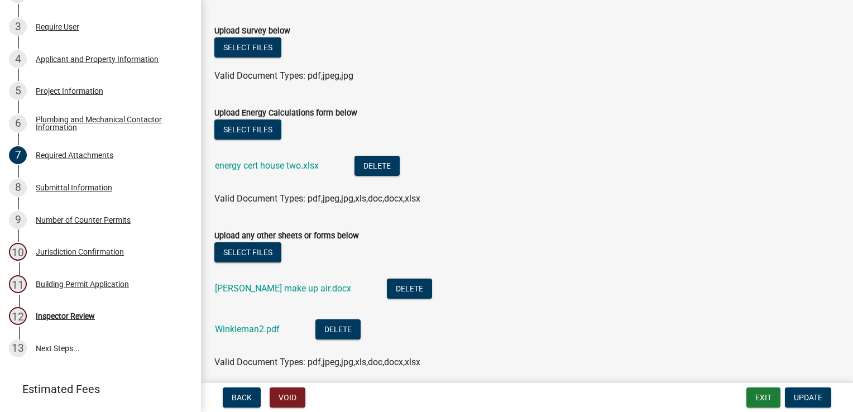
scroll to position [331, 0]
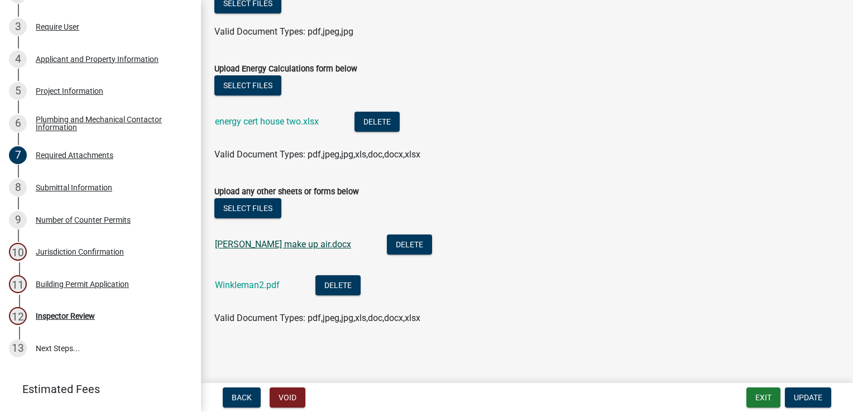
click at [289, 249] on link "[PERSON_NAME] make up air.docx" at bounding box center [283, 244] width 136 height 11
click at [253, 286] on link "Winkleman2.pdf" at bounding box center [247, 285] width 65 height 11
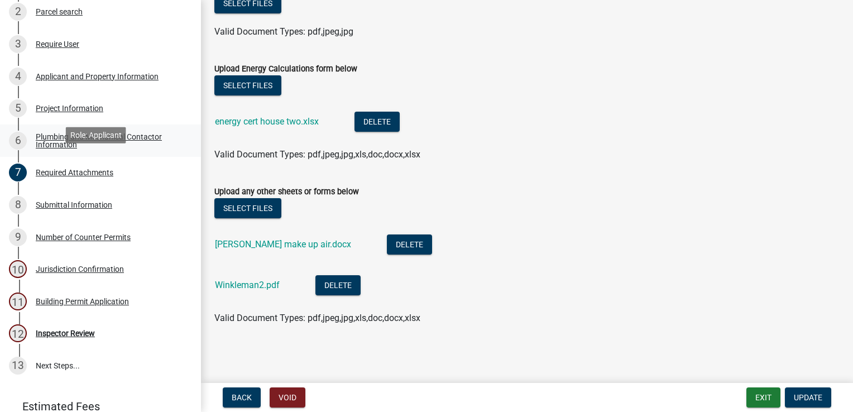
scroll to position [168, 0]
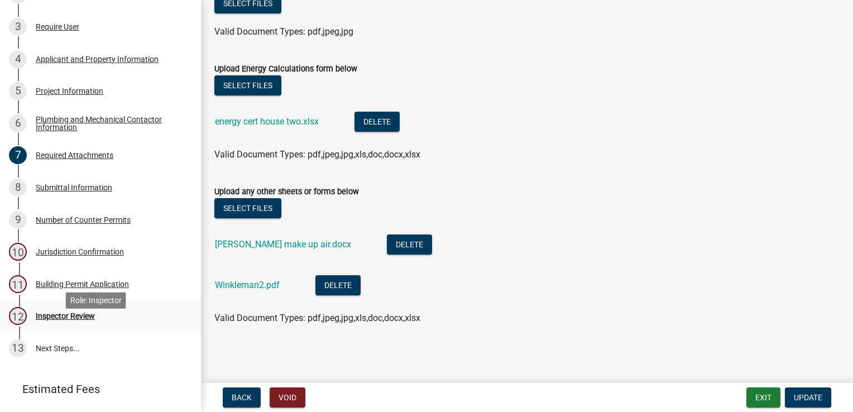
click at [70, 320] on div "Inspector Review" at bounding box center [65, 316] width 59 height 8
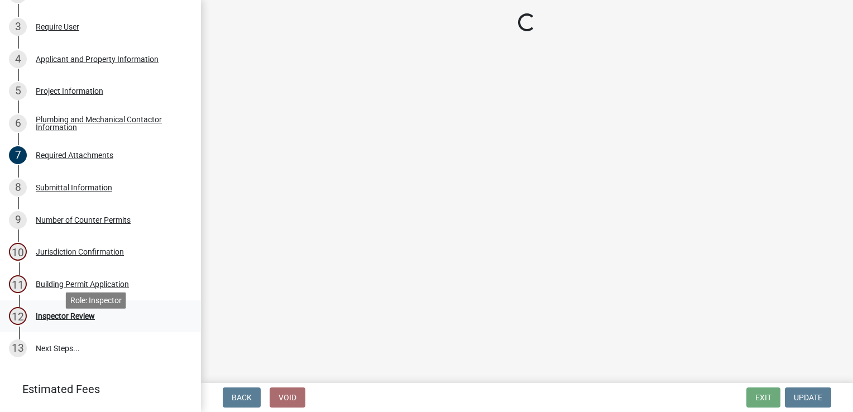
scroll to position [0, 0]
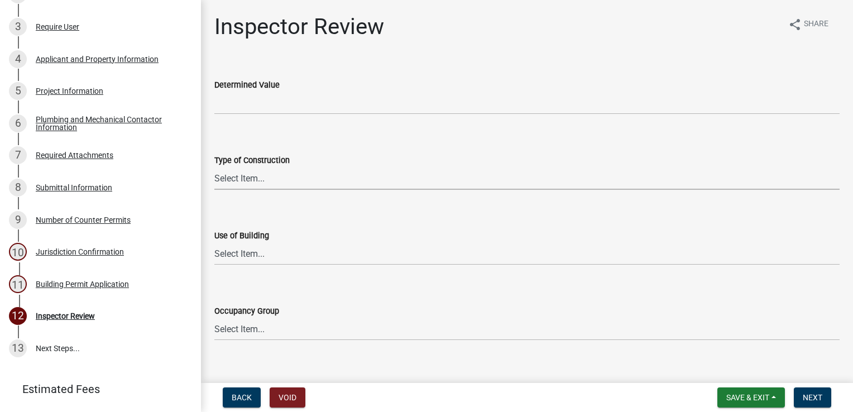
click at [223, 167] on select "Select Item... I-A [PERSON_NAME]-A II-B III-A III-B IV V-A V-B" at bounding box center [526, 178] width 625 height 23
click at [214, 167] on select "Select Item... I-A [PERSON_NAME]-A II-B III-A III-B IV V-A V-B" at bounding box center [526, 178] width 625 height 23
select select "94a12757-2a59-4079-8756-dca9431867ef"
drag, startPoint x: 229, startPoint y: 251, endPoint x: 230, endPoint y: 246, distance: 5.7
click at [229, 251] on select "Select Item... IBC IRC" at bounding box center [526, 253] width 625 height 23
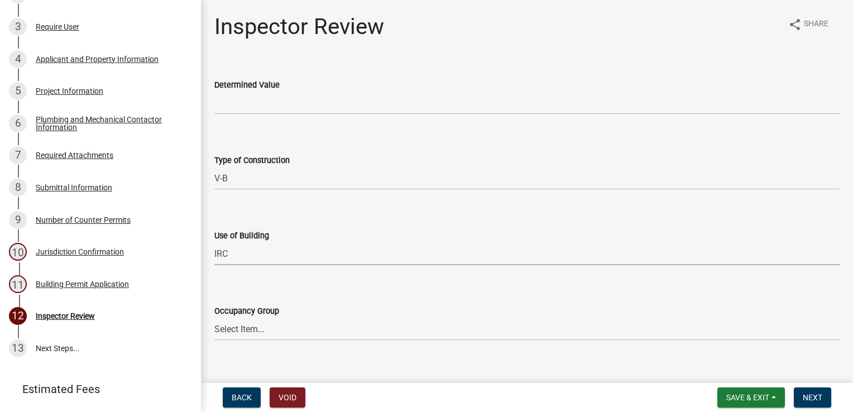
click at [214, 242] on select "Select Item... IBC IRC" at bounding box center [526, 253] width 625 height 23
select select "6dc0760e-8c08-4580-9fe9-6a7ebc6918b6"
drag, startPoint x: 248, startPoint y: 334, endPoint x: 250, endPoint y: 328, distance: 6.5
click at [248, 334] on select "Select Item... IRC 1 IRC 2 IRC 3 IRC 4 A-1 A-2 A-3 A-4 B F-1 F-2 H-1 H-2 H-3 H-…" at bounding box center [526, 329] width 625 height 23
click at [214, 318] on select "Select Item... IRC 1 IRC 2 IRC 3 IRC 4 A-1 A-2 A-3 A-4 B F-1 F-2 H-1 H-2 H-3 H-…" at bounding box center [526, 329] width 625 height 23
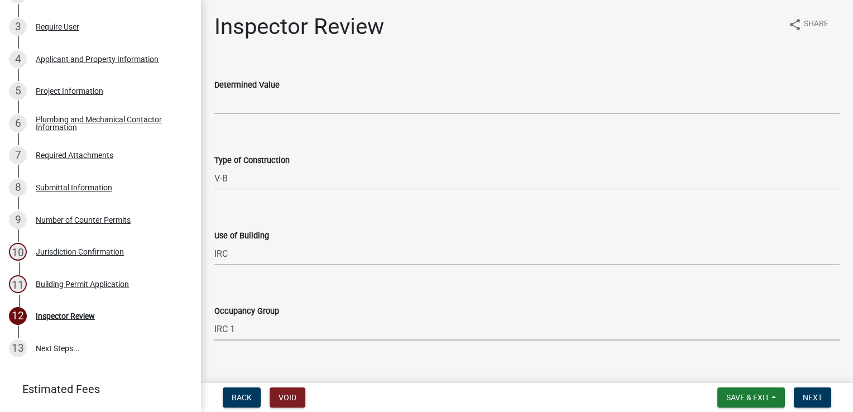
select select "523529d2-5cc6-44b9-b072-47143663a054"
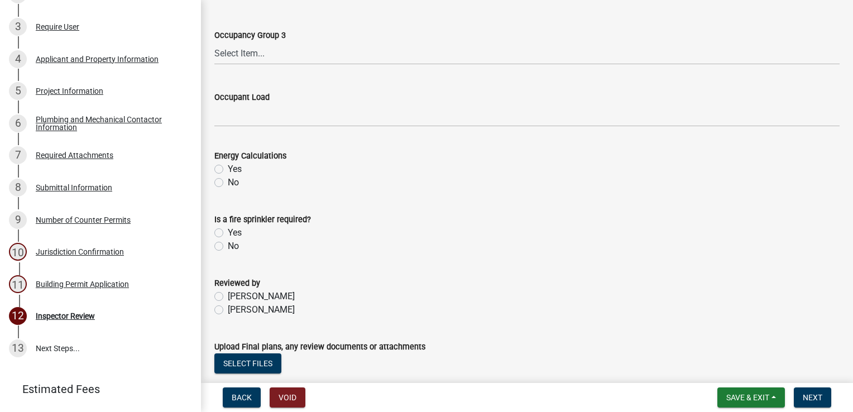
scroll to position [447, 0]
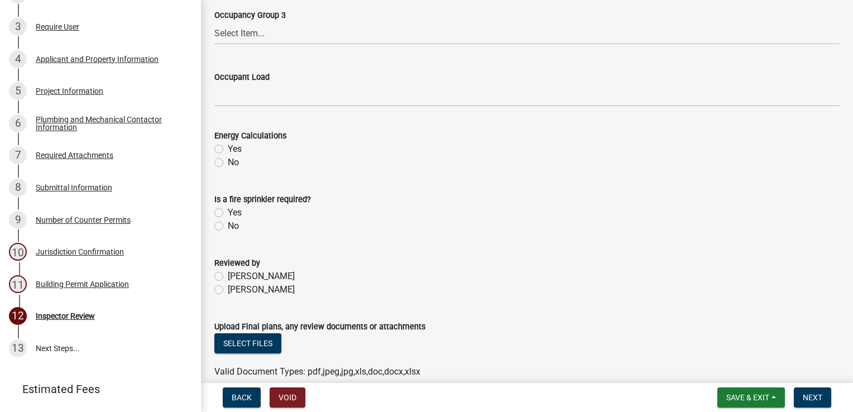
click at [228, 151] on label "Yes" at bounding box center [235, 148] width 14 height 13
click at [228, 150] on input "Yes" at bounding box center [231, 145] width 7 height 7
radio input "true"
click at [228, 226] on label "No" at bounding box center [233, 225] width 11 height 13
click at [228, 226] on input "No" at bounding box center [231, 222] width 7 height 7
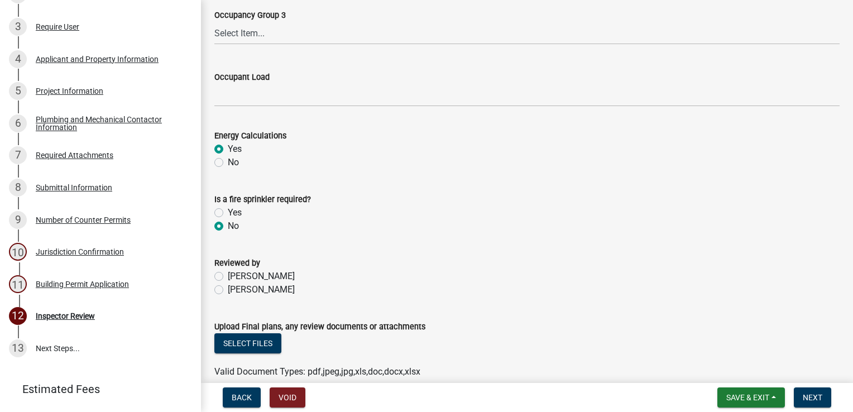
radio input "true"
click at [228, 289] on label "[PERSON_NAME]" at bounding box center [261, 289] width 67 height 13
click at [228, 289] on input "[PERSON_NAME]" at bounding box center [231, 286] width 7 height 7
radio input "true"
click at [233, 339] on button "Select files" at bounding box center [247, 343] width 67 height 20
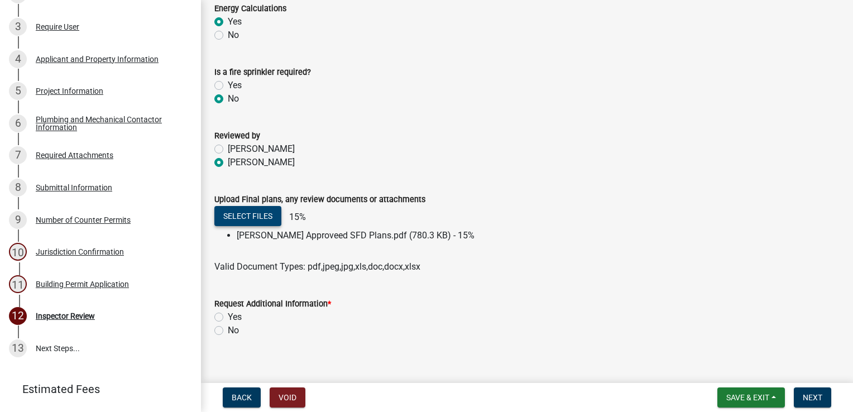
scroll to position [586, 0]
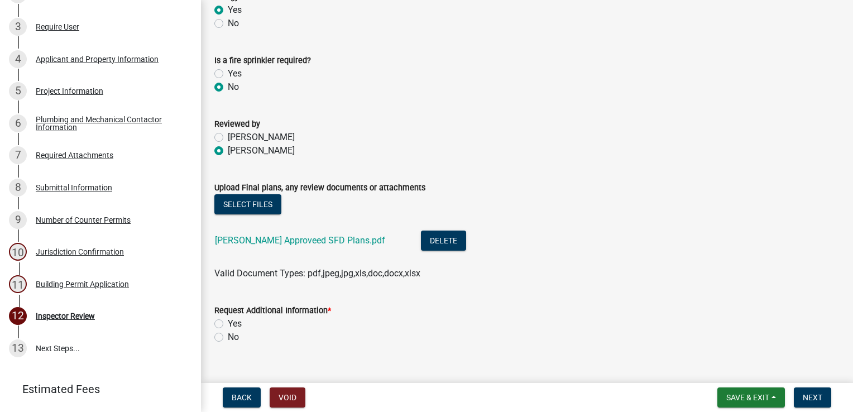
drag, startPoint x: 220, startPoint y: 333, endPoint x: 226, endPoint y: 332, distance: 5.8
click at [228, 333] on label "No" at bounding box center [233, 337] width 11 height 13
click at [228, 333] on input "No" at bounding box center [231, 334] width 7 height 7
radio input "true"
click at [806, 398] on span "Next" at bounding box center [813, 397] width 20 height 9
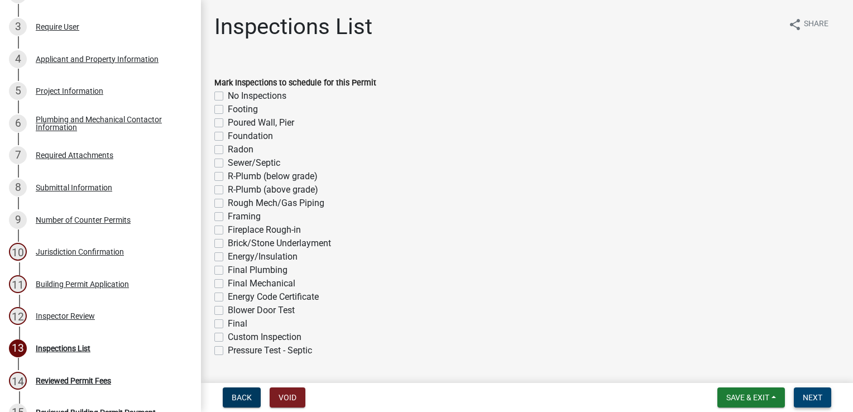
scroll to position [360, 0]
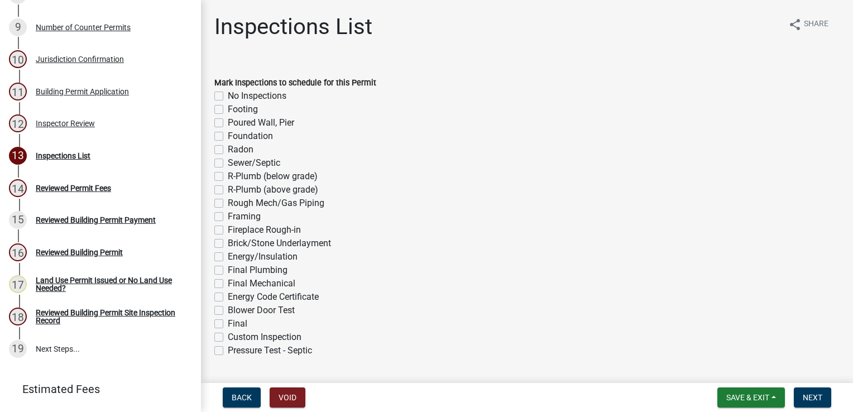
click at [228, 106] on label "Footing" at bounding box center [243, 109] width 30 height 13
click at [228, 106] on input "Footing" at bounding box center [231, 106] width 7 height 7
checkbox input "true"
checkbox input "false"
checkbox input "true"
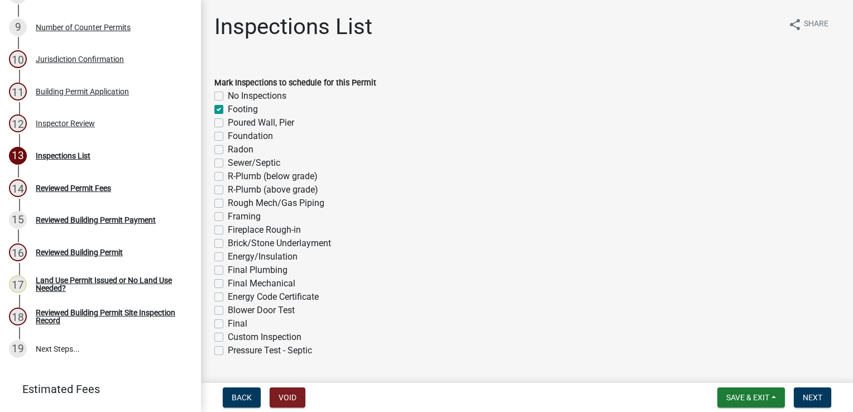
checkbox input "false"
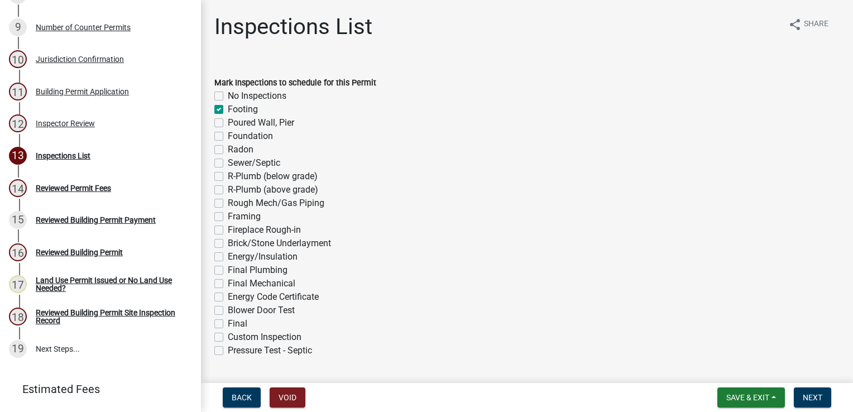
checkbox input "false"
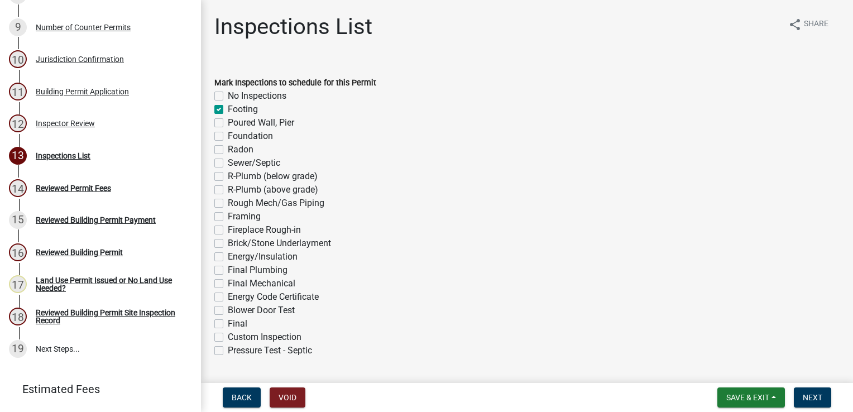
checkbox input "false"
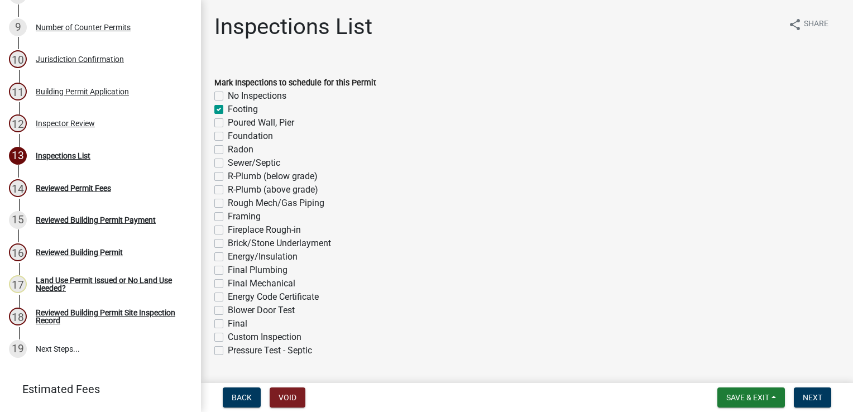
checkbox input "false"
click at [228, 137] on label "Foundation" at bounding box center [250, 136] width 45 height 13
click at [228, 137] on input "Foundation" at bounding box center [231, 133] width 7 height 7
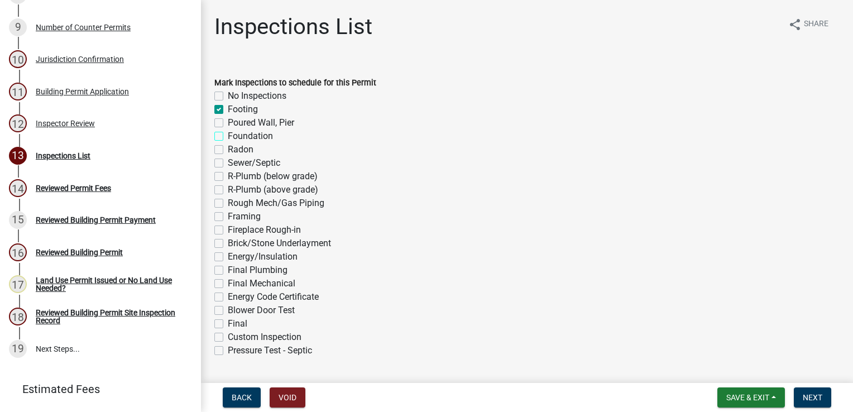
checkbox input "true"
checkbox input "false"
checkbox input "true"
checkbox input "false"
checkbox input "true"
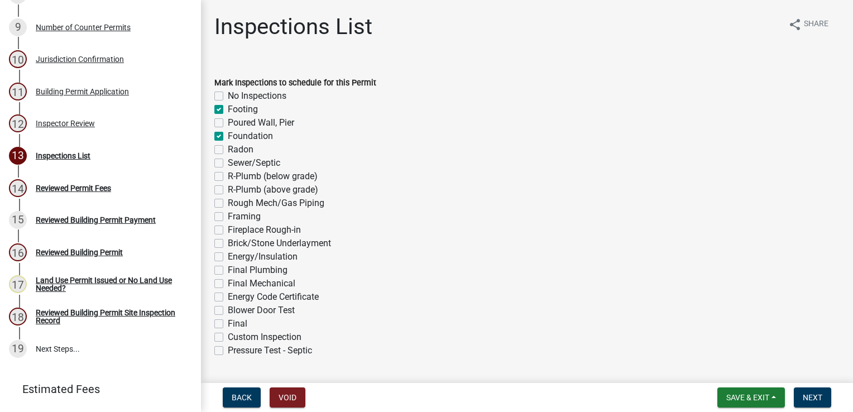
checkbox input "false"
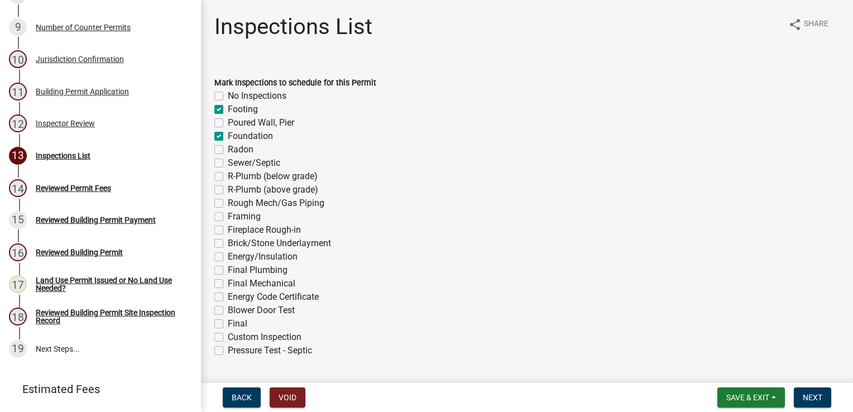
checkbox input "false"
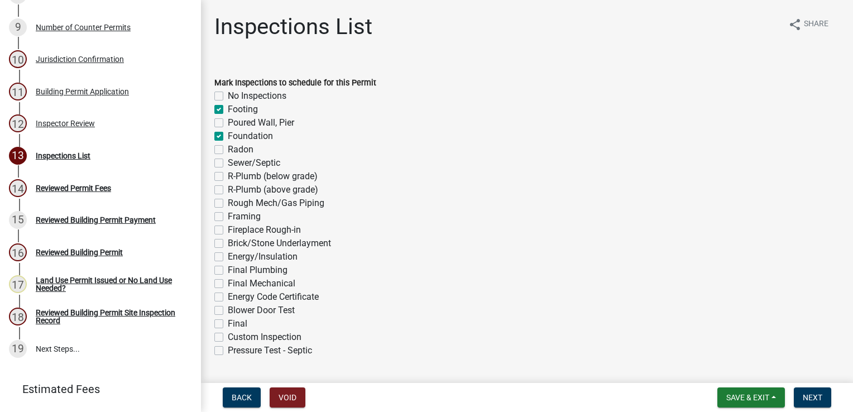
checkbox input "false"
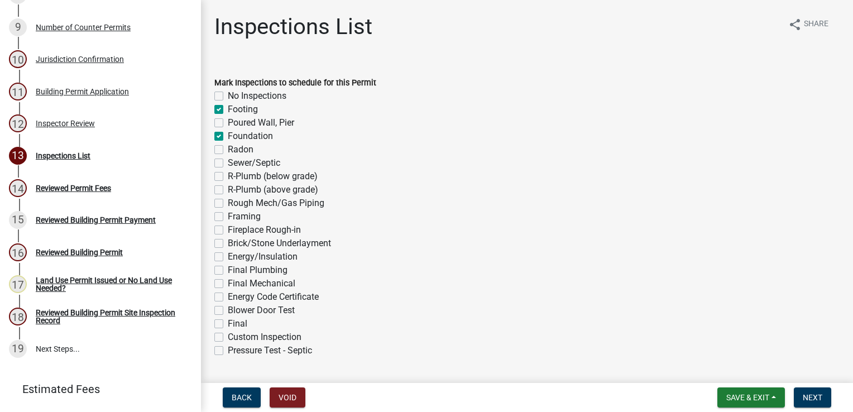
checkbox input "false"
click at [228, 149] on label "Radon" at bounding box center [241, 149] width 26 height 13
click at [228, 149] on input "Radon" at bounding box center [231, 146] width 7 height 7
checkbox input "true"
checkbox input "false"
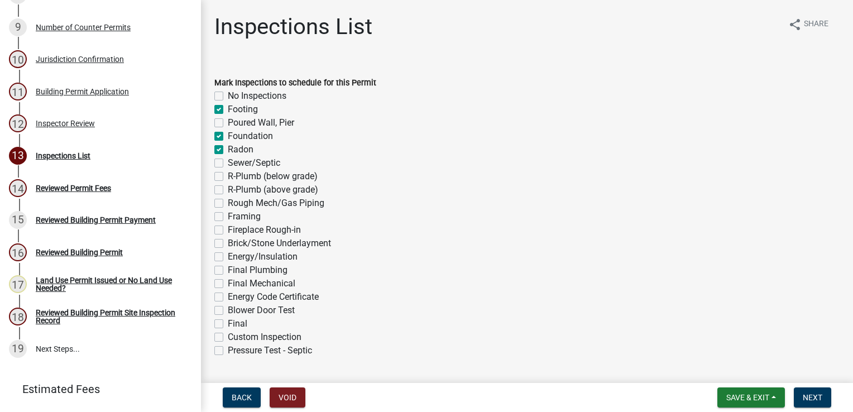
checkbox input "true"
checkbox input "false"
checkbox input "true"
checkbox input "false"
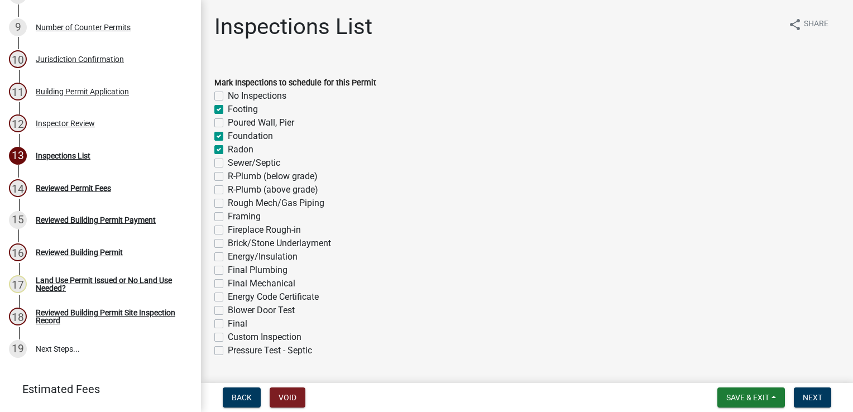
checkbox input "false"
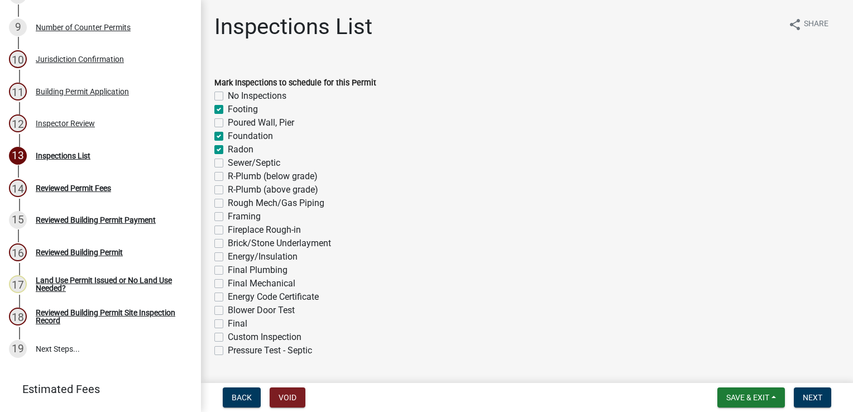
checkbox input "false"
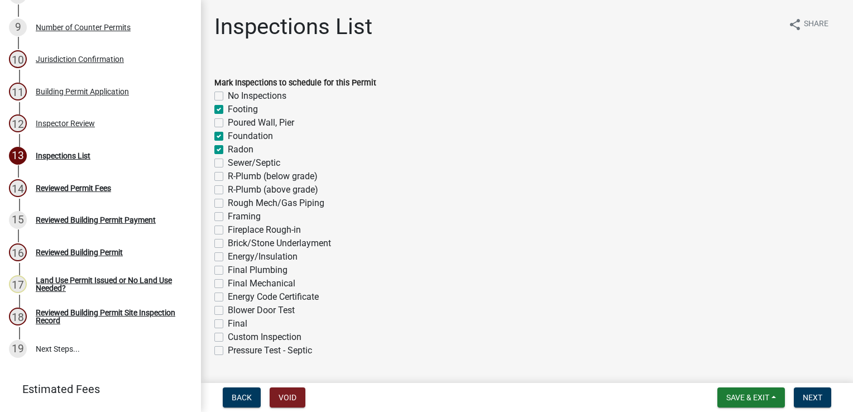
checkbox input "false"
click at [228, 165] on label "Sewer/Septic" at bounding box center [254, 162] width 52 height 13
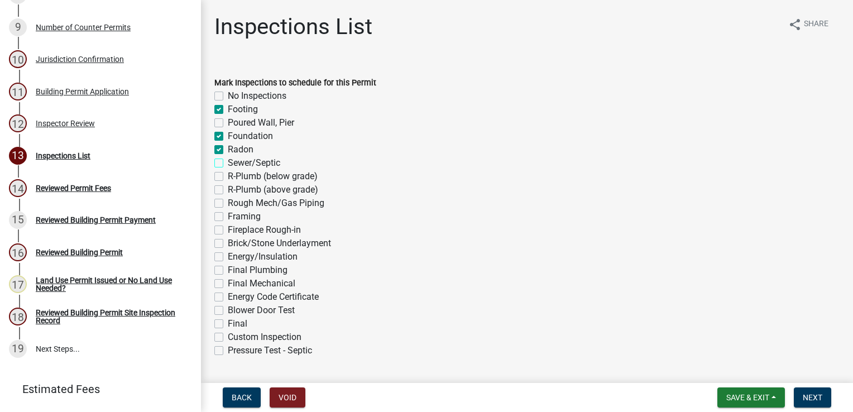
click at [228, 164] on input "Sewer/Septic" at bounding box center [231, 159] width 7 height 7
checkbox input "true"
checkbox input "false"
checkbox input "true"
checkbox input "false"
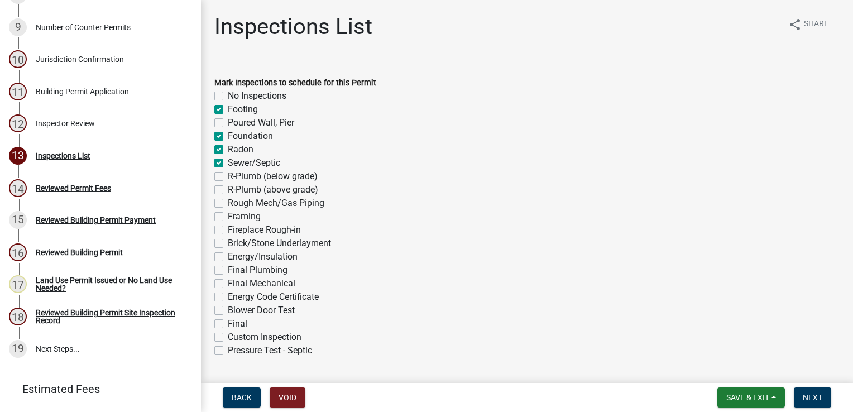
checkbox input "true"
checkbox input "false"
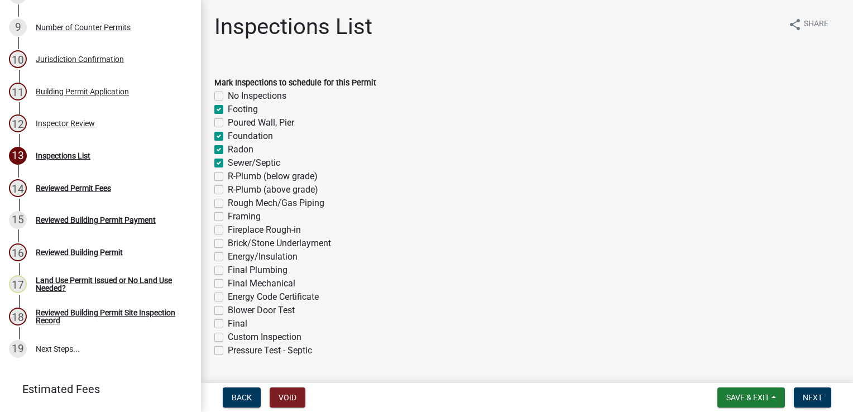
checkbox input "false"
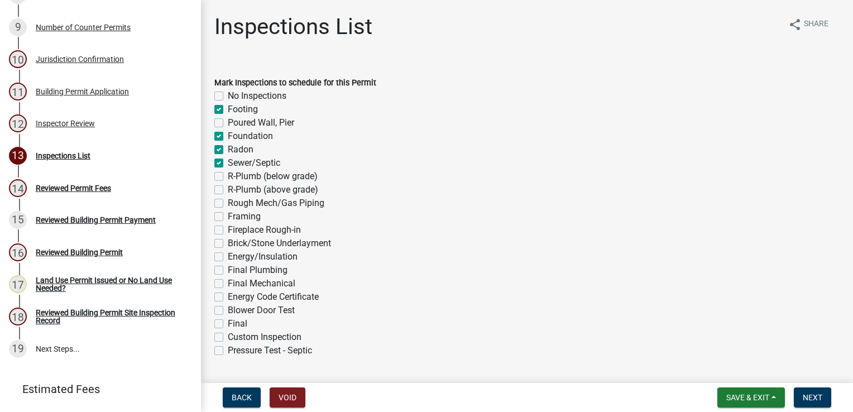
checkbox input "false"
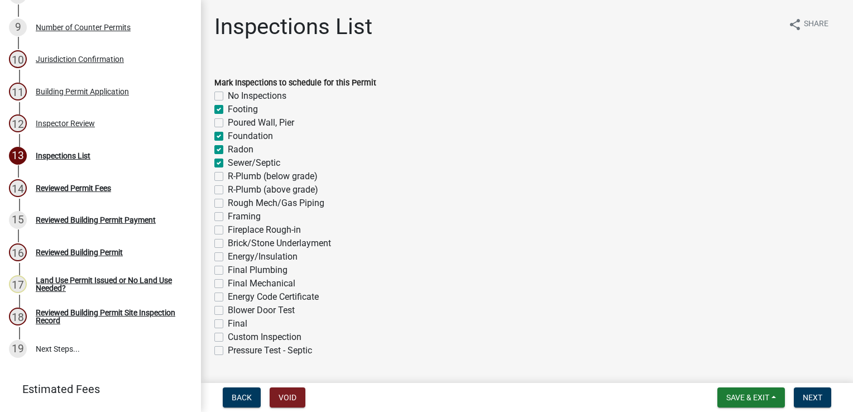
checkbox input "false"
click at [228, 175] on label "R-Plumb (below grade)" at bounding box center [273, 176] width 90 height 13
click at [228, 175] on input "R-Plumb (below grade)" at bounding box center [231, 173] width 7 height 7
checkbox input "true"
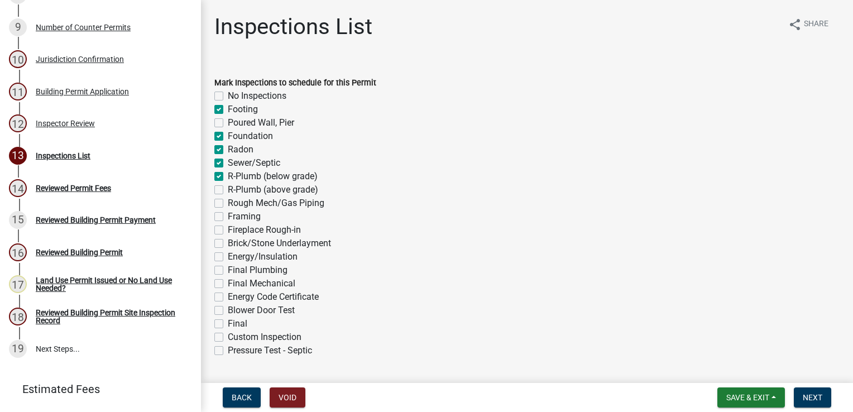
checkbox input "false"
checkbox input "true"
checkbox input "false"
checkbox input "true"
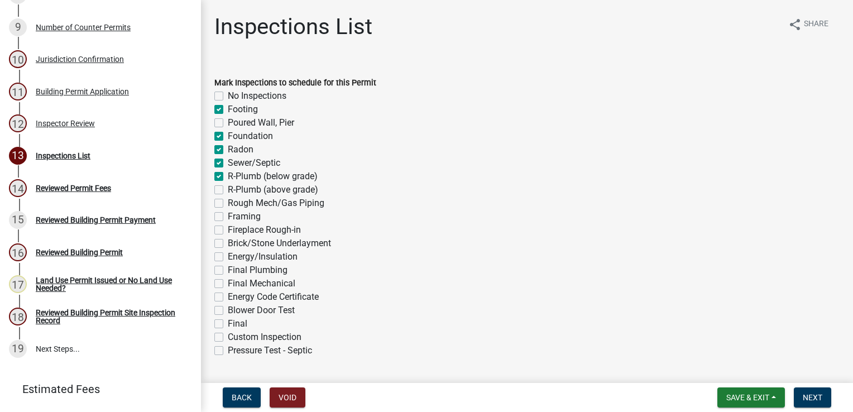
checkbox input "true"
checkbox input "false"
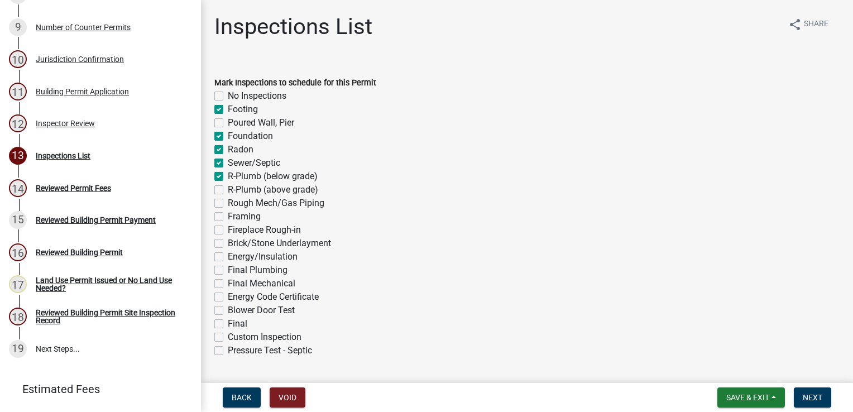
checkbox input "false"
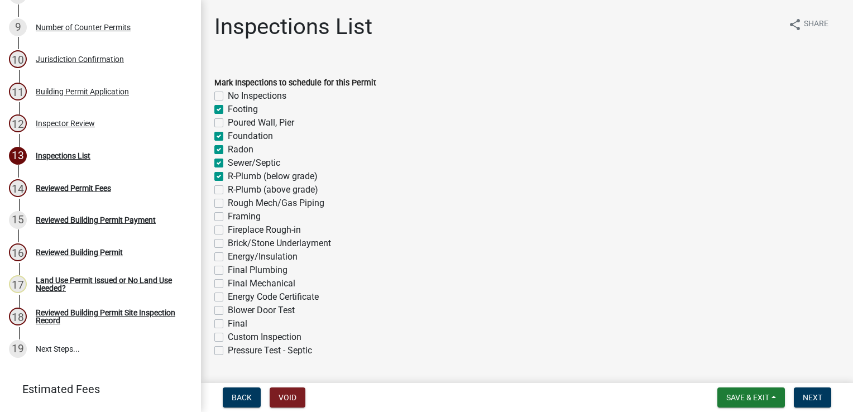
checkbox input "false"
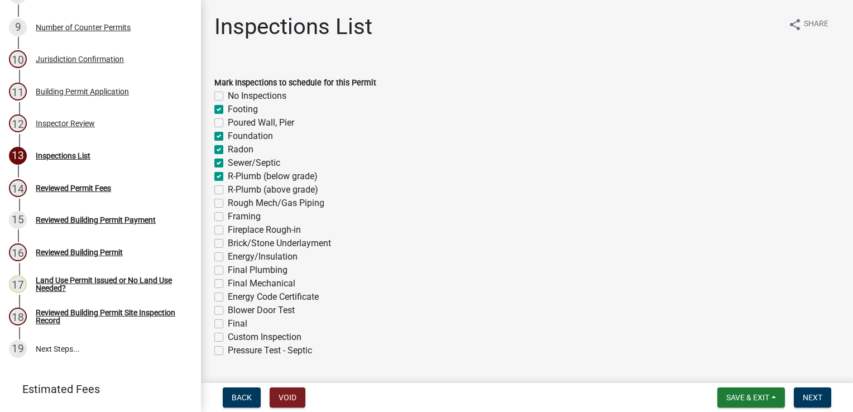
click at [228, 188] on label "R-Plumb (above grade)" at bounding box center [273, 189] width 90 height 13
click at [228, 188] on input "R-Plumb (above grade)" at bounding box center [231, 186] width 7 height 7
checkbox input "true"
checkbox input "false"
checkbox input "true"
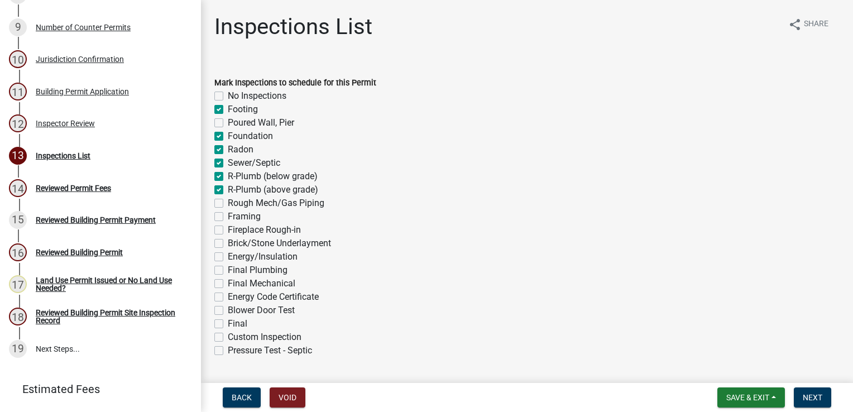
checkbox input "false"
checkbox input "true"
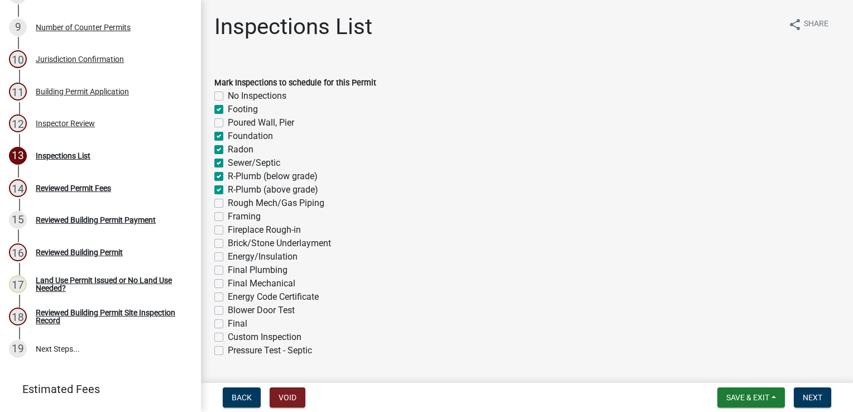
checkbox input "true"
checkbox input "false"
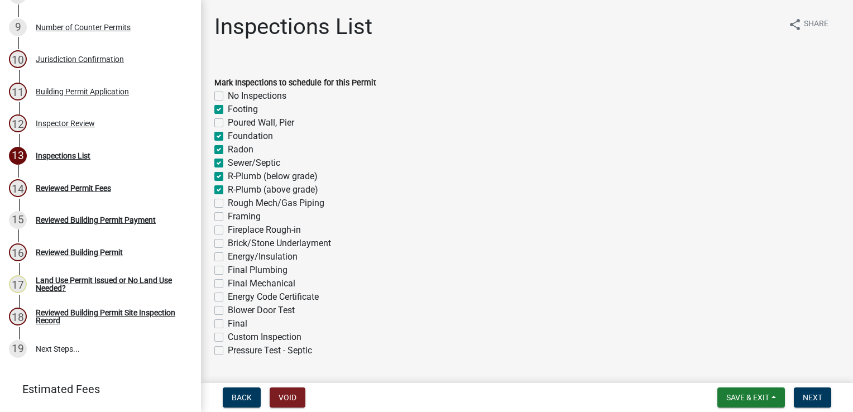
checkbox input "false"
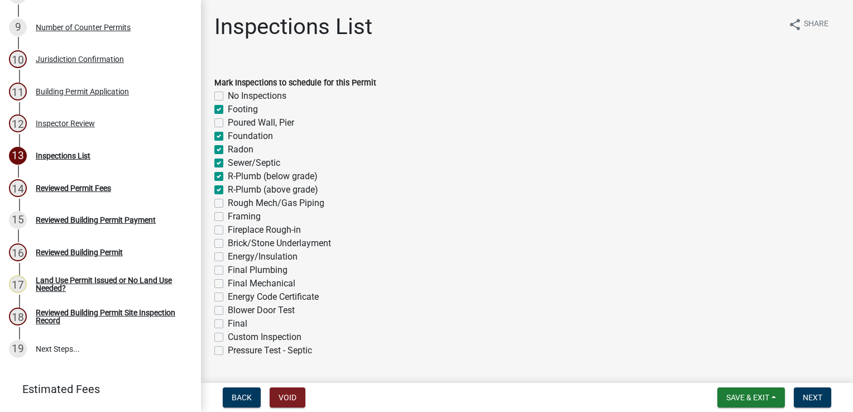
checkbox input "false"
drag, startPoint x: 218, startPoint y: 200, endPoint x: 219, endPoint y: 213, distance: 12.9
click at [228, 202] on label "Rough Mech/Gas Piping" at bounding box center [276, 203] width 97 height 13
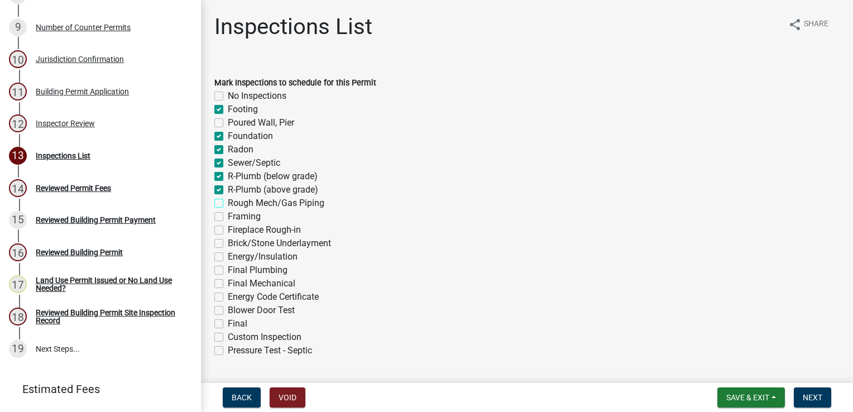
click at [228, 202] on input "Rough Mech/Gas Piping" at bounding box center [231, 200] width 7 height 7
checkbox input "true"
checkbox input "false"
checkbox input "true"
checkbox input "false"
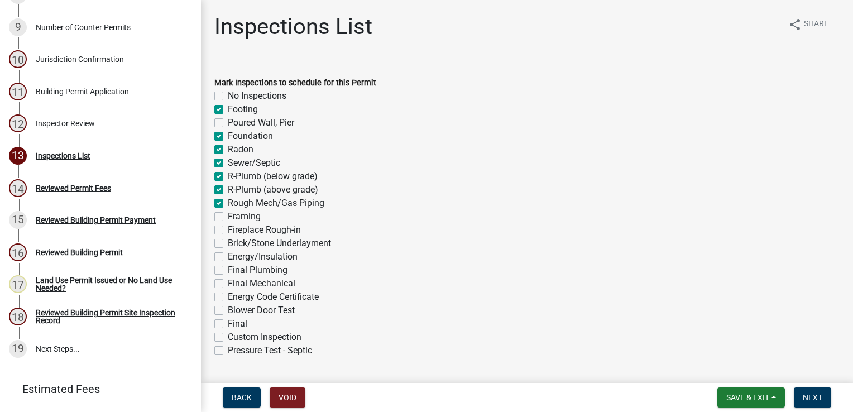
checkbox input "true"
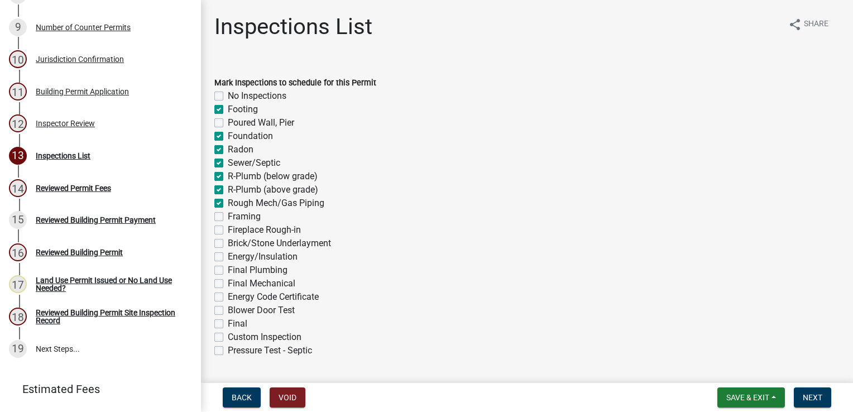
checkbox input "true"
checkbox input "false"
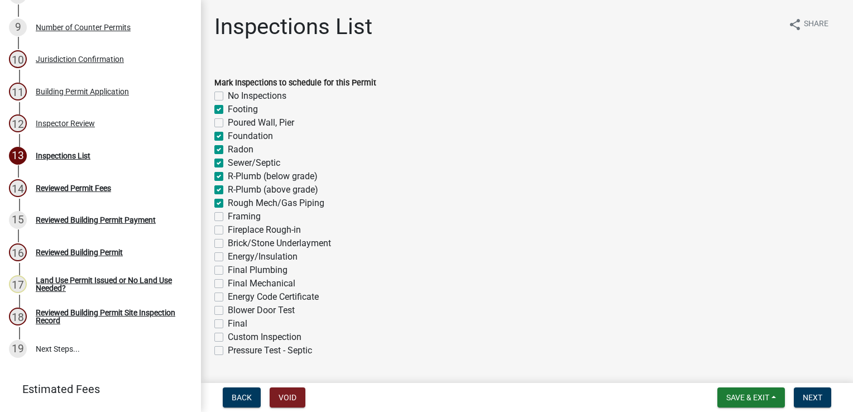
checkbox input "false"
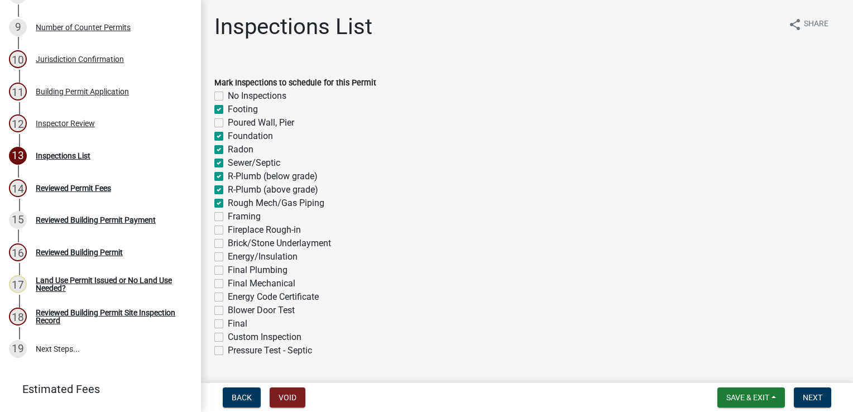
checkbox input "false"
click at [228, 219] on label "Framing" at bounding box center [244, 216] width 33 height 13
click at [228, 217] on input "Framing" at bounding box center [231, 213] width 7 height 7
checkbox input "true"
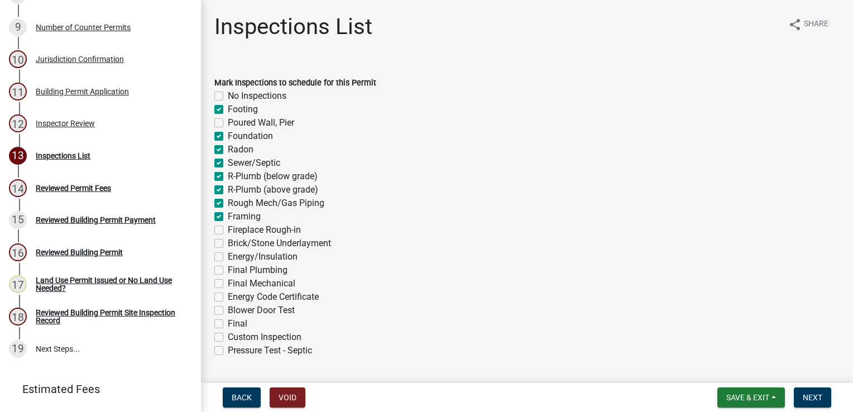
checkbox input "false"
checkbox input "true"
checkbox input "false"
checkbox input "true"
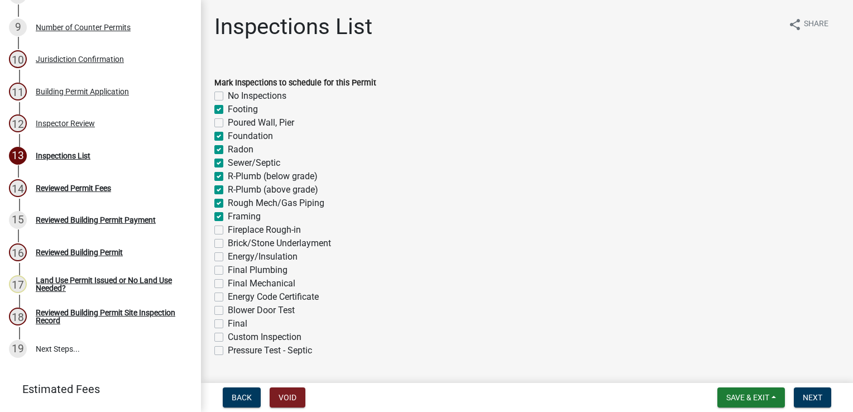
checkbox input "true"
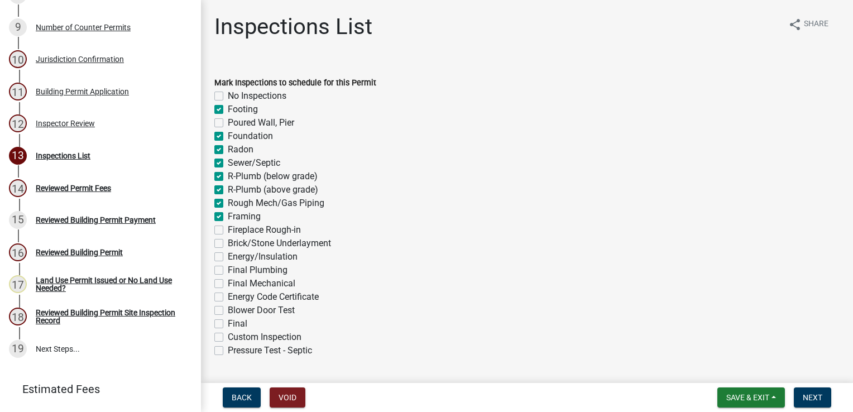
checkbox input "false"
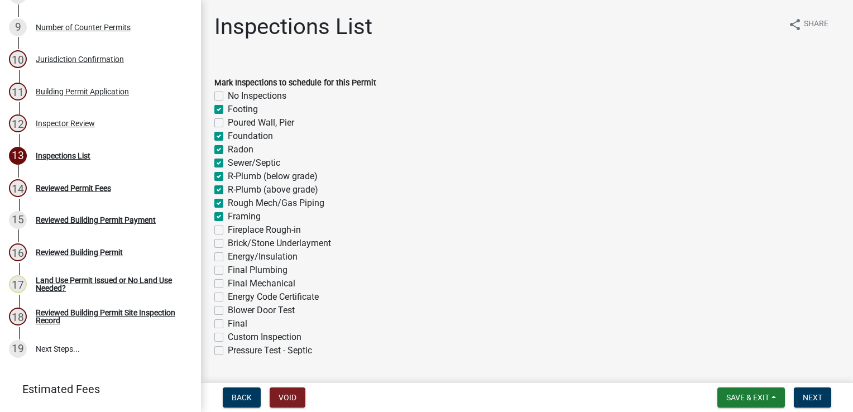
checkbox input "false"
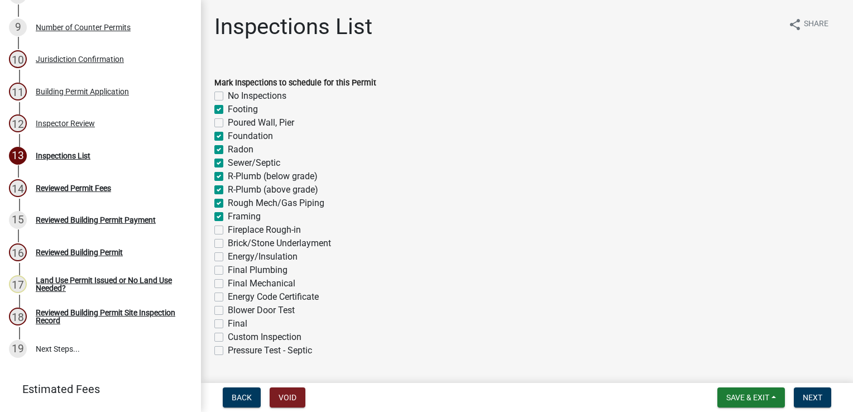
click at [228, 257] on label "Energy/Insulation" at bounding box center [263, 256] width 70 height 13
click at [228, 257] on input "Energy/Insulation" at bounding box center [231, 253] width 7 height 7
checkbox input "true"
checkbox input "false"
checkbox input "true"
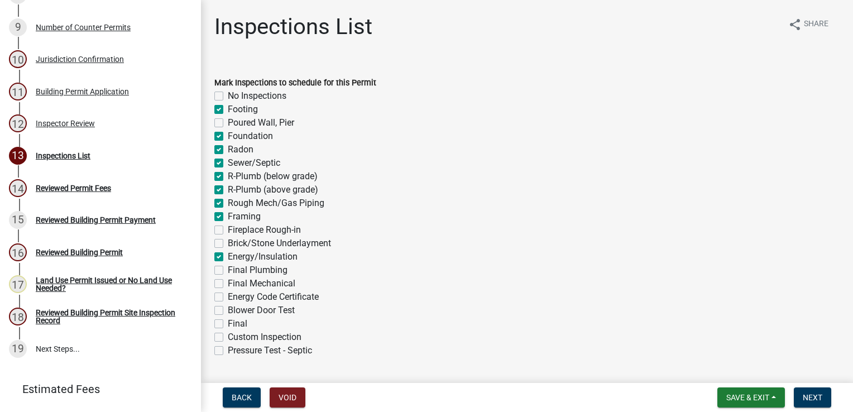
checkbox input "false"
checkbox input "true"
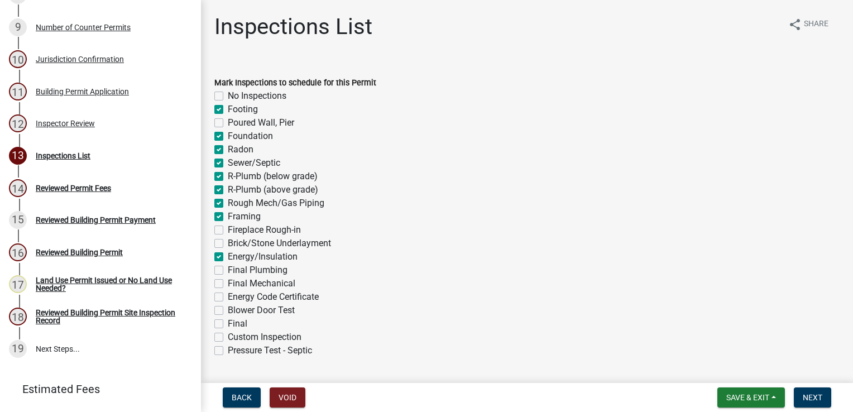
checkbox input "true"
checkbox input "false"
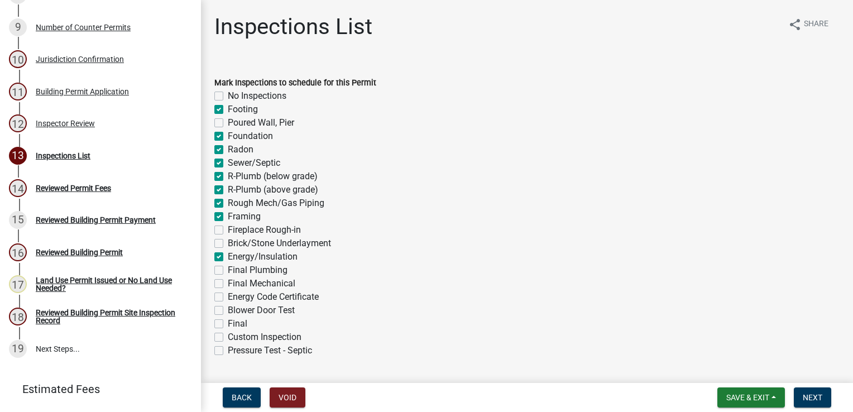
checkbox input "true"
checkbox input "false"
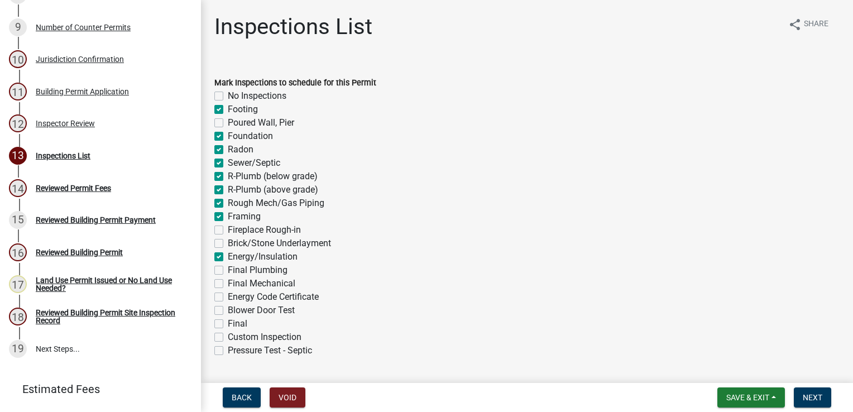
checkbox input "false"
click at [228, 271] on label "Final Plumbing" at bounding box center [258, 270] width 60 height 13
click at [228, 271] on input "Final Plumbing" at bounding box center [231, 267] width 7 height 7
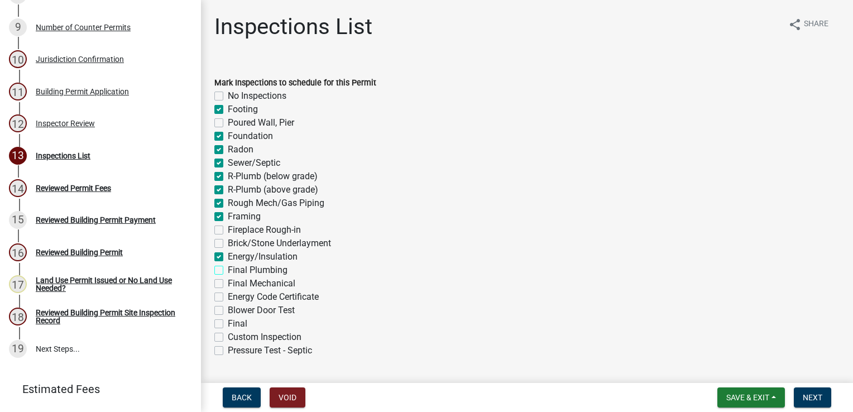
checkbox input "true"
checkbox input "false"
checkbox input "true"
checkbox input "false"
click at [228, 281] on label "Final Mechanical" at bounding box center [262, 283] width 68 height 13
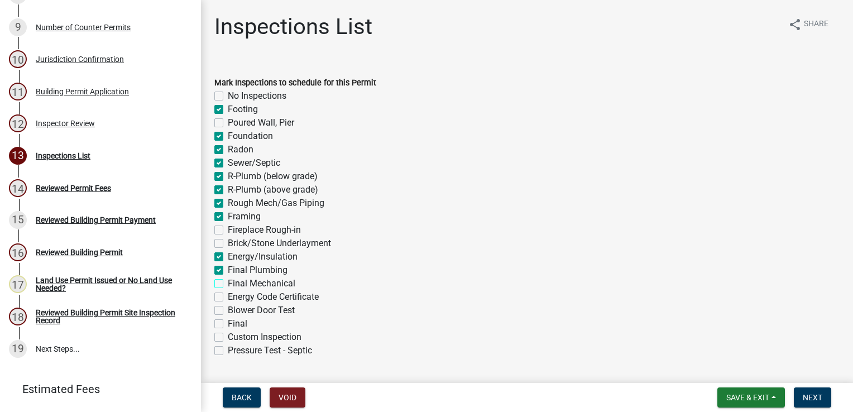
click at [228, 281] on input "Final Mechanical" at bounding box center [231, 280] width 7 height 7
click at [228, 312] on label "Blower Door Test" at bounding box center [261, 310] width 67 height 13
click at [228, 311] on input "Blower Door Test" at bounding box center [231, 307] width 7 height 7
click at [228, 322] on label "Final" at bounding box center [238, 323] width 20 height 13
click at [228, 322] on input "Final" at bounding box center [231, 320] width 7 height 7
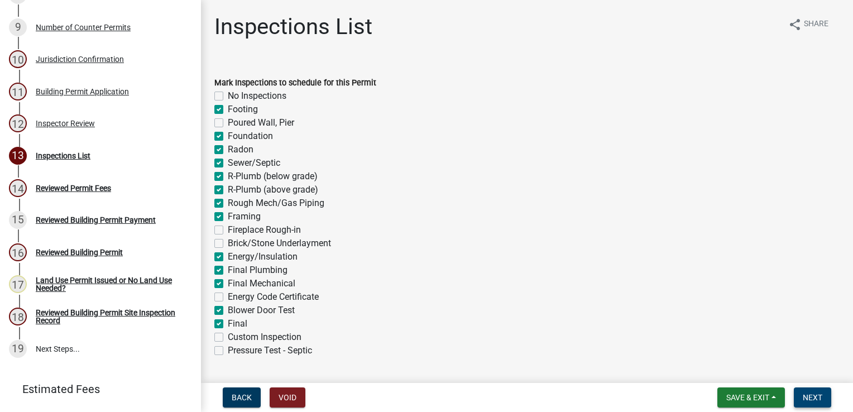
click at [816, 398] on span "Next" at bounding box center [813, 397] width 20 height 9
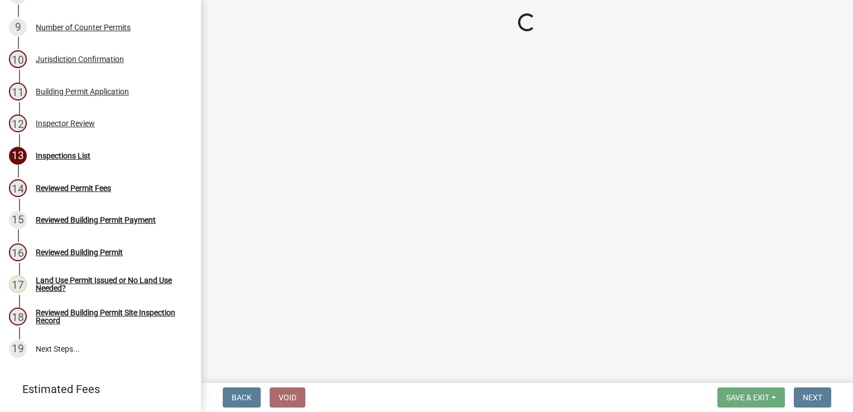
scroll to position [778, 0]
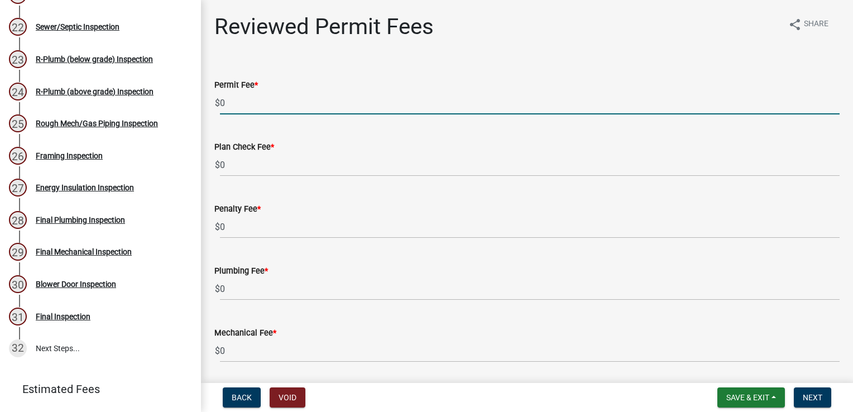
click at [230, 102] on input "0" at bounding box center [530, 103] width 620 height 23
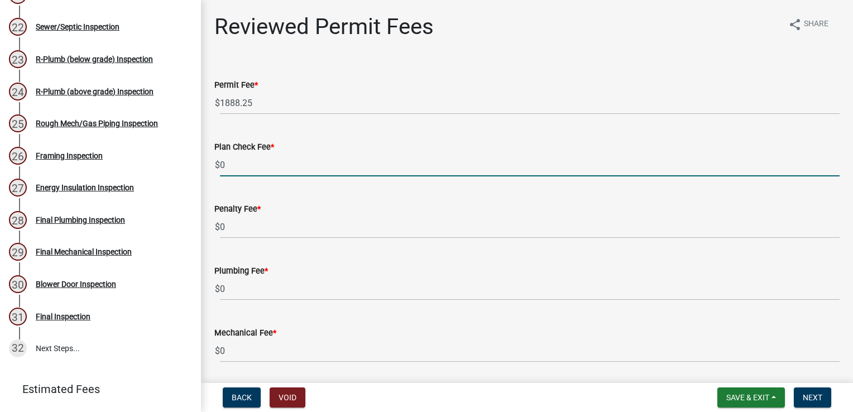
click at [244, 162] on input "0" at bounding box center [530, 165] width 620 height 23
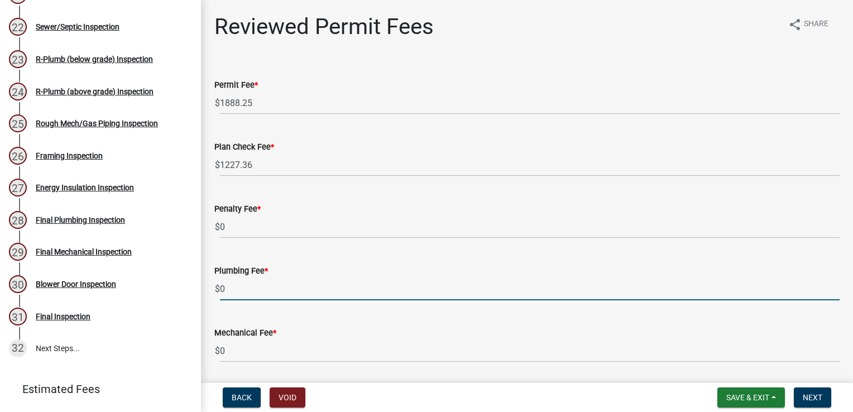
click at [256, 283] on input "0" at bounding box center [530, 289] width 620 height 23
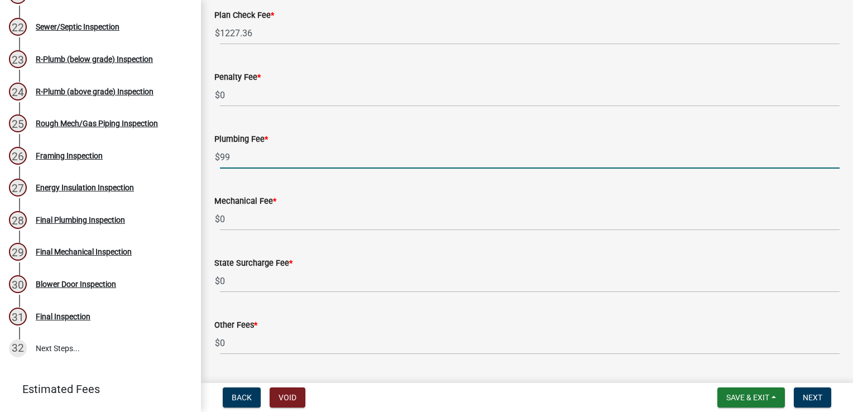
scroll to position [161, 0]
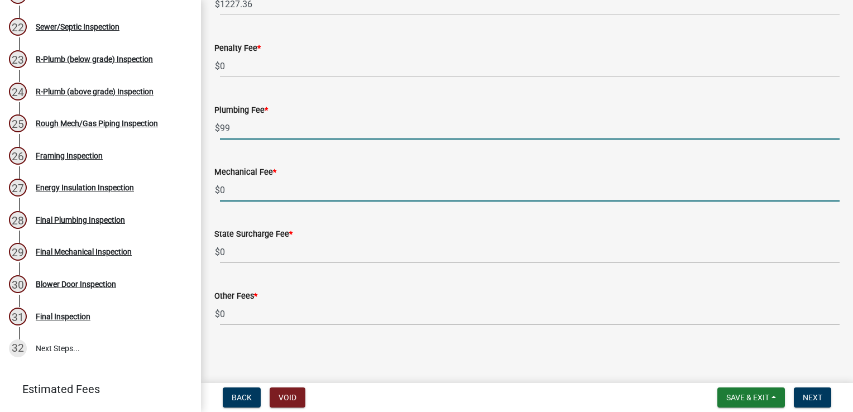
click at [250, 190] on input "0" at bounding box center [530, 190] width 620 height 23
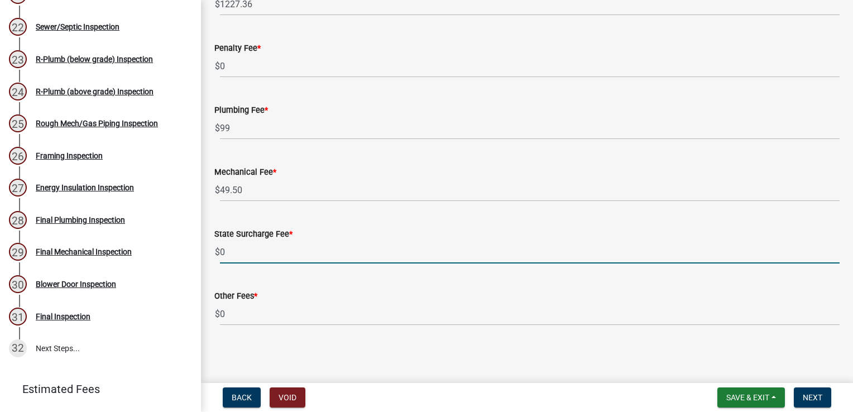
drag, startPoint x: 237, startPoint y: 257, endPoint x: 229, endPoint y: 255, distance: 8.1
click at [236, 257] on input "0" at bounding box center [530, 252] width 620 height 23
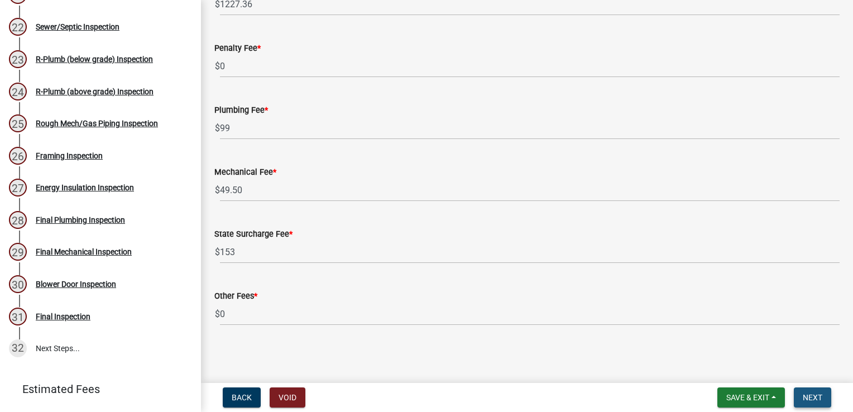
click at [809, 399] on span "Next" at bounding box center [813, 397] width 20 height 9
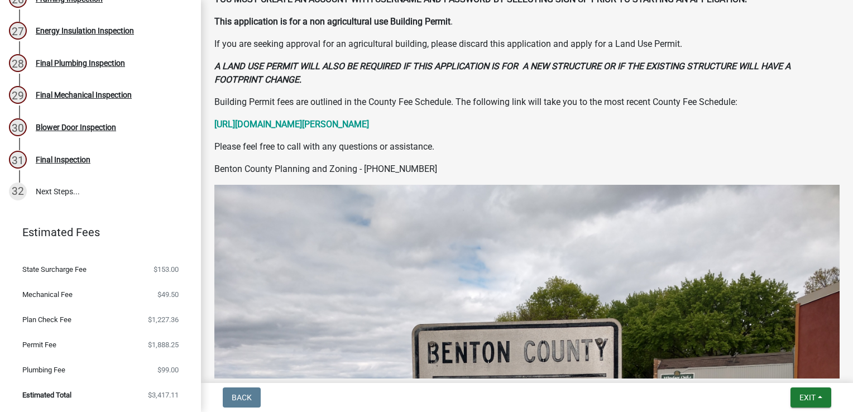
scroll to position [0, 0]
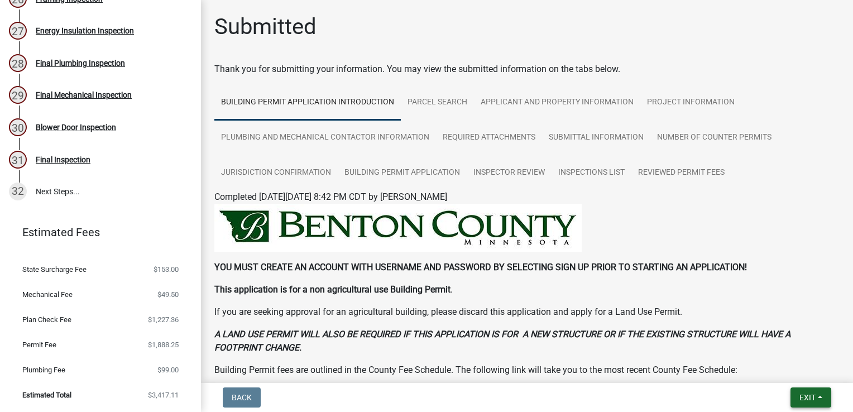
click at [800, 399] on span "Exit" at bounding box center [808, 397] width 16 height 9
click at [777, 372] on button "Save & Exit" at bounding box center [787, 368] width 89 height 27
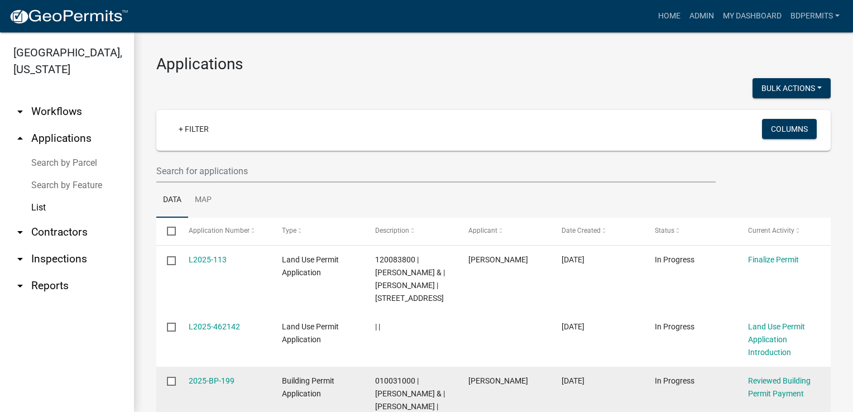
scroll to position [279, 0]
